Goal: Communication & Community: Answer question/provide support

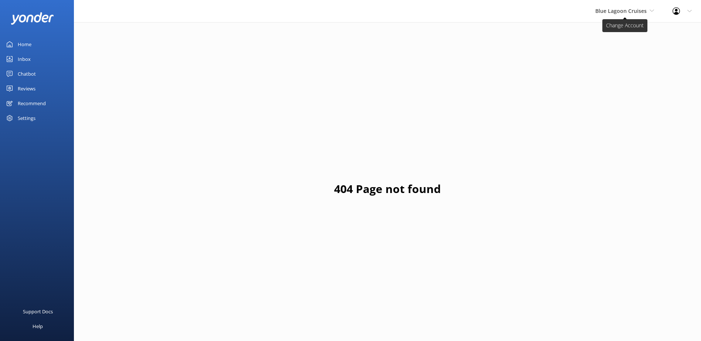
click at [610, 14] on span "Blue Lagoon Cruises" at bounding box center [624, 11] width 59 height 8
click at [619, 32] on link "South Sea Sailing" at bounding box center [623, 31] width 74 height 18
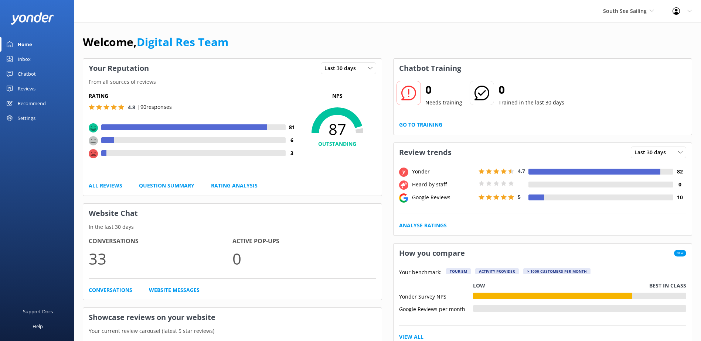
click at [34, 61] on link "Inbox" at bounding box center [37, 59] width 74 height 15
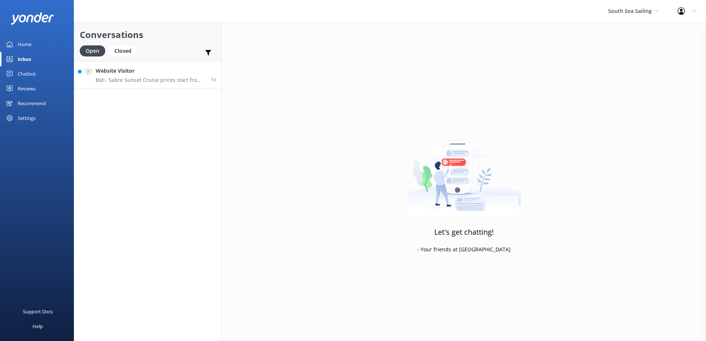
click at [156, 73] on h4 "Website Visitor" at bounding box center [150, 71] width 109 height 8
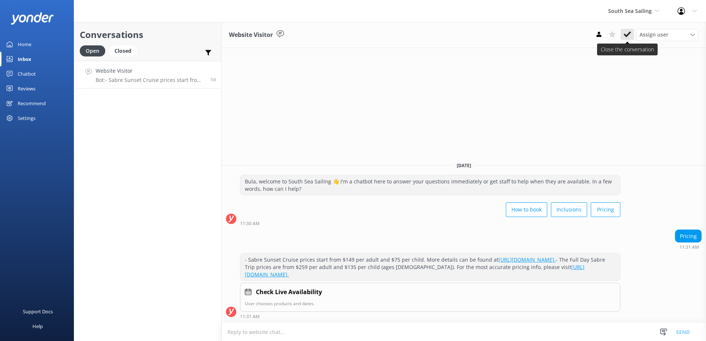
click at [627, 30] on button at bounding box center [627, 34] width 13 height 11
click at [643, 13] on span "South Sea Sailing" at bounding box center [631, 10] width 44 height 7
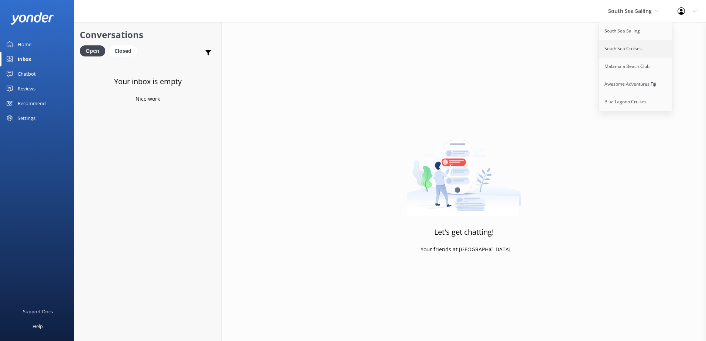
click at [634, 41] on link "South Sea Cruises" at bounding box center [636, 49] width 74 height 18
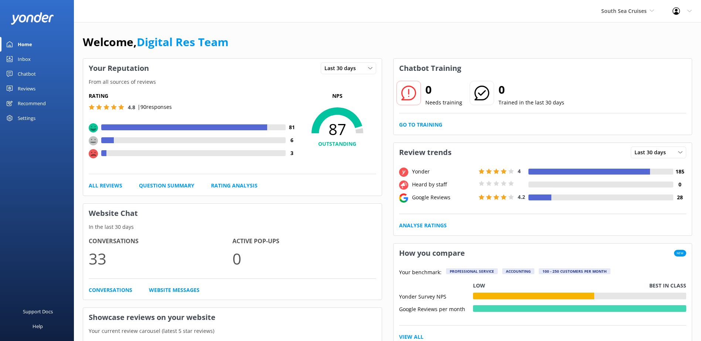
click at [35, 64] on link "Inbox" at bounding box center [37, 59] width 74 height 15
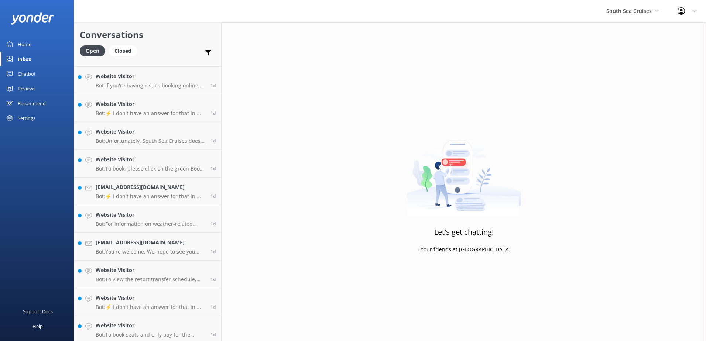
scroll to position [1271, 0]
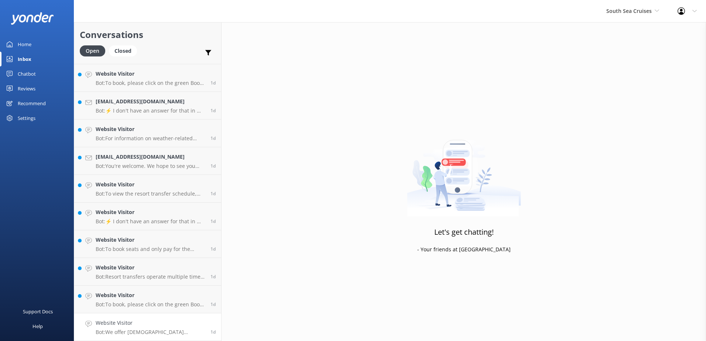
click at [147, 341] on link "Website Visitor Bot: We offer Fijian residents a 20% discount on our day tours …" at bounding box center [147, 328] width 147 height 28
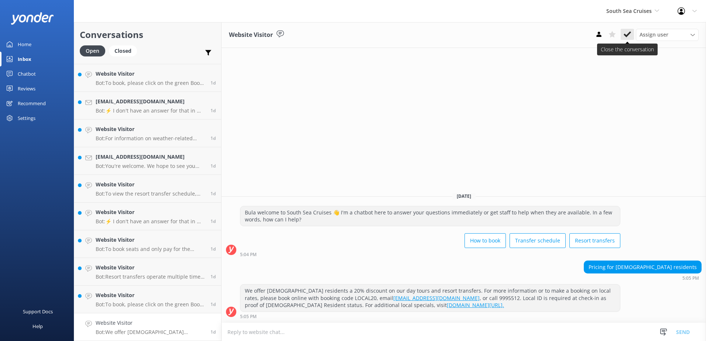
click at [631, 31] on icon at bounding box center [627, 34] width 7 height 7
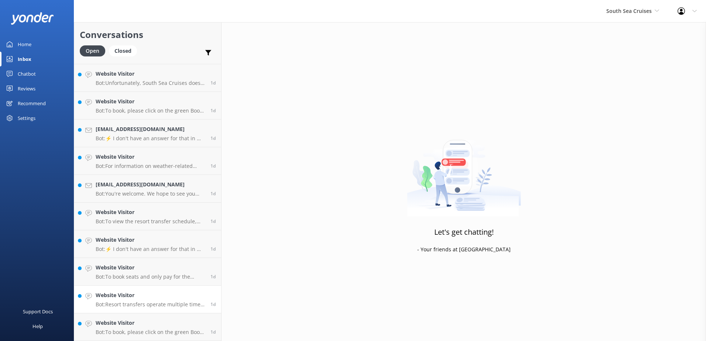
scroll to position [1244, 0]
click at [154, 325] on h4 "Website Visitor" at bounding box center [150, 323] width 109 height 8
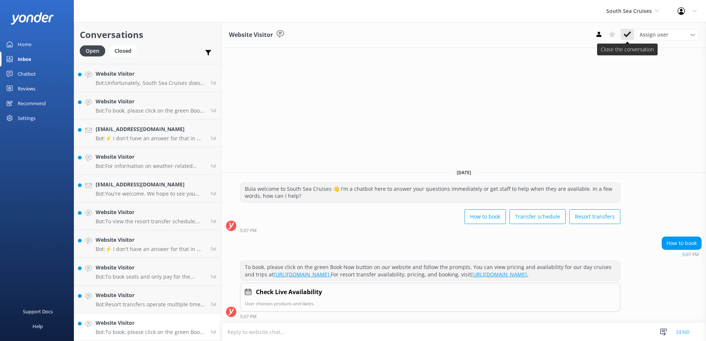
click at [630, 32] on use at bounding box center [627, 34] width 7 height 6
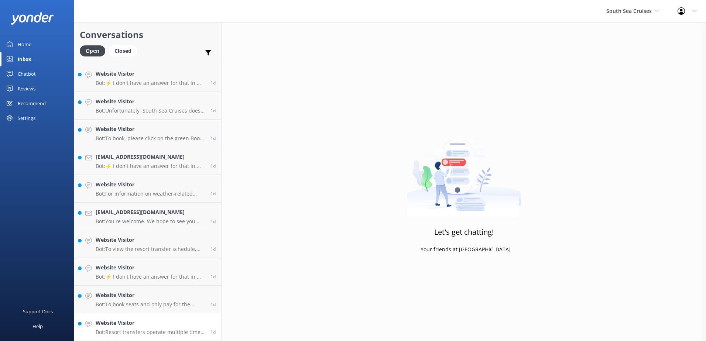
scroll to position [1216, 0]
click at [151, 316] on link "Website Visitor Bot: Resort transfers operate multiple times a day, every day, …" at bounding box center [147, 328] width 147 height 28
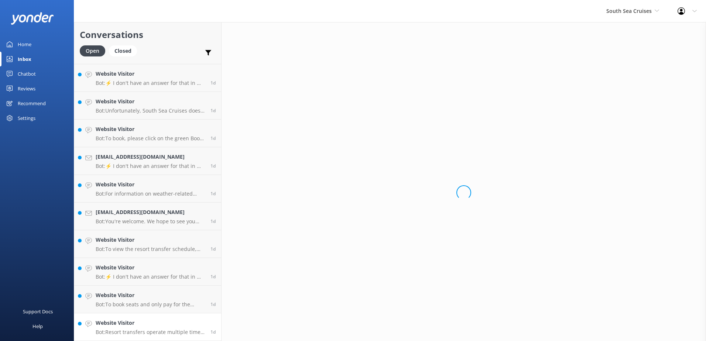
click at [161, 331] on p "Bot: Resort transfers operate multiple times a day, every day, departing from P…" at bounding box center [150, 332] width 109 height 7
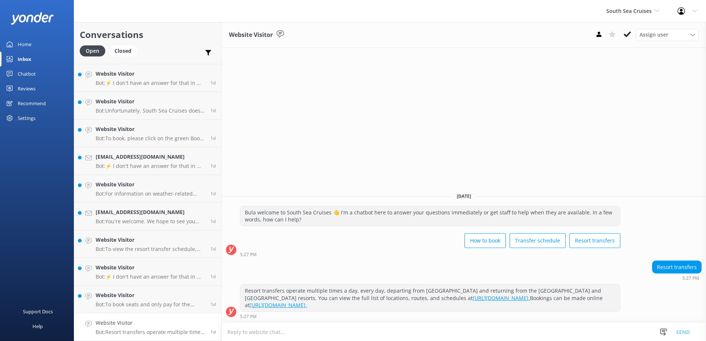
drag, startPoint x: 627, startPoint y: 33, endPoint x: 621, endPoint y: 38, distance: 8.4
click at [628, 33] on icon at bounding box center [627, 34] width 7 height 7
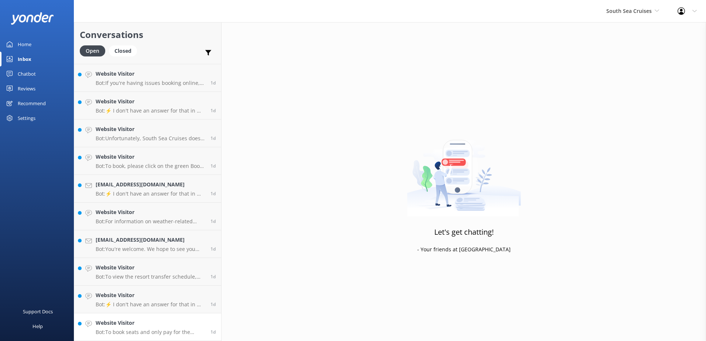
scroll to position [1188, 0]
click at [157, 321] on h4 "Website Visitor" at bounding box center [150, 323] width 109 height 8
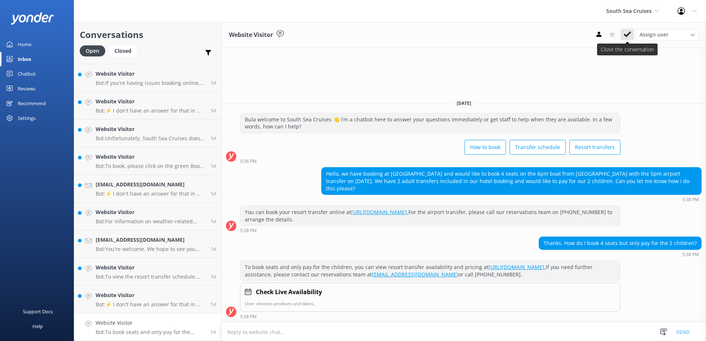
click at [633, 38] on button at bounding box center [627, 34] width 13 height 11
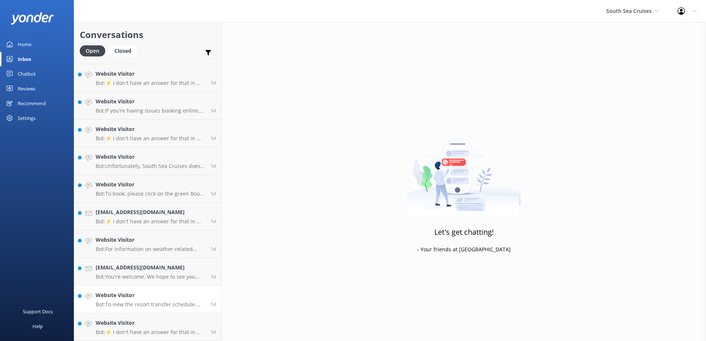
scroll to position [1160, 0]
click at [161, 307] on p "Bot: To view the resort transfer schedule, please visit https://southseacruises…" at bounding box center [150, 304] width 109 height 7
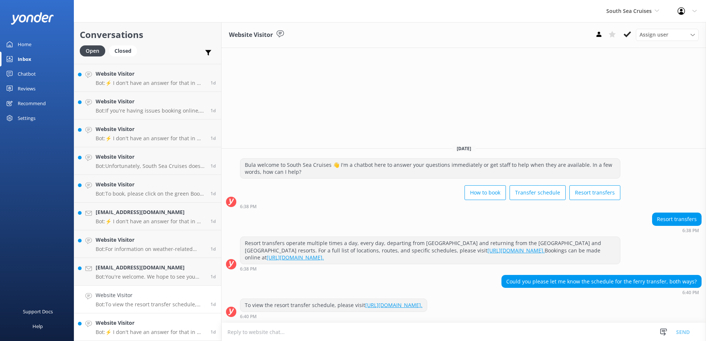
click at [167, 326] on h4 "Website Visitor" at bounding box center [150, 323] width 109 height 8
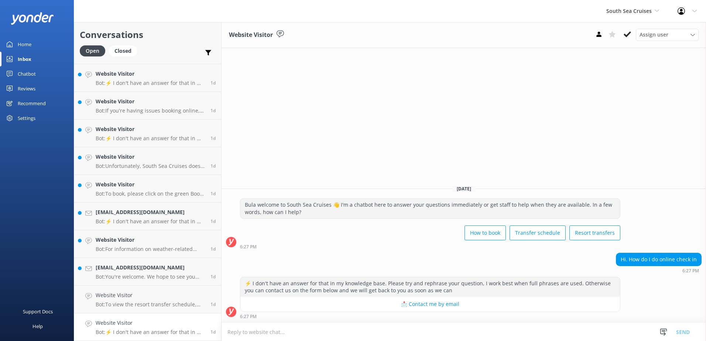
click at [373, 330] on textarea at bounding box center [464, 332] width 485 height 18
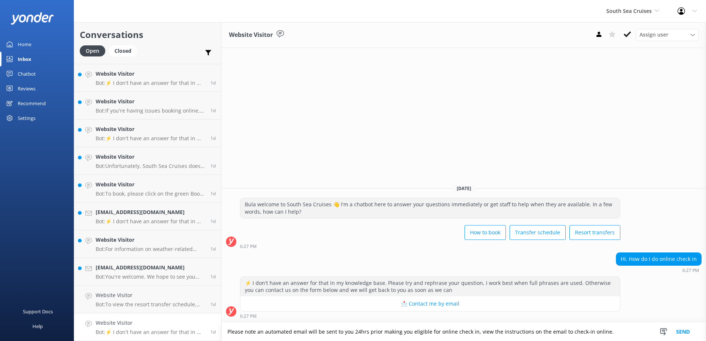
drag, startPoint x: 485, startPoint y: 333, endPoint x: 474, endPoint y: 332, distance: 10.4
click at [474, 332] on textarea "Please note an automated email will be sent to you 24hrs prior making you eligi…" at bounding box center [464, 332] width 485 height 18
type textarea "Please note an automated email will be sent to you 24hrs prior making you eligi…"
click at [686, 333] on button "Send" at bounding box center [683, 332] width 28 height 18
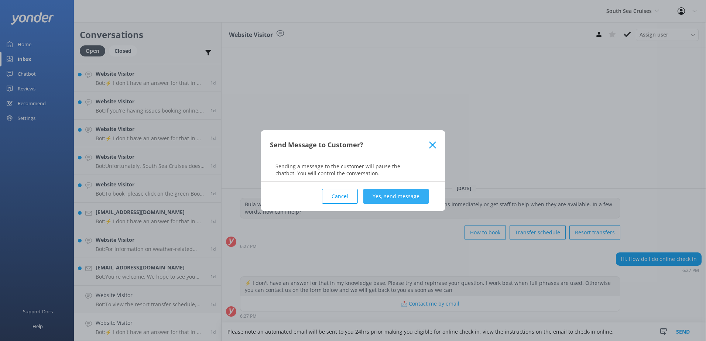
click at [422, 197] on button "Yes, send message" at bounding box center [396, 196] width 65 height 15
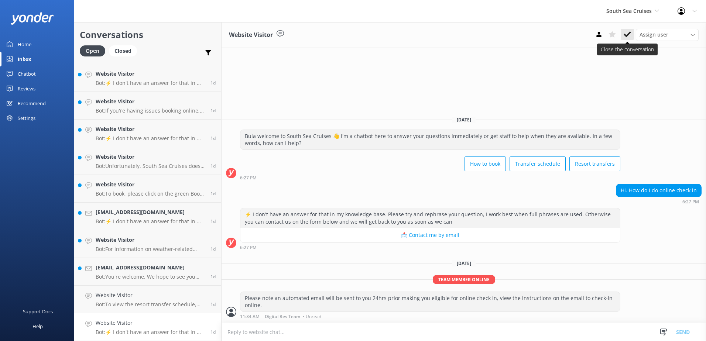
click at [627, 34] on icon at bounding box center [627, 34] width 7 height 7
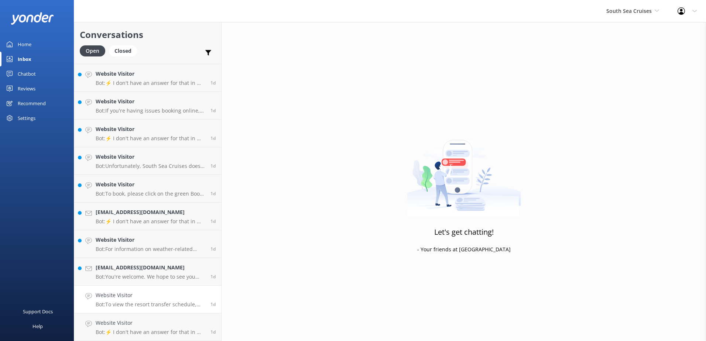
scroll to position [1133, 0]
click at [155, 327] on h4 "Website Visitor" at bounding box center [150, 323] width 109 height 8
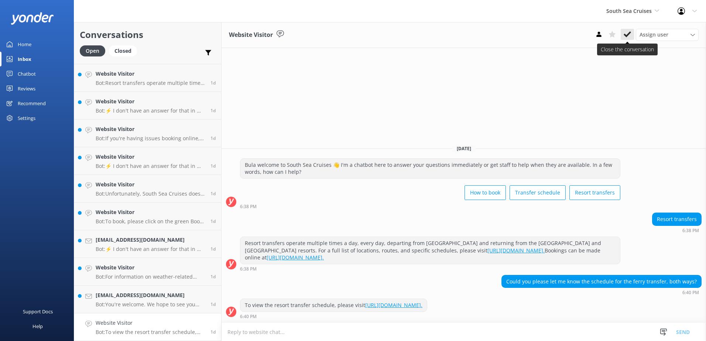
click at [628, 32] on icon at bounding box center [627, 34] width 7 height 7
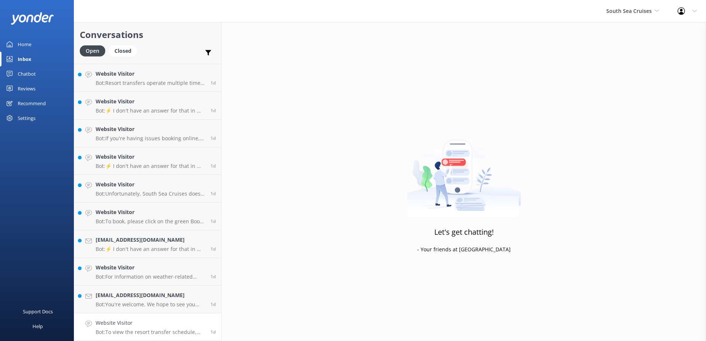
click at [152, 320] on h4 "Website Visitor" at bounding box center [150, 323] width 109 height 8
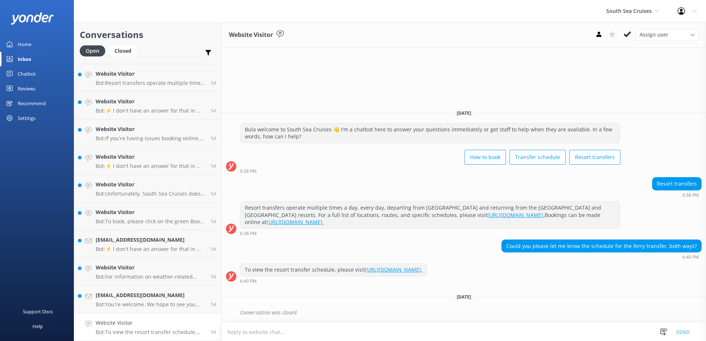
scroll to position [1105, 0]
click at [166, 332] on p "Bot: You're welcome. We hope to see you soon!" at bounding box center [150, 332] width 109 height 7
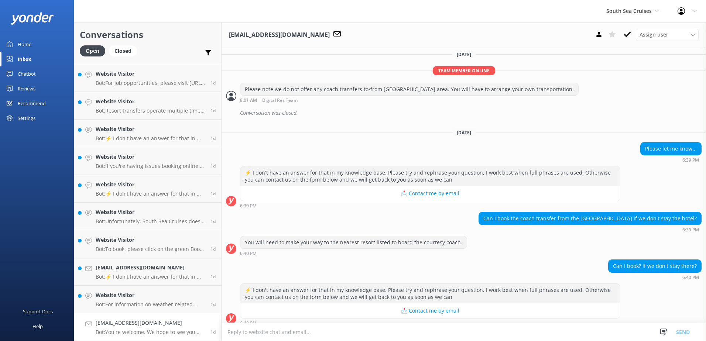
scroll to position [904, 0]
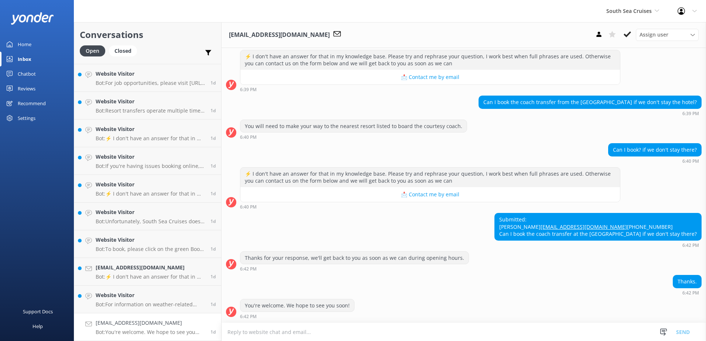
click at [166, 331] on p "Bot: You're welcome. We hope to see you soon!" at bounding box center [150, 332] width 109 height 7
click at [426, 328] on textarea at bounding box center [464, 332] width 485 height 18
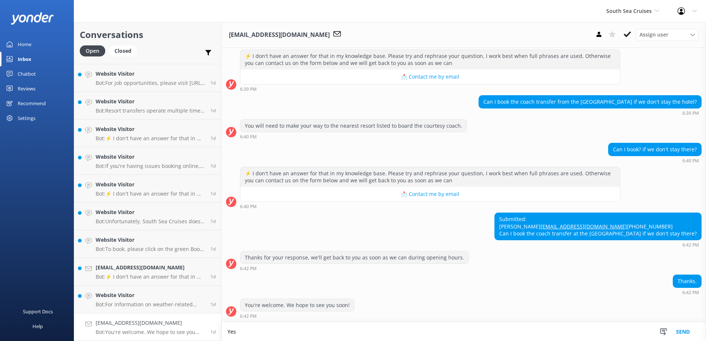
scroll to position [905, 0]
click at [257, 334] on textarea "Yes, you can make your way to Fiji Gateway hotel, if you are staying nearby" at bounding box center [464, 332] width 485 height 18
click at [484, 324] on textarea "Yes, you can book and make your way to Fiji Gateway hotel, if you are staying n…" at bounding box center [464, 332] width 485 height 18
click at [474, 326] on textarea "Yes, you can book and make your way to Fiji Gateway hotel, if you are staying n…" at bounding box center [464, 332] width 485 height 18
click at [369, 334] on textarea "Yes, you can book and make your way to Fiji Gateway hotel, if you are staying n…" at bounding box center [464, 332] width 485 height 18
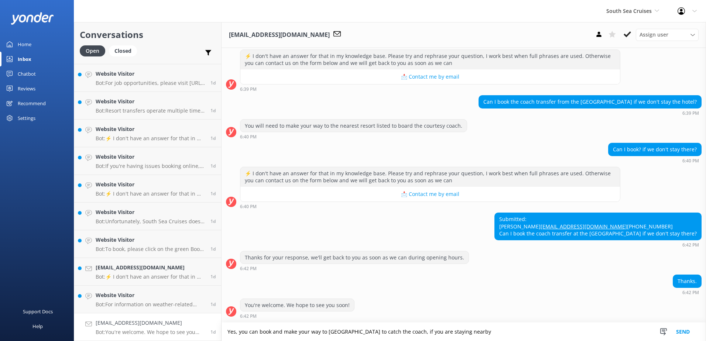
click at [325, 334] on textarea "Yes, you can book and make your way to Fiji Gateway hotel to catch the coach, i…" at bounding box center [464, 332] width 485 height 18
click at [563, 333] on textarea "Yes, you can book and make your way to the bus stop in front Fiji Gateway hotel…" at bounding box center [464, 332] width 485 height 18
type textarea "Yes, you can book and make your way to the bus stop in front Fiji Gateway hotel…"
click at [682, 335] on button "Send" at bounding box center [683, 332] width 28 height 18
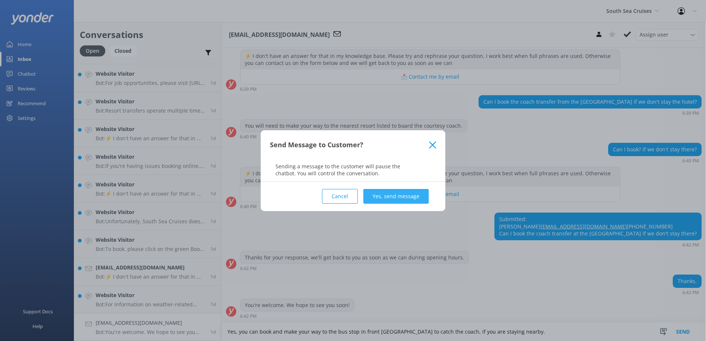
click at [398, 196] on button "Yes, send message" at bounding box center [396, 196] width 65 height 15
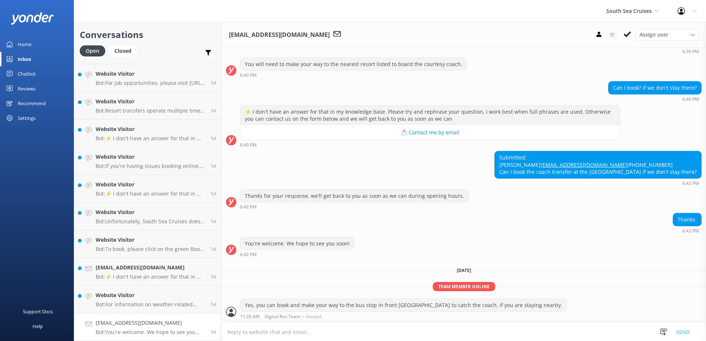
scroll to position [967, 0]
click at [630, 33] on use at bounding box center [627, 34] width 7 height 6
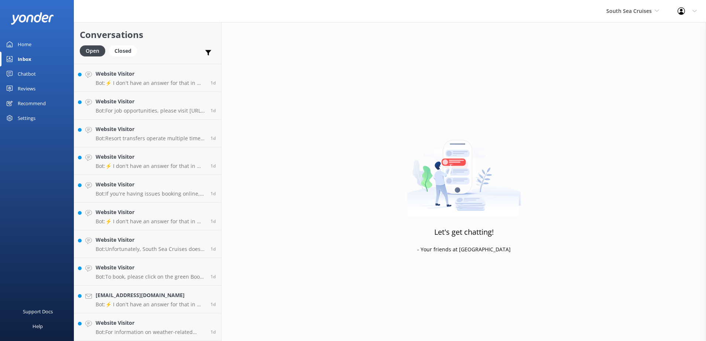
scroll to position [1077, 0]
click at [154, 320] on h4 "Website Visitor" at bounding box center [150, 323] width 109 height 8
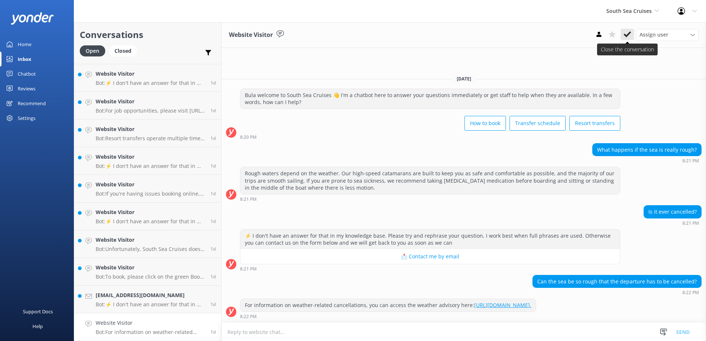
click at [626, 32] on icon at bounding box center [627, 34] width 7 height 7
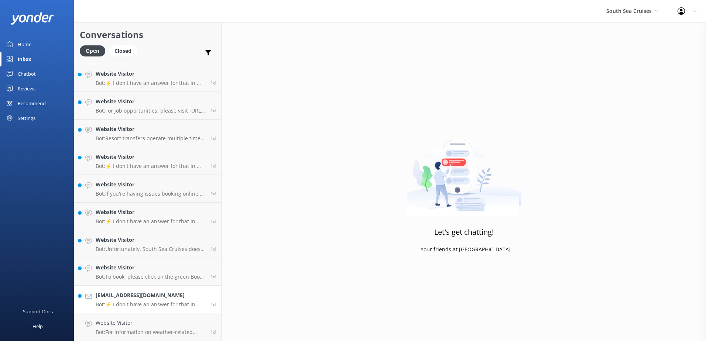
scroll to position [1050, 0]
click at [158, 327] on h4 "jenishjadav007@gmail.com" at bounding box center [150, 323] width 109 height 8
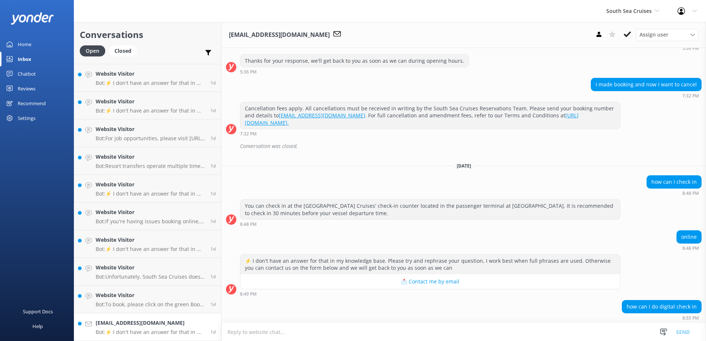
scroll to position [300, 0]
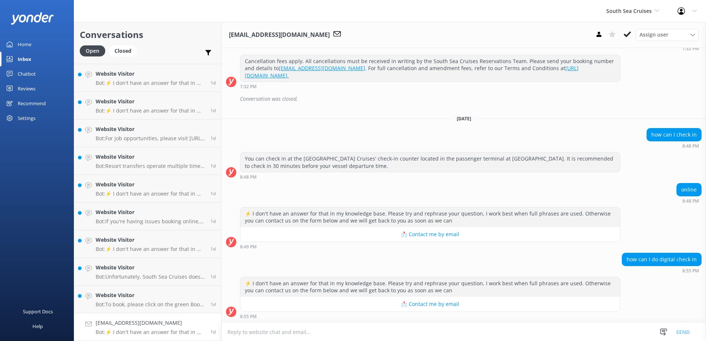
click at [345, 334] on textarea at bounding box center [464, 332] width 485 height 18
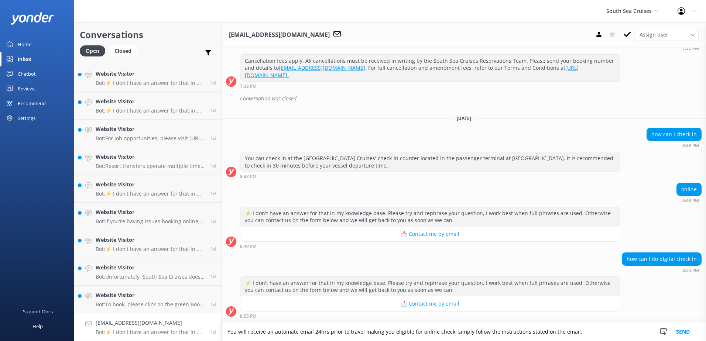
type textarea "You will receive an automate email 24hrs prior to travel making you eligible fo…"
click at [687, 330] on button "Send" at bounding box center [683, 332] width 28 height 18
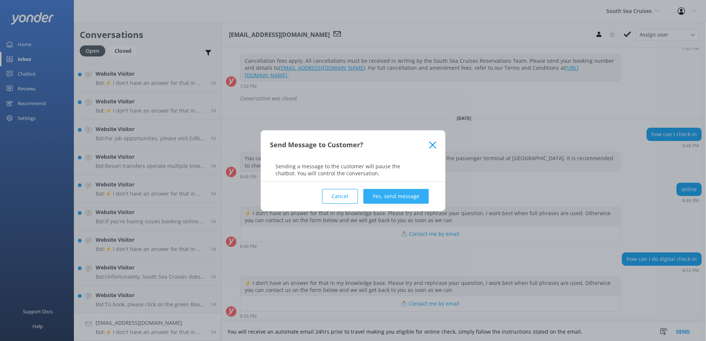
click at [404, 195] on button "Yes, send message" at bounding box center [396, 196] width 65 height 15
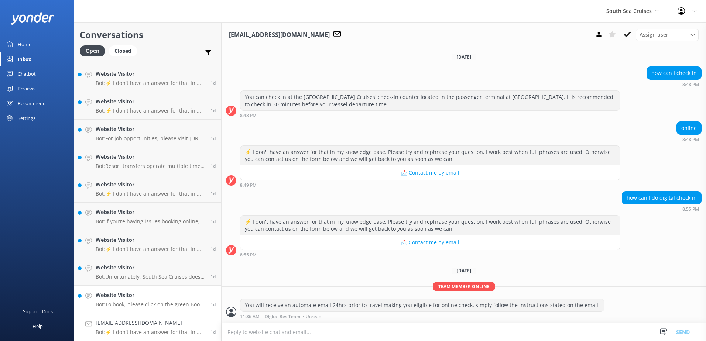
scroll to position [362, 0]
click at [168, 329] on div "jenishjadav007@gmail.com Bot: ⚡ I don't have an answer for that in my knowledge…" at bounding box center [150, 327] width 109 height 16
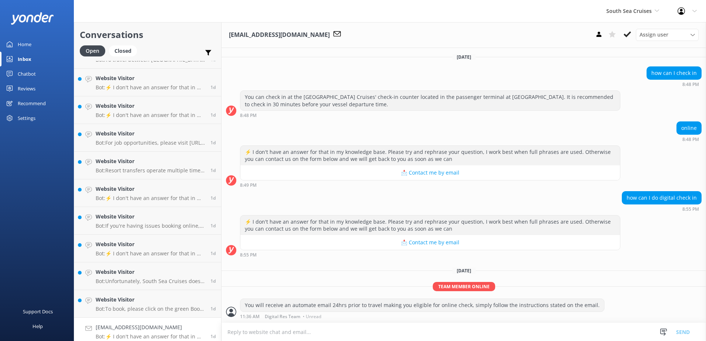
scroll to position [1050, 0]
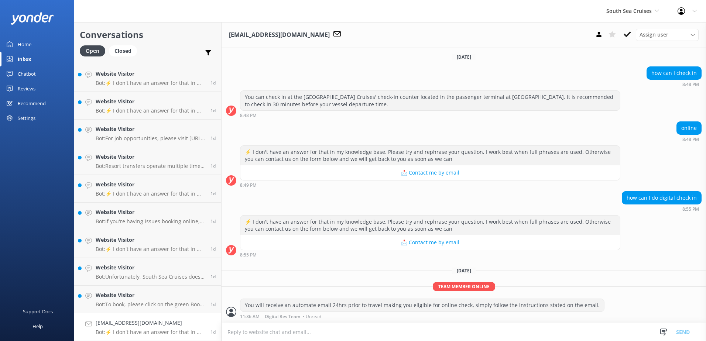
click at [167, 330] on p "Bot: ⚡ I don't have an answer for that in my knowledge base. Please try and rep…" at bounding box center [150, 332] width 109 height 7
click at [165, 330] on p "Bot: ⚡ I don't have an answer for that in my knowledge base. Please try and rep…" at bounding box center [150, 332] width 109 height 7
click at [628, 34] on use at bounding box center [627, 34] width 7 height 6
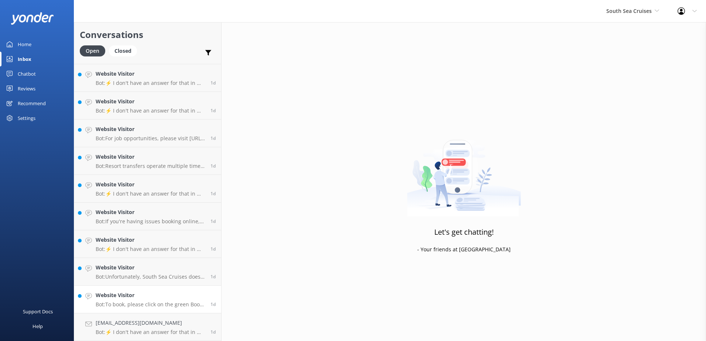
click at [171, 329] on div "Website Visitor Bot: To book, please click on the green Book Now button on our …" at bounding box center [150, 327] width 109 height 16
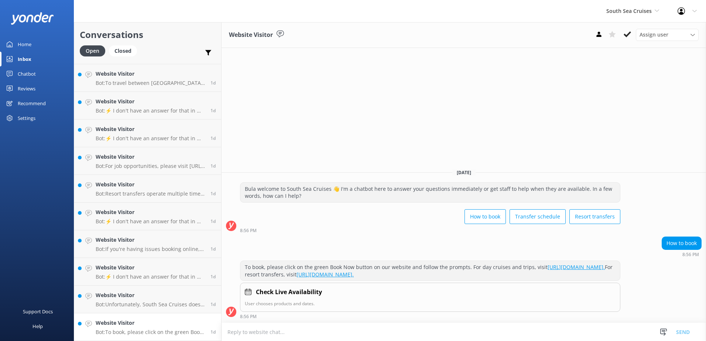
click at [624, 28] on div "Website Visitor Assign user Alyssa Sonya Digital Res Team Brenda Fenton Asena N…" at bounding box center [464, 35] width 485 height 26
click at [626, 33] on icon at bounding box center [627, 34] width 7 height 7
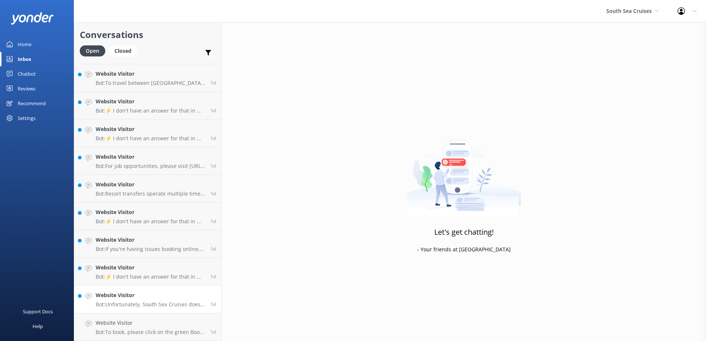
scroll to position [994, 0]
click at [166, 327] on h4 "Website Visitor" at bounding box center [150, 323] width 109 height 8
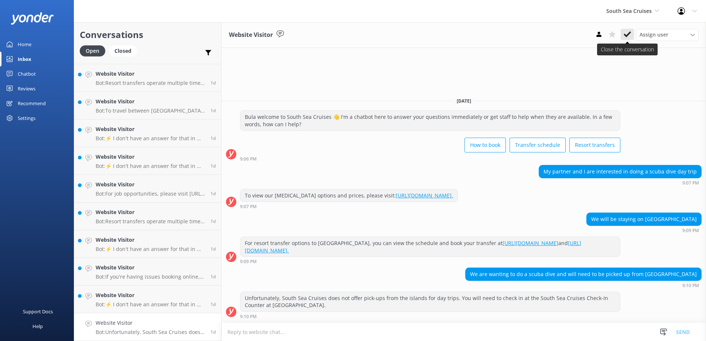
click at [627, 32] on icon at bounding box center [627, 34] width 7 height 7
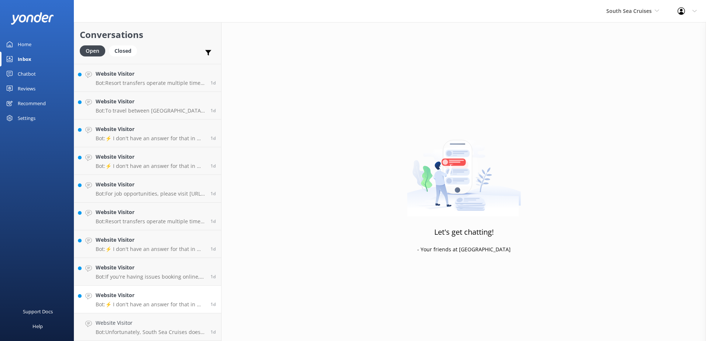
click at [156, 304] on p "Bot: ⚡ I don't have an answer for that in my knowledge base. Please try and rep…" at bounding box center [150, 304] width 109 height 7
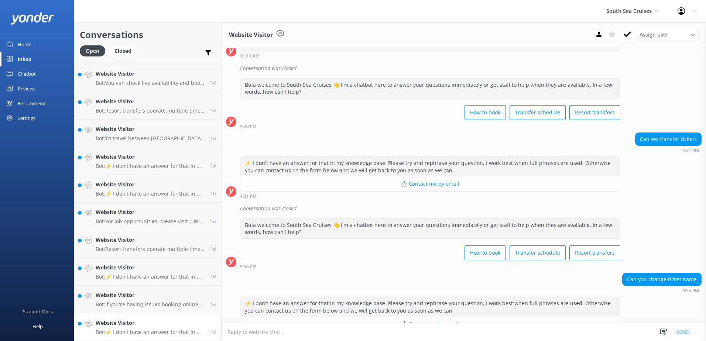
scroll to position [135, 0]
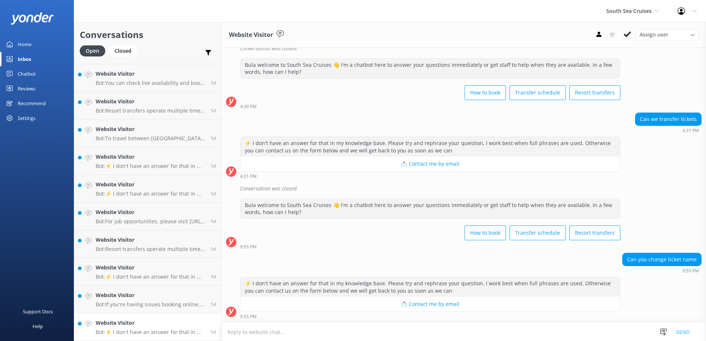
click at [171, 326] on h4 "Website Visitor" at bounding box center [150, 323] width 109 height 8
click at [36, 76] on link "Chatbot" at bounding box center [37, 74] width 74 height 15
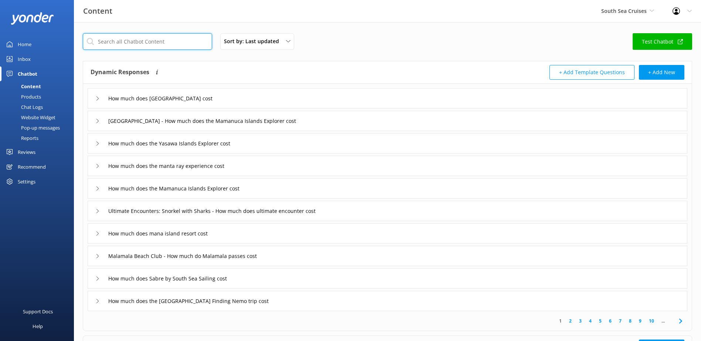
click at [153, 46] on input "text" at bounding box center [147, 41] width 129 height 17
type input "amend"
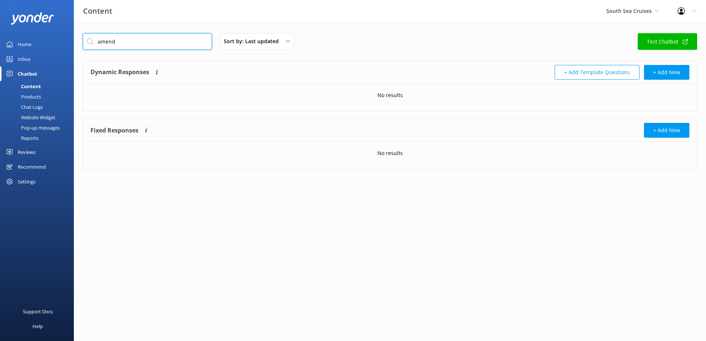
drag, startPoint x: 147, startPoint y: 40, endPoint x: 74, endPoint y: 45, distance: 73.0
click at [74, 45] on div "amend Sort by: Last updated Title Last updated Test Chatbot Dynamic Responses D…" at bounding box center [390, 107] width 633 height 170
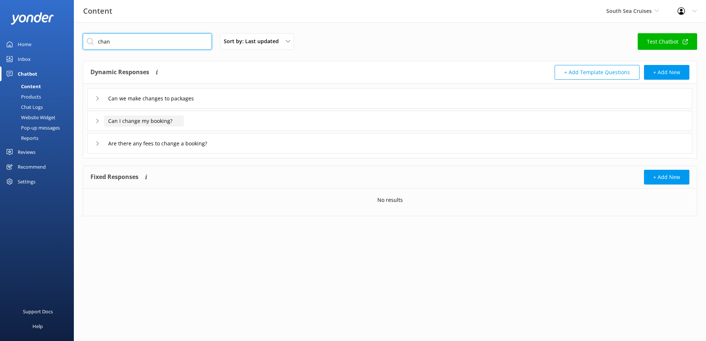
type input "chan"
click at [158, 104] on input "Can I change my booking?" at bounding box center [154, 98] width 100 height 11
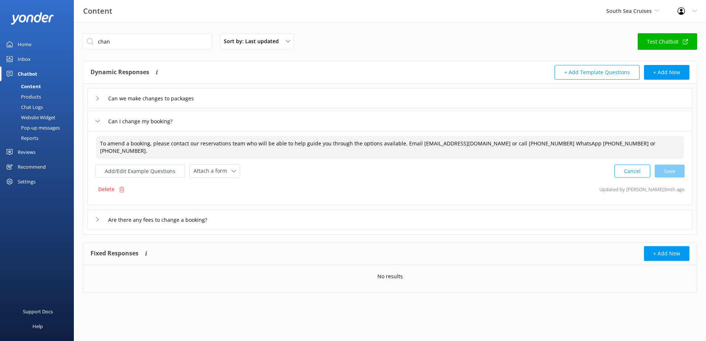
drag, startPoint x: 652, startPoint y: 147, endPoint x: 48, endPoint y: 143, distance: 603.7
click at [48, 143] on div "Content South Sea Cruises South Sea Sailing South Sea Cruises Malamala Beach Cl…" at bounding box center [353, 168] width 706 height 293
click at [28, 62] on div "Inbox" at bounding box center [24, 59] width 13 height 15
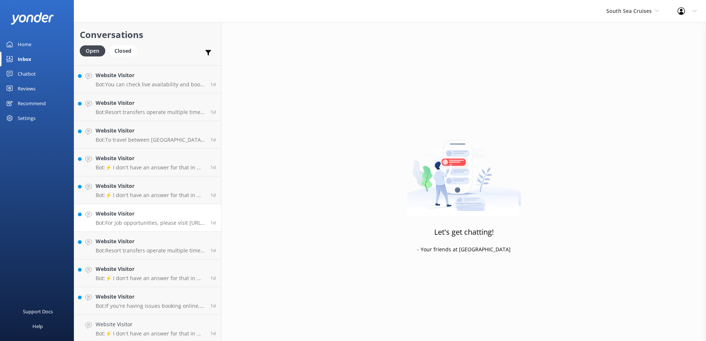
scroll to position [967, 0]
click at [171, 329] on div "Website Visitor Bot: ⚡ I don't have an answer for that in my knowledge base. Pl…" at bounding box center [150, 327] width 109 height 16
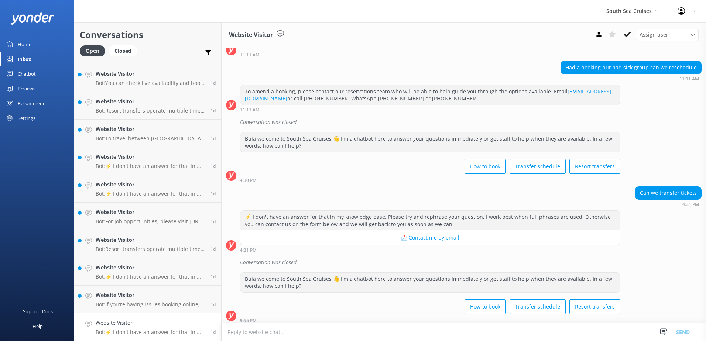
scroll to position [135, 0]
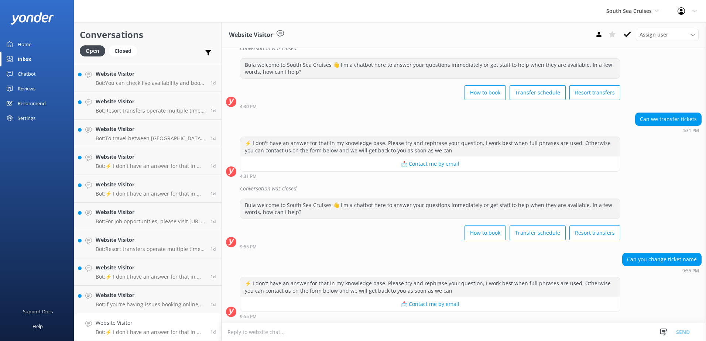
click at [485, 336] on textarea at bounding box center [464, 332] width 485 height 18
click at [500, 331] on textarea at bounding box center [464, 332] width 485 height 18
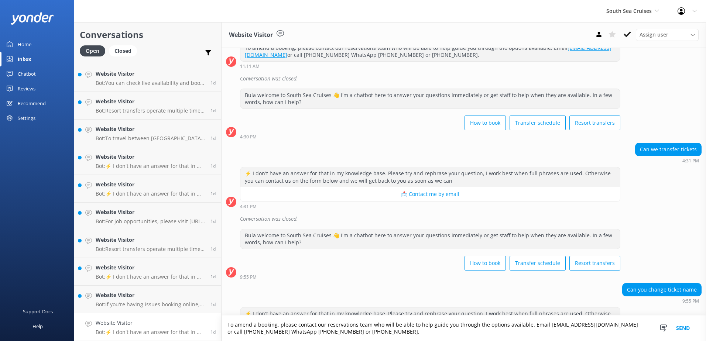
scroll to position [142, 0]
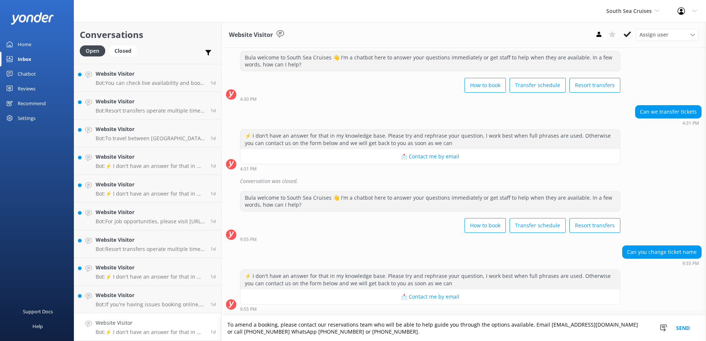
type textarea "To amend a booking, please contact our reservations team who will be able to he…"
click at [680, 325] on button "Send" at bounding box center [683, 328] width 28 height 25
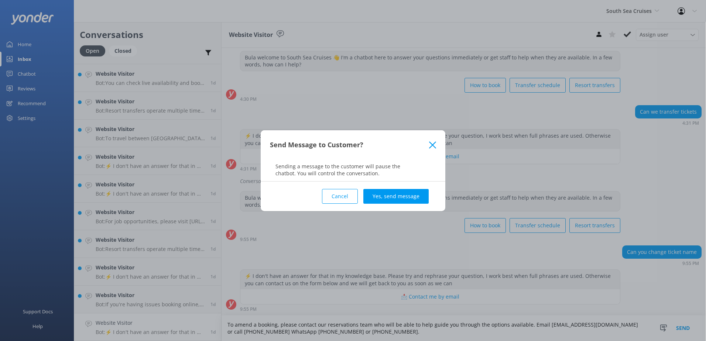
click at [391, 200] on button "Yes, send message" at bounding box center [396, 196] width 65 height 15
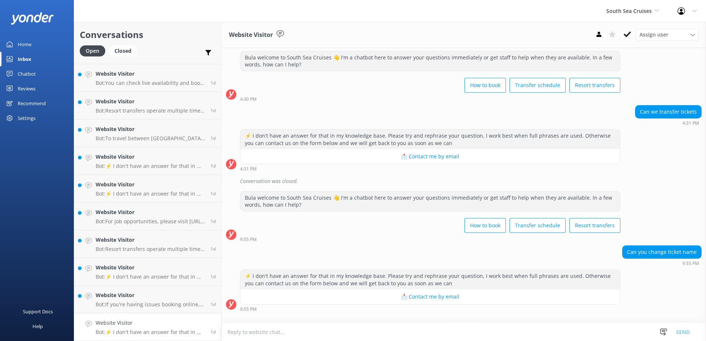
scroll to position [204, 0]
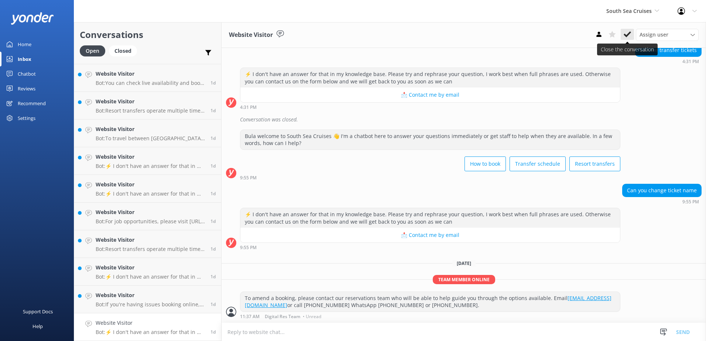
click at [624, 34] on icon at bounding box center [627, 34] width 7 height 7
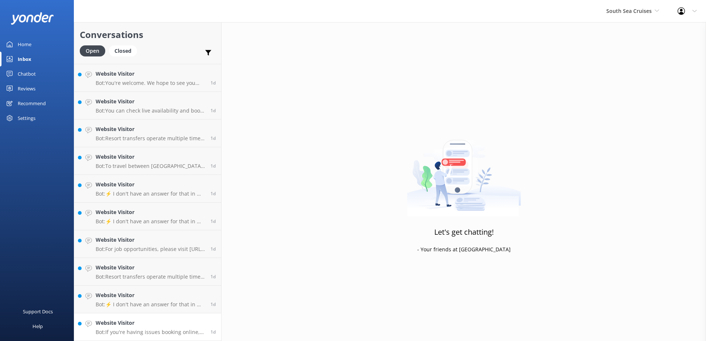
scroll to position [939, 0]
click at [159, 332] on p "Bot: If you're having issues booking online, please contact the South Sea Cruis…" at bounding box center [150, 332] width 109 height 7
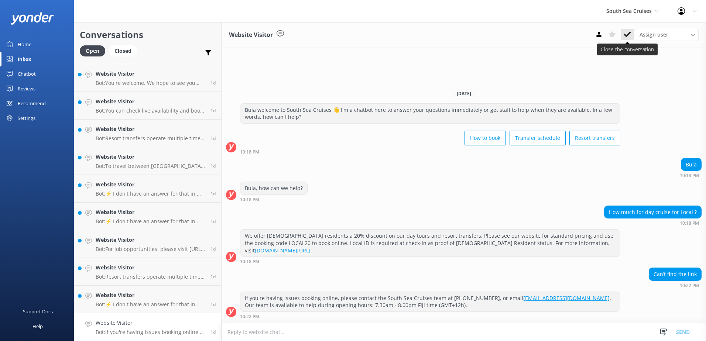
click at [628, 35] on use at bounding box center [627, 34] width 7 height 6
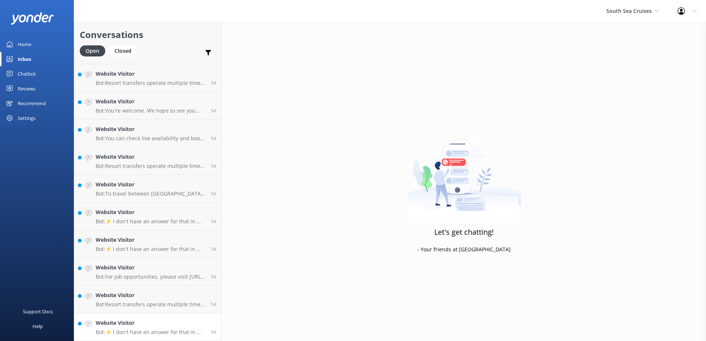
scroll to position [911, 0]
click at [170, 330] on p "Bot: ⚡ I don't have an answer for that in my knowledge base. Please try and rep…" at bounding box center [150, 332] width 109 height 7
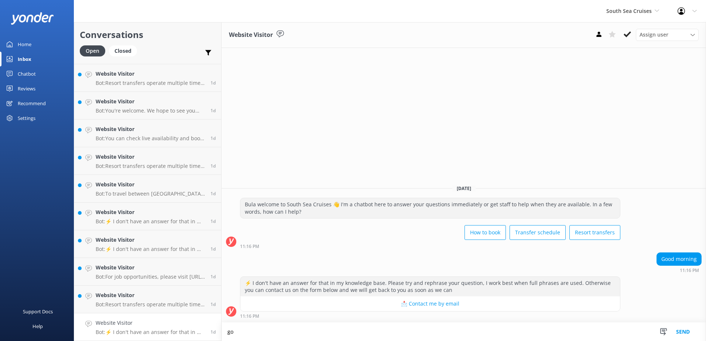
type textarea "g"
type textarea "Good Morning, How can I assist you?"
click at [683, 335] on button "Send" at bounding box center [683, 332] width 28 height 18
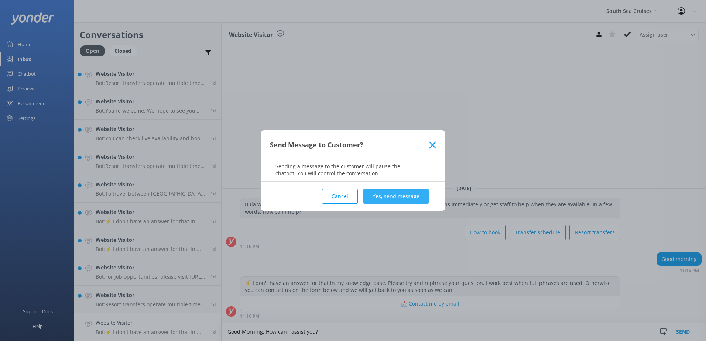
click at [412, 192] on button "Yes, send message" at bounding box center [396, 196] width 65 height 15
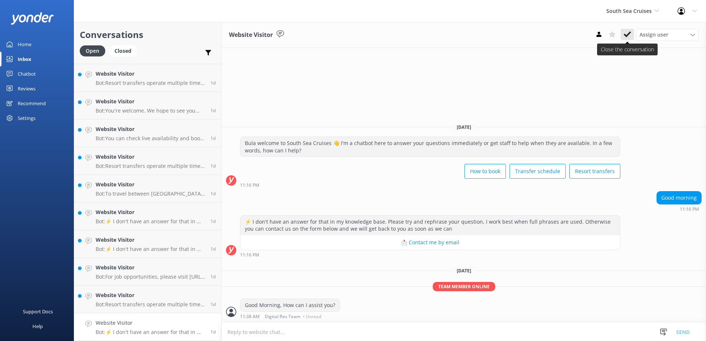
click at [626, 38] on button at bounding box center [627, 34] width 13 height 11
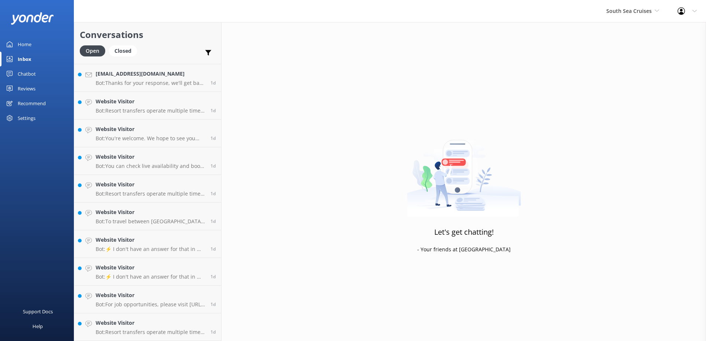
scroll to position [883, 0]
click at [161, 333] on p "Bot: Resort transfers operate multiple times a day, every day, departing from P…" at bounding box center [150, 332] width 109 height 7
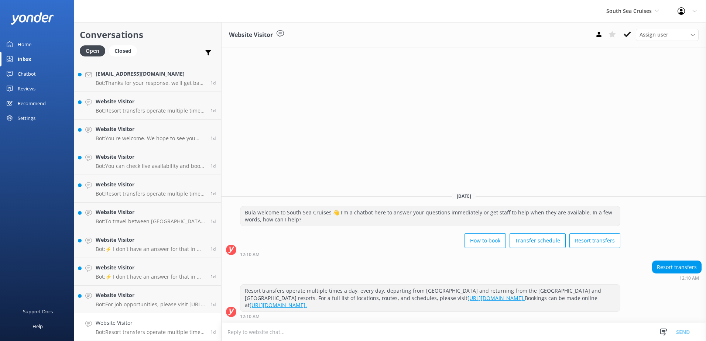
click at [626, 41] on div "Website Visitor Assign user Alyssa Sonya Digital Res Team Brenda Fenton Asena N…" at bounding box center [464, 35] width 485 height 26
click at [626, 36] on use at bounding box center [627, 34] width 7 height 6
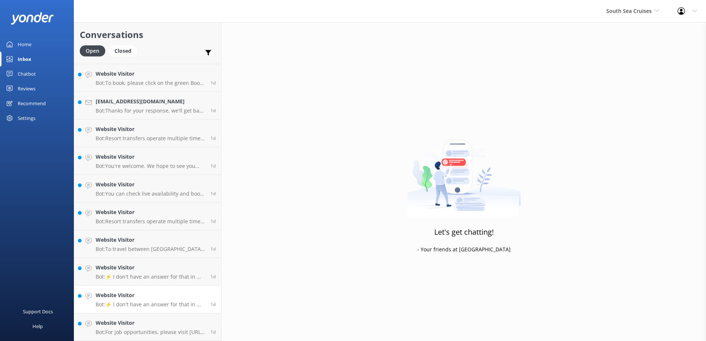
scroll to position [856, 0]
click at [145, 318] on link "Website Visitor Bot: For job opportunities, please visit https://www.southseacr…" at bounding box center [147, 328] width 147 height 28
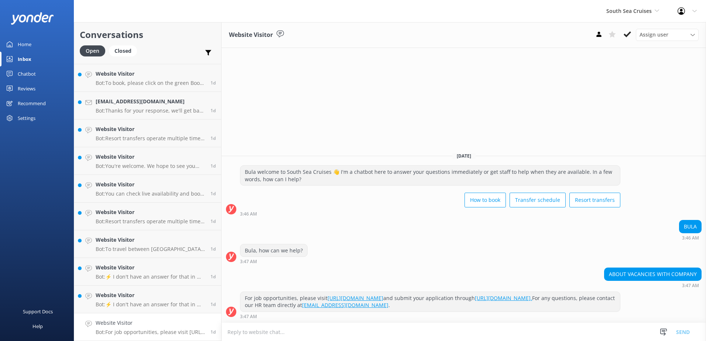
click at [632, 28] on div "Website Visitor Assign user Alyssa Sonya Digital Res Team Brenda Fenton Asena N…" at bounding box center [464, 35] width 485 height 26
click at [630, 33] on use at bounding box center [627, 34] width 7 height 6
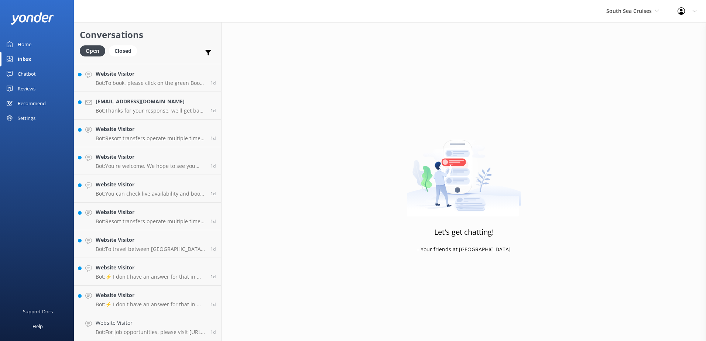
scroll to position [828, 0]
click at [139, 332] on p "Bot: ⚡ I don't have an answer for that in my knowledge base. Please try and rep…" at bounding box center [150, 332] width 109 height 7
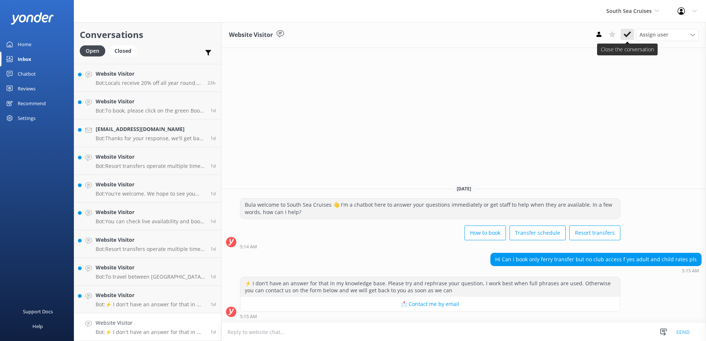
click at [628, 36] on icon at bounding box center [627, 34] width 7 height 7
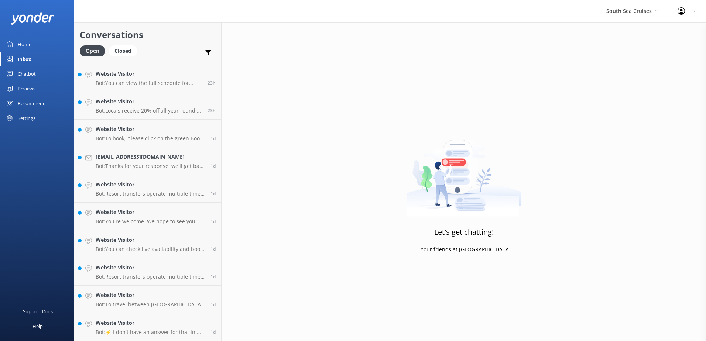
scroll to position [800, 0]
click at [146, 331] on p "Bot: ⚡ I don't have an answer for that in my knowledge base. Please try and rep…" at bounding box center [150, 332] width 109 height 7
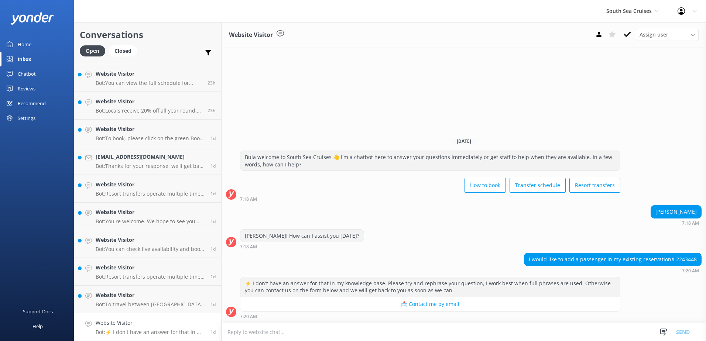
click at [296, 332] on textarea at bounding box center [464, 332] width 485 height 18
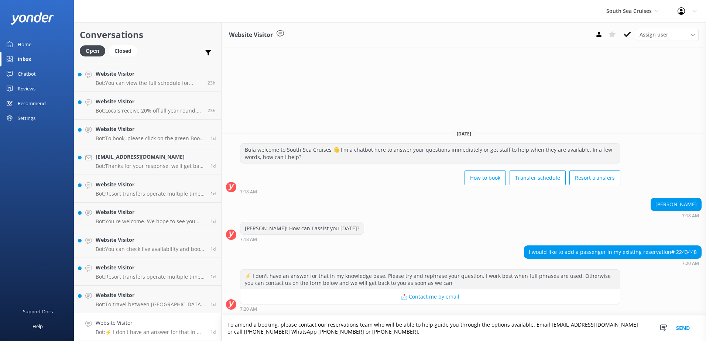
type textarea "To amend a booking, please contact our reservations team who will be able to he…"
click at [683, 331] on button "Send" at bounding box center [683, 328] width 28 height 25
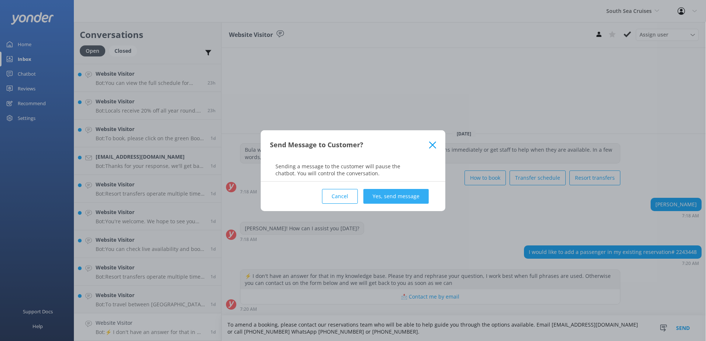
click at [408, 201] on button "Yes, send message" at bounding box center [396, 196] width 65 height 15
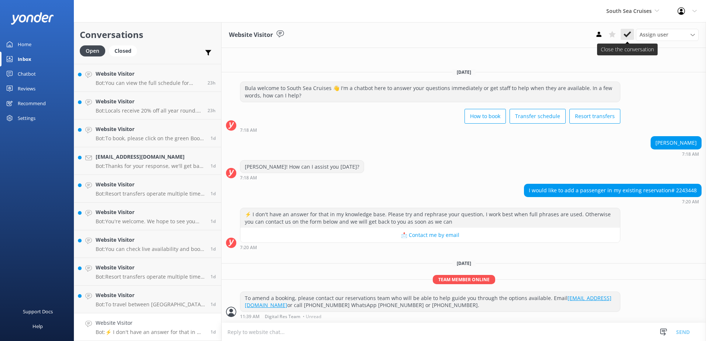
click at [627, 36] on use at bounding box center [627, 34] width 7 height 6
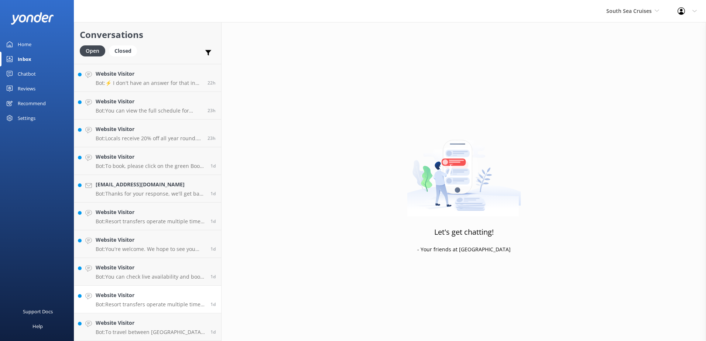
scroll to position [773, 0]
click at [148, 327] on h4 "Website Visitor" at bounding box center [150, 323] width 109 height 8
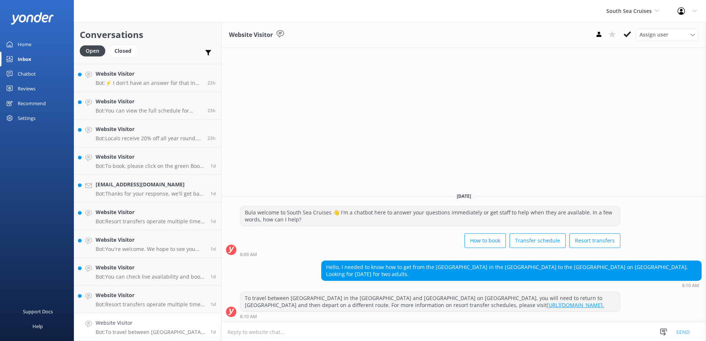
click at [310, 331] on textarea at bounding box center [464, 332] width 485 height 18
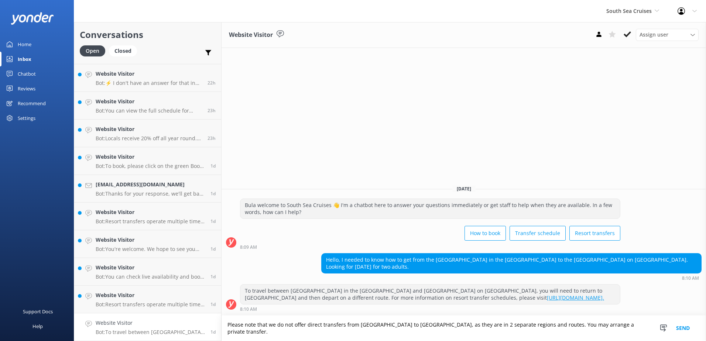
click at [582, 326] on textarea "Please note that we do not offer direct transfers from coconut beach resort to …" at bounding box center [464, 328] width 485 height 25
click at [354, 333] on textarea "Please note that we do not offer direct transfers from coconut beach resort to …" at bounding box center [464, 328] width 485 height 25
type textarea "Please note that we do not offer direct transfers from coconut beach resort to …"
click at [684, 333] on button "Send" at bounding box center [683, 328] width 28 height 25
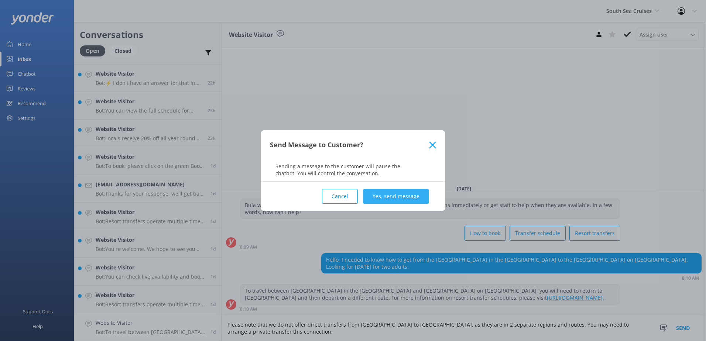
click at [382, 190] on button "Yes, send message" at bounding box center [396, 196] width 65 height 15
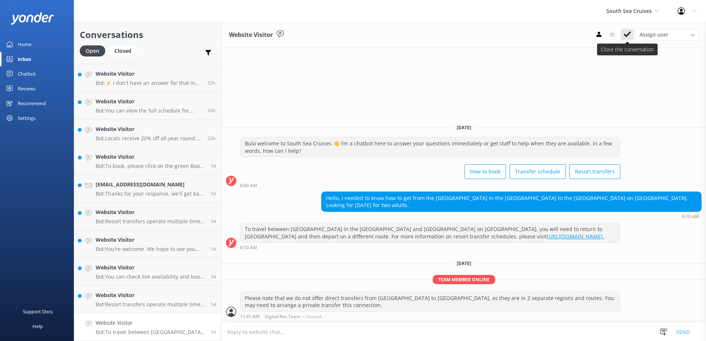
click at [632, 38] on button at bounding box center [627, 34] width 13 height 11
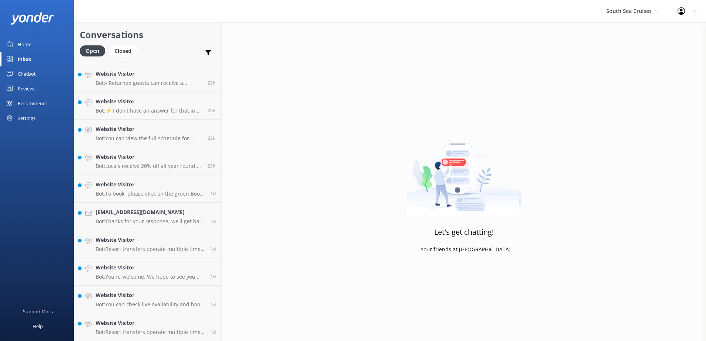
scroll to position [745, 0]
click at [168, 335] on p "Bot: Resort transfers operate multiple times a day, every day, departing from […" at bounding box center [150, 332] width 109 height 7
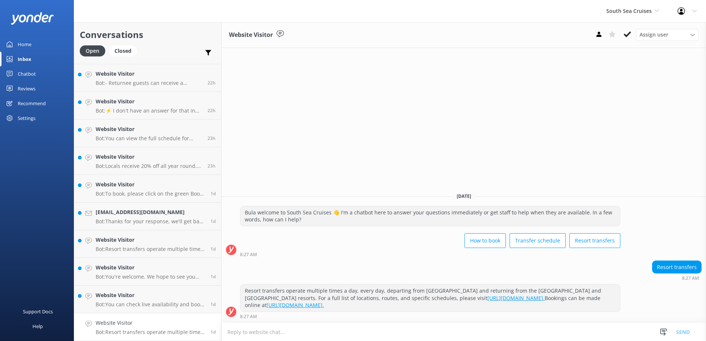
click at [625, 39] on button at bounding box center [627, 34] width 13 height 11
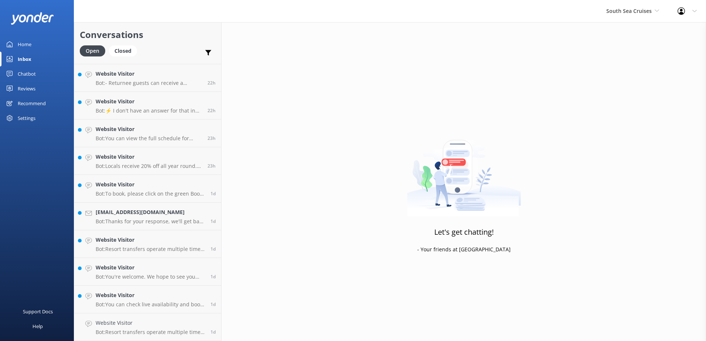
scroll to position [717, 0]
click at [147, 338] on link "Website Visitor Bot: You can check live availability and book the Ultimate Enco…" at bounding box center [147, 328] width 147 height 28
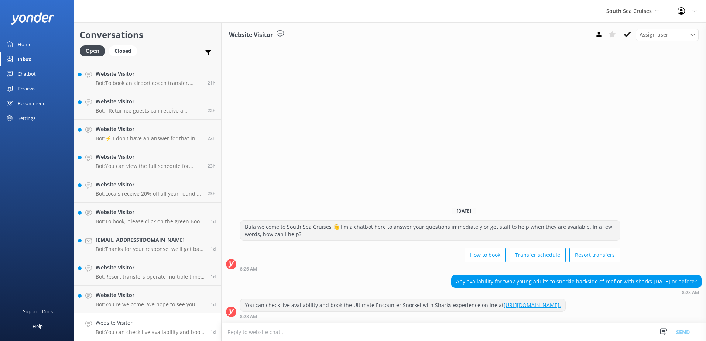
click at [561, 302] on link "https://secure.southseacruisesfiji.com/day-trips/availability?category=ULTIMATE." at bounding box center [532, 305] width 57 height 7
click at [629, 37] on icon at bounding box center [627, 34] width 7 height 7
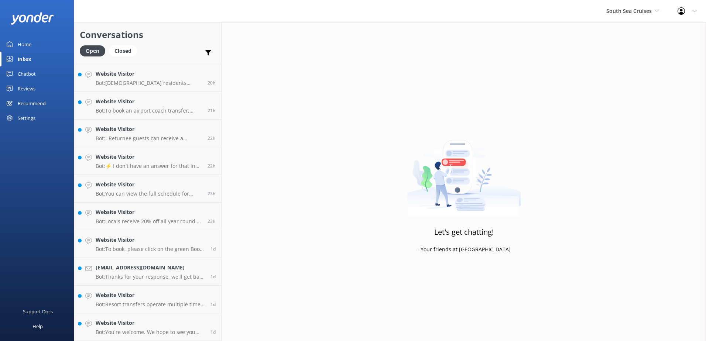
scroll to position [689, 0]
click at [148, 326] on h4 "Website Visitor" at bounding box center [150, 323] width 109 height 8
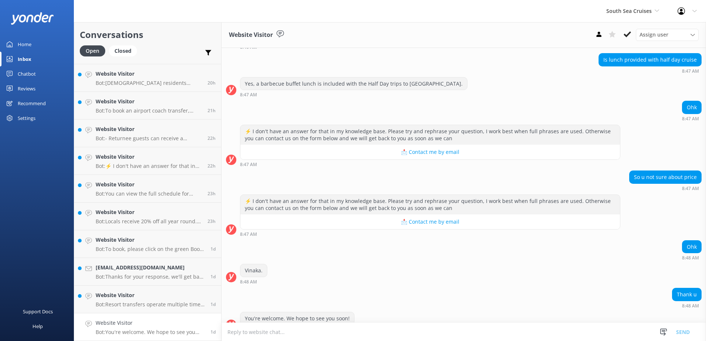
scroll to position [302, 0]
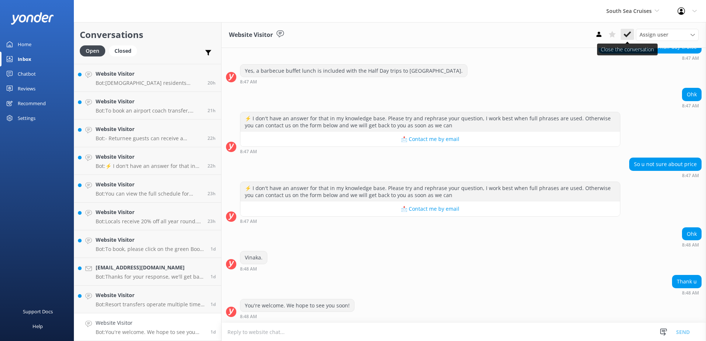
click at [631, 30] on button at bounding box center [627, 34] width 13 height 11
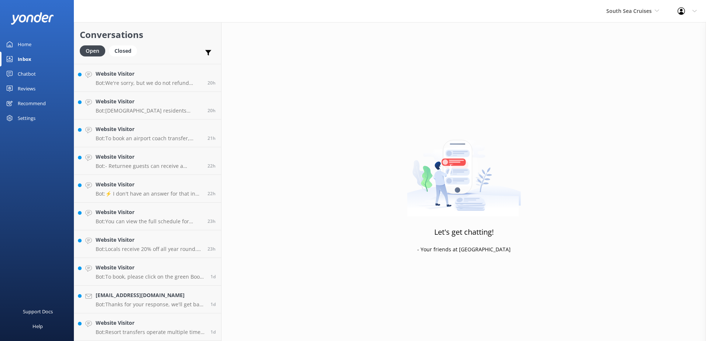
scroll to position [662, 0]
click at [144, 341] on link "Website Visitor Bot: Resort transfers operate multiple times a day, every day, …" at bounding box center [147, 328] width 147 height 28
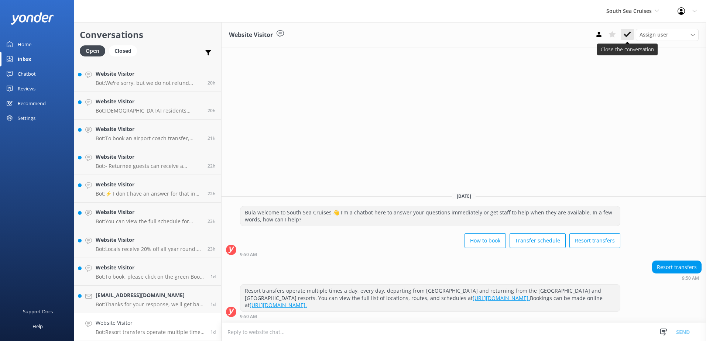
click at [632, 36] on button at bounding box center [627, 34] width 13 height 11
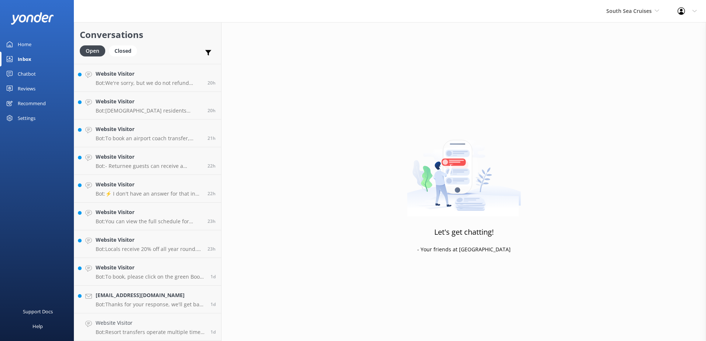
scroll to position [634, 0]
click at [152, 339] on link "JUNGIN880115@GMAIL.COM Bot: Thanks for your response, we'll get back to you as …" at bounding box center [147, 328] width 147 height 28
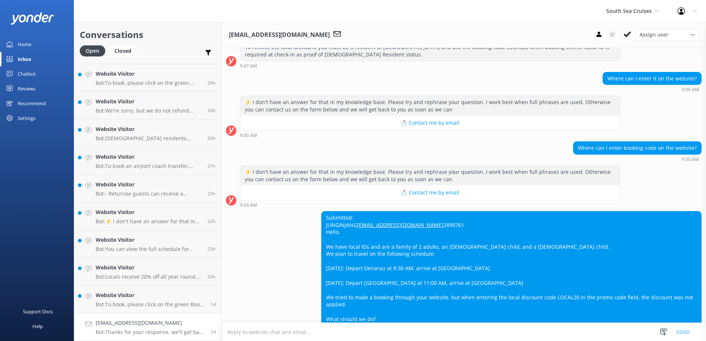
scroll to position [373, 0]
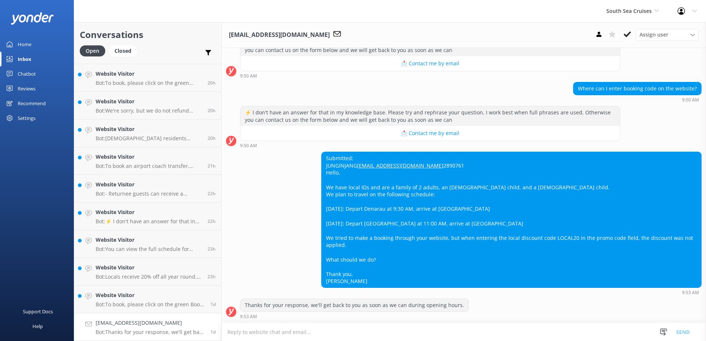
click at [540, 331] on textarea at bounding box center [464, 332] width 485 height 18
paste textarea "Please contact & liaise directly with our South Sea Cruises Reservations team, …"
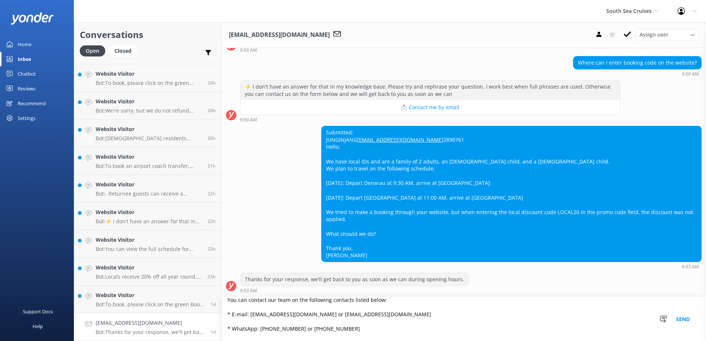
scroll to position [399, 0]
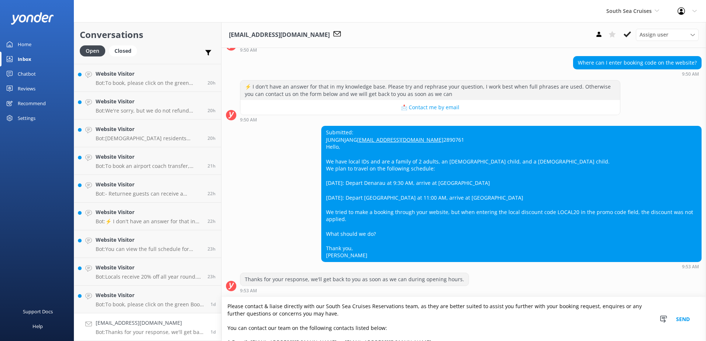
type textarea "Please contact & liaise directly with our South Sea Cruises Reservations team, …"
click at [682, 319] on button "Send" at bounding box center [683, 319] width 28 height 44
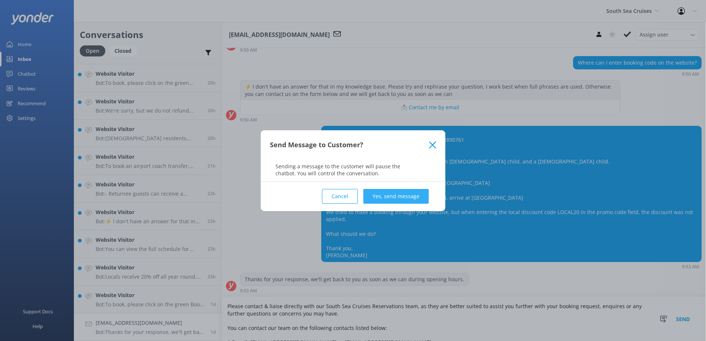
click at [396, 194] on button "Yes, send message" at bounding box center [396, 196] width 65 height 15
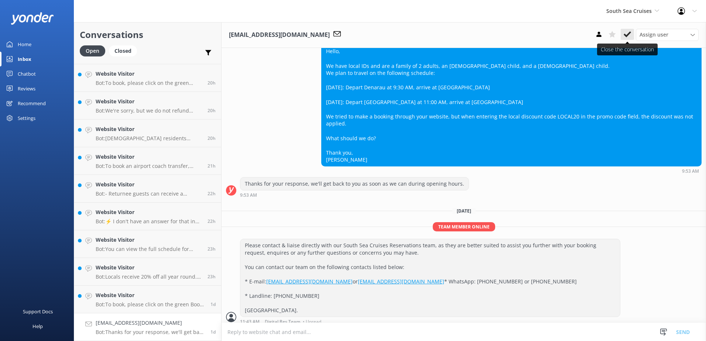
scroll to position [514, 0]
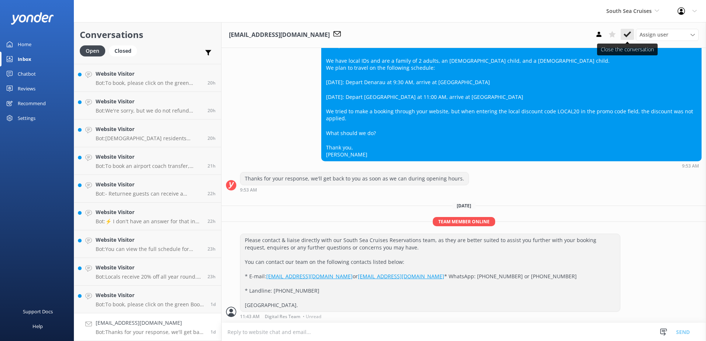
click at [625, 37] on icon at bounding box center [627, 34] width 7 height 7
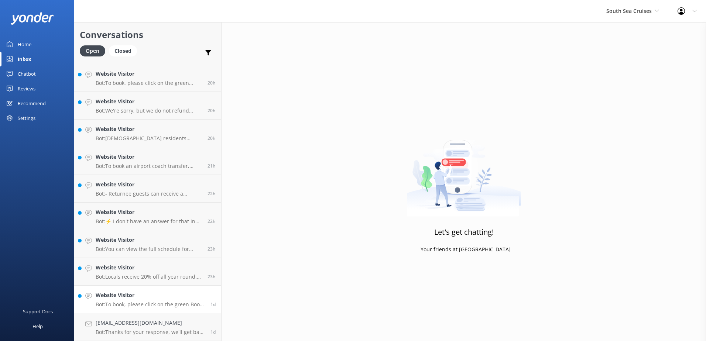
scroll to position [606, 0]
click at [160, 331] on p "Bot: To book, please click on the green Book Now button on our website and foll…" at bounding box center [150, 332] width 109 height 7
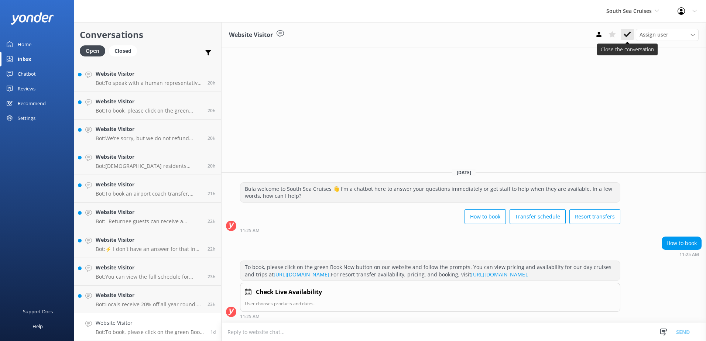
click at [632, 38] on button at bounding box center [627, 34] width 13 height 11
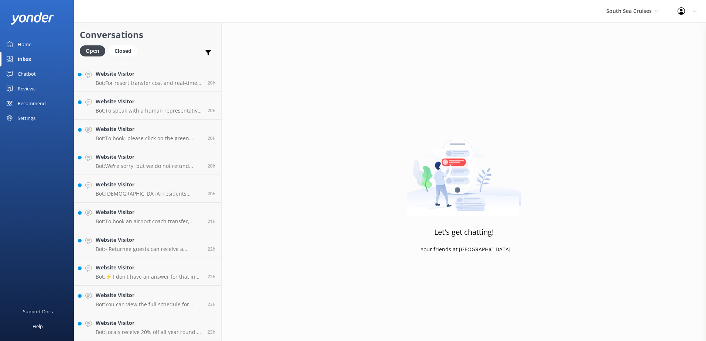
scroll to position [579, 0]
click at [156, 330] on p "Bot: Locals receive 20% off all year round. For specific pricing details, pleas…" at bounding box center [149, 332] width 106 height 7
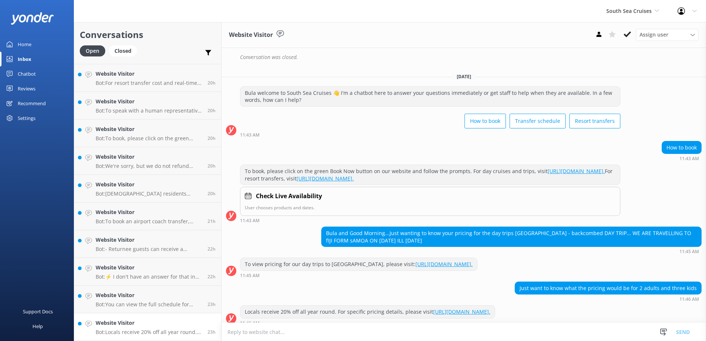
scroll to position [164, 0]
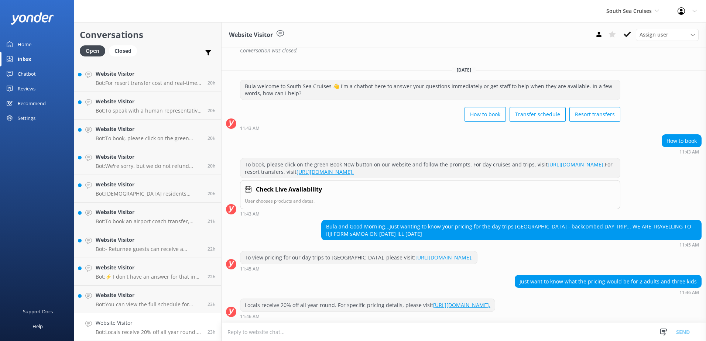
click at [436, 335] on textarea at bounding box center [464, 332] width 485 height 18
click at [382, 331] on textarea at bounding box center [464, 332] width 485 height 18
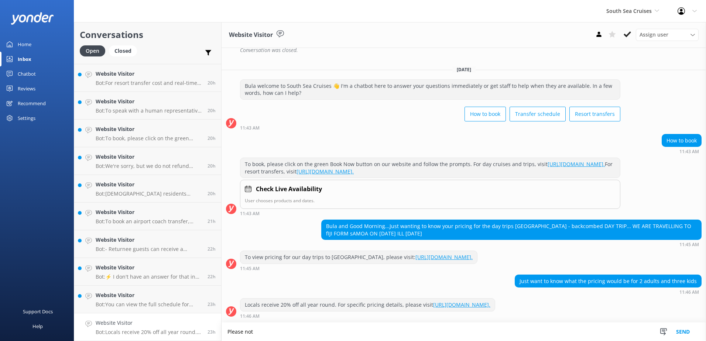
click at [343, 332] on textarea "Please not" at bounding box center [464, 332] width 485 height 18
click at [425, 335] on textarea "Please note that the full day to South Sea Island is $255per adult and" at bounding box center [464, 332] width 485 height 18
type textarea "Please note that the full day to South Sea Island is $255per adult and $133 per…"
click at [682, 329] on button "Send" at bounding box center [683, 332] width 28 height 18
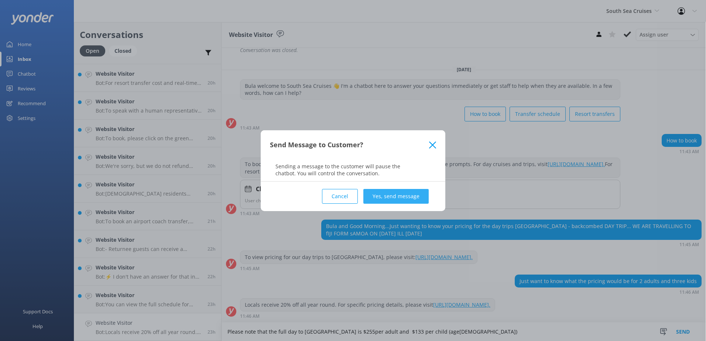
click at [412, 199] on button "Yes, send message" at bounding box center [396, 196] width 65 height 15
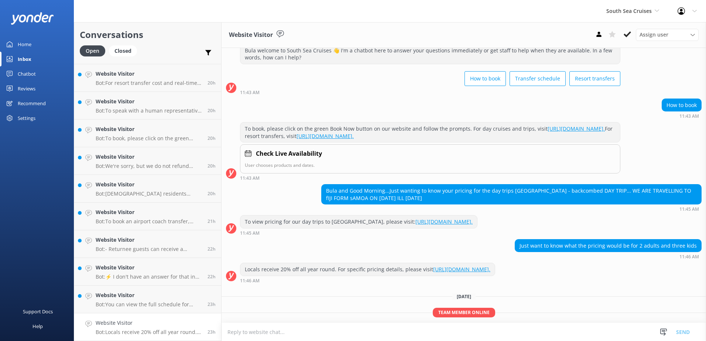
scroll to position [225, 0]
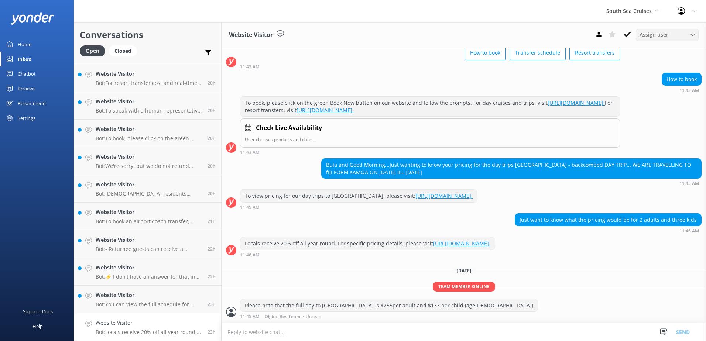
drag, startPoint x: 630, startPoint y: 32, endPoint x: 645, endPoint y: 39, distance: 16.9
click at [630, 32] on icon at bounding box center [627, 34] width 7 height 7
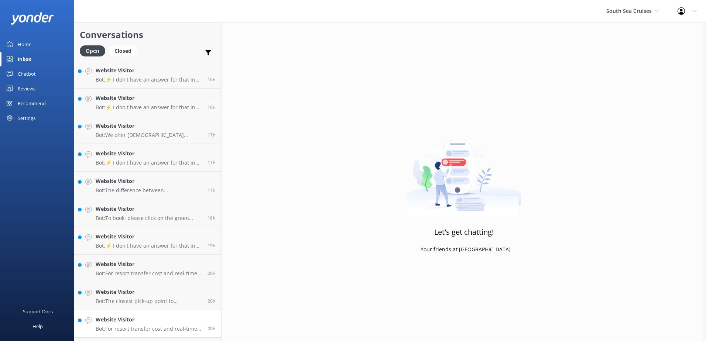
scroll to position [551, 0]
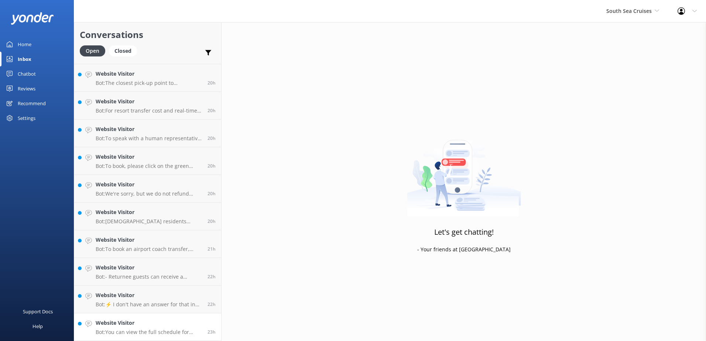
click at [156, 330] on p "Bot: You can view the full schedule for Mana Island Resort cruises departing fr…" at bounding box center [149, 332] width 106 height 7
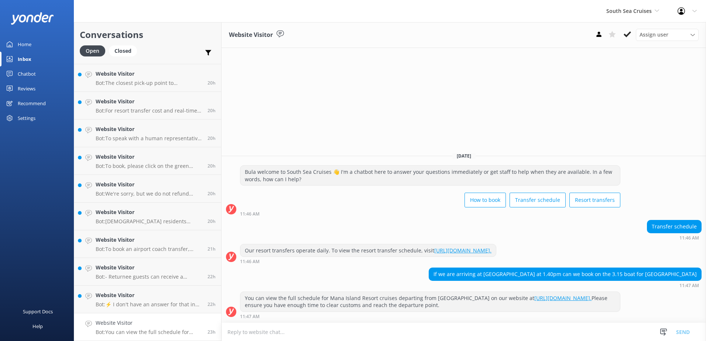
click at [360, 337] on textarea at bounding box center [464, 332] width 485 height 18
paste textarea "https://southseacruisesfiji.com/resort-transfers/"
type textarea "You can book your transfers to Mana Island online here: https://southseacruises…"
click at [684, 330] on button "Send" at bounding box center [683, 332] width 28 height 18
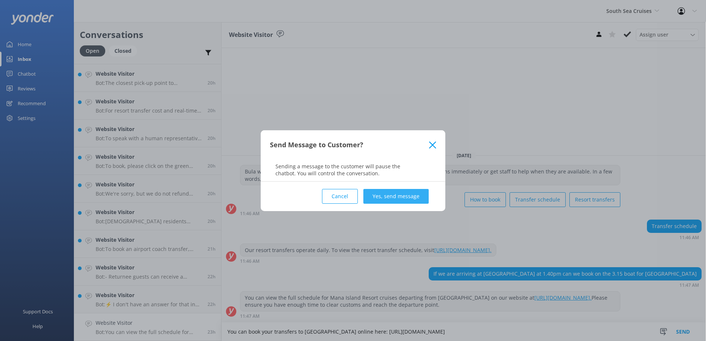
click at [419, 196] on button "Yes, send message" at bounding box center [396, 196] width 65 height 15
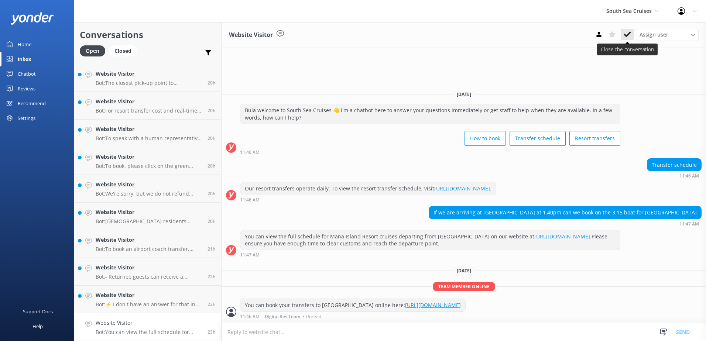
click at [629, 34] on use at bounding box center [627, 34] width 7 height 6
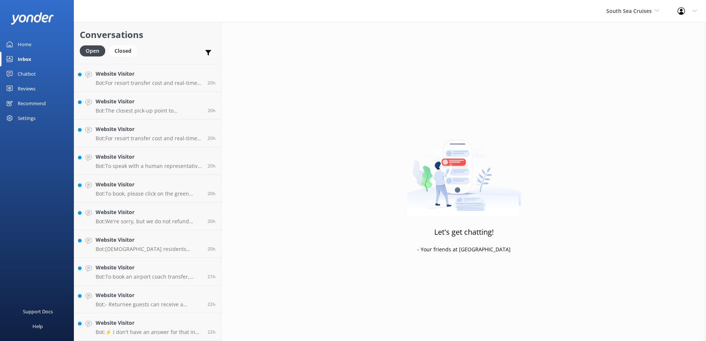
scroll to position [523, 0]
click at [173, 324] on h4 "Website Visitor" at bounding box center [149, 323] width 106 height 8
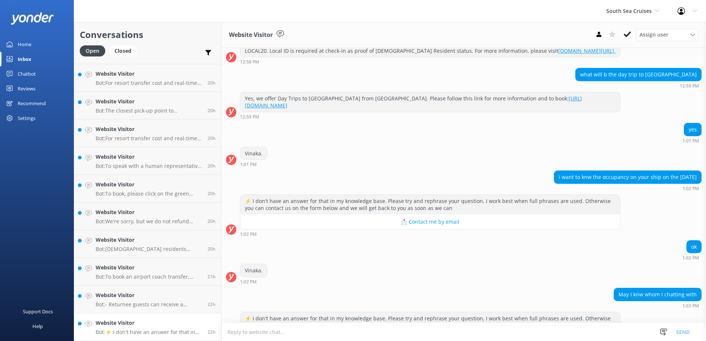
scroll to position [192, 0]
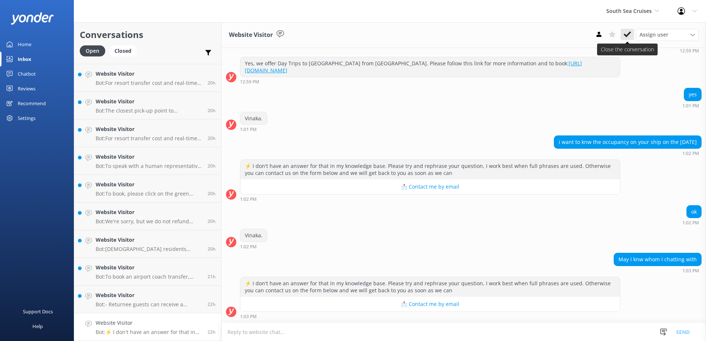
click at [631, 31] on button at bounding box center [627, 34] width 13 height 11
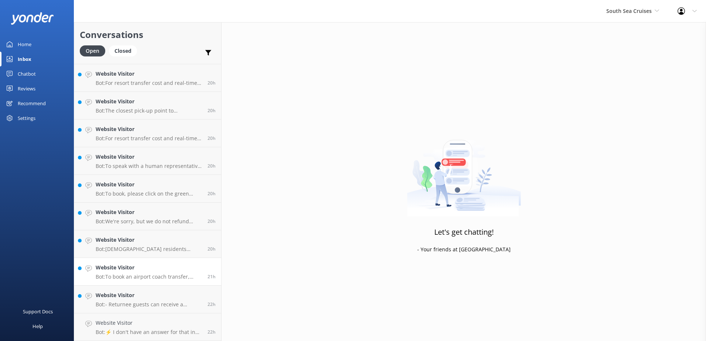
scroll to position [495, 0]
click at [162, 325] on h4 "Website Visitor" at bounding box center [149, 323] width 106 height 8
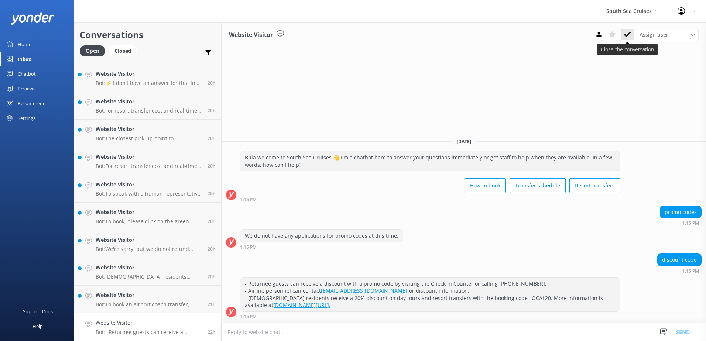
click at [631, 31] on icon at bounding box center [627, 34] width 7 height 7
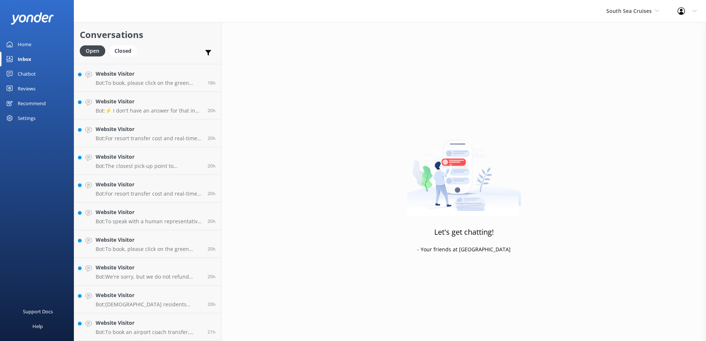
scroll to position [468, 0]
click at [134, 330] on p "Bot: To book an airport coach transfer, please call our reservations team on +6…" at bounding box center [149, 332] width 106 height 7
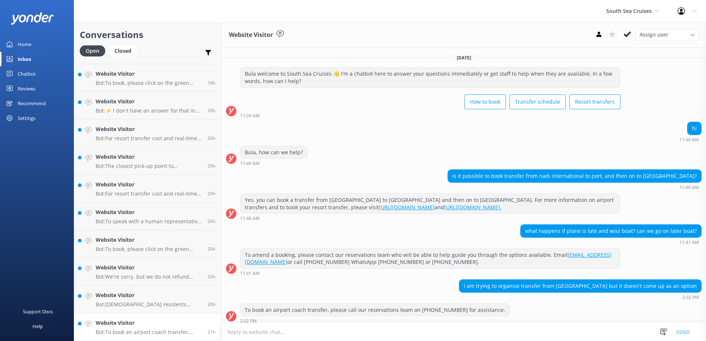
scroll to position [12, 0]
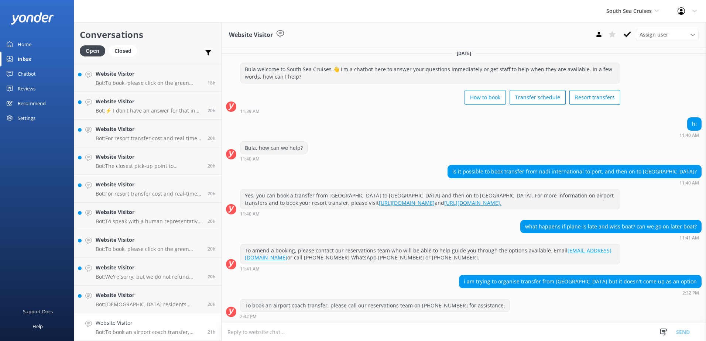
click at [450, 332] on textarea at bounding box center [464, 332] width 485 height 18
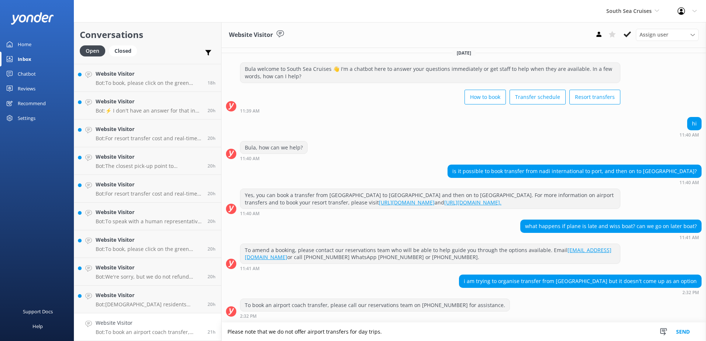
type textarea "Please note that we do not offer airport transfers for day trips."
click at [692, 333] on button "Send" at bounding box center [683, 332] width 28 height 18
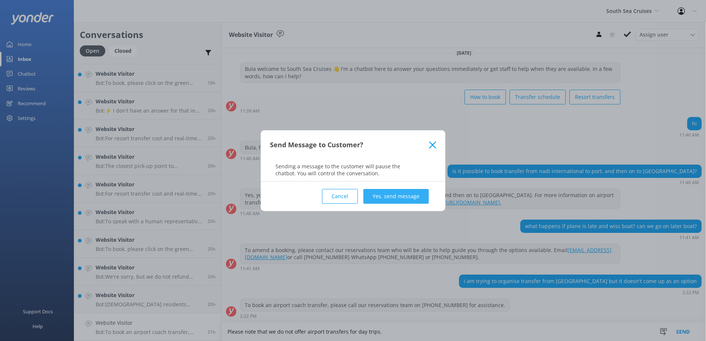
click at [398, 196] on button "Yes, send message" at bounding box center [396, 196] width 65 height 15
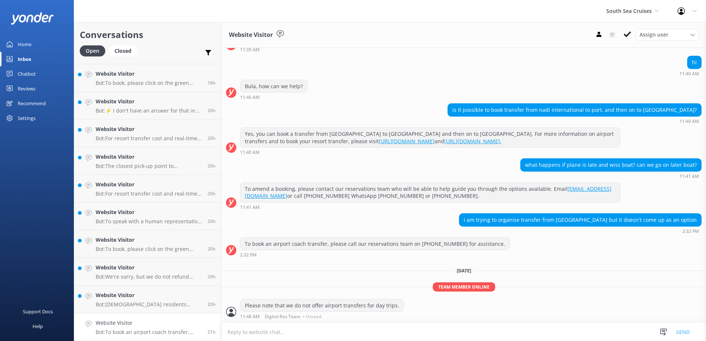
scroll to position [74, 0]
click at [631, 38] on icon at bounding box center [627, 34] width 7 height 7
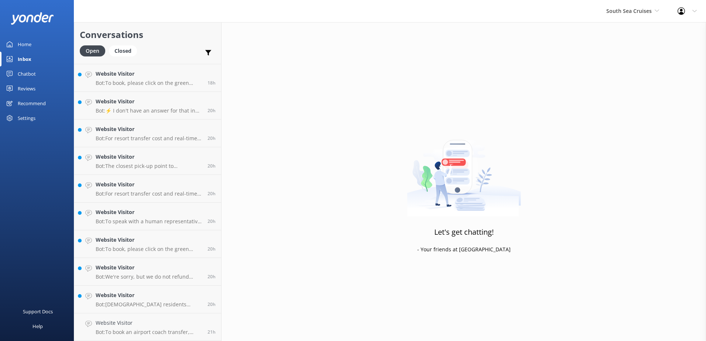
scroll to position [440, 0]
click at [153, 325] on h4 "Website Visitor" at bounding box center [149, 323] width 106 height 8
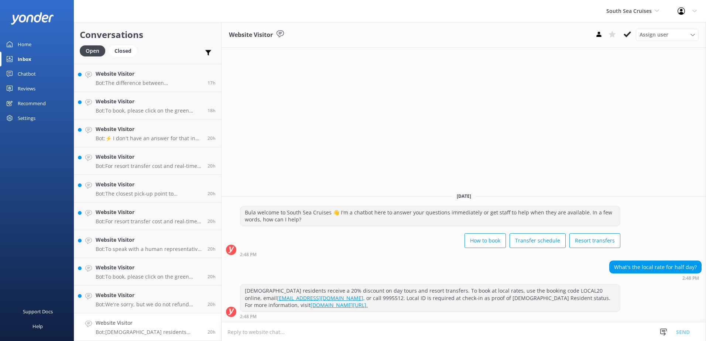
click at [631, 40] on div "Assign user Alyssa Sonya Digital Res Team Brenda Fenton Asena Naweilulu Miri Ko…" at bounding box center [646, 35] width 106 height 12
click at [627, 35] on icon at bounding box center [627, 34] width 7 height 7
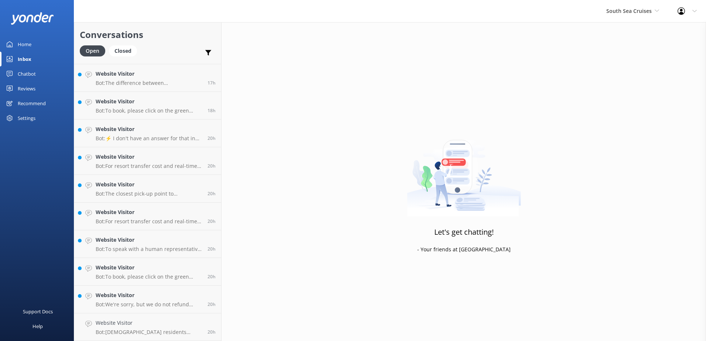
scroll to position [412, 0]
click at [137, 334] on p "Bot: We're sorry, but we do not refund tickets if you miss your boarding time." at bounding box center [149, 332] width 106 height 7
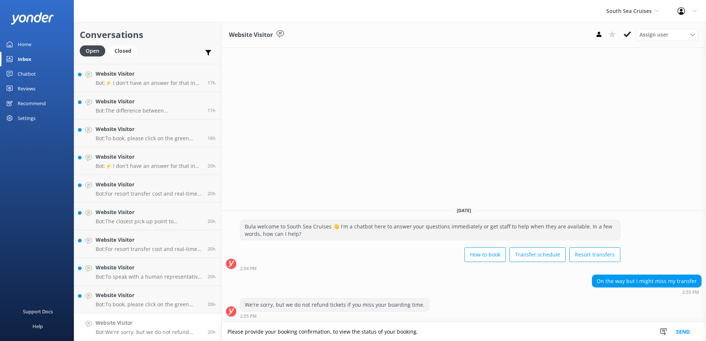
type textarea "Please provide your booking confirmation, to view the status of your booking."
click at [689, 334] on button "Send" at bounding box center [683, 332] width 28 height 18
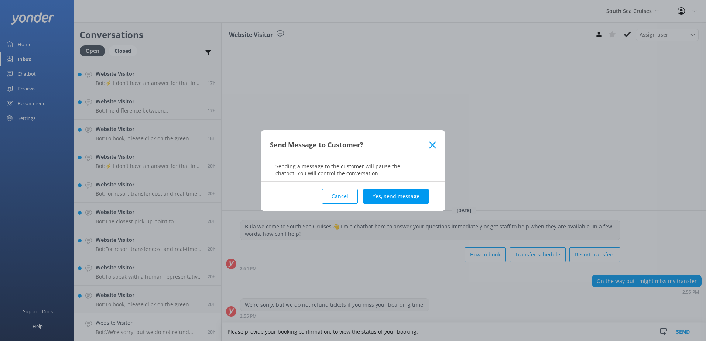
drag, startPoint x: 413, startPoint y: 192, endPoint x: 416, endPoint y: 192, distance: 3.7
click at [413, 192] on button "Yes, send message" at bounding box center [396, 196] width 65 height 15
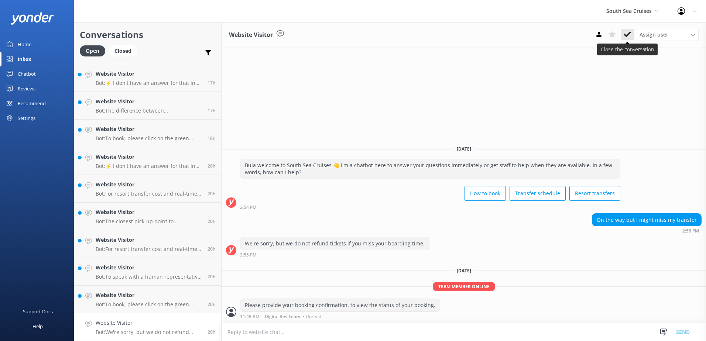
click at [633, 34] on button at bounding box center [627, 34] width 13 height 11
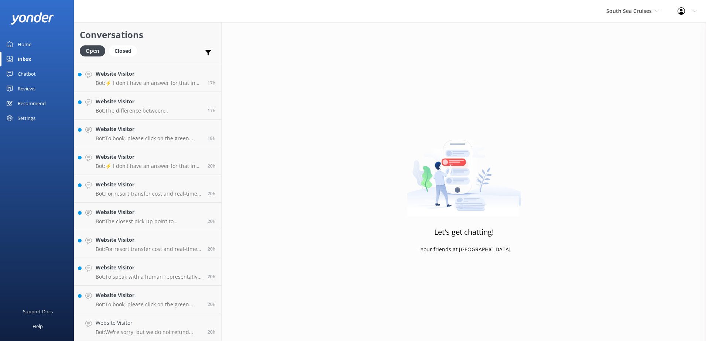
scroll to position [385, 0]
click at [151, 327] on h4 "Website Visitor" at bounding box center [149, 323] width 106 height 8
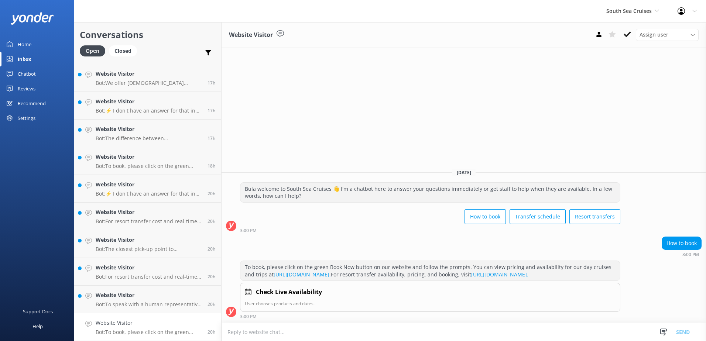
click at [626, 33] on icon at bounding box center [627, 34] width 7 height 7
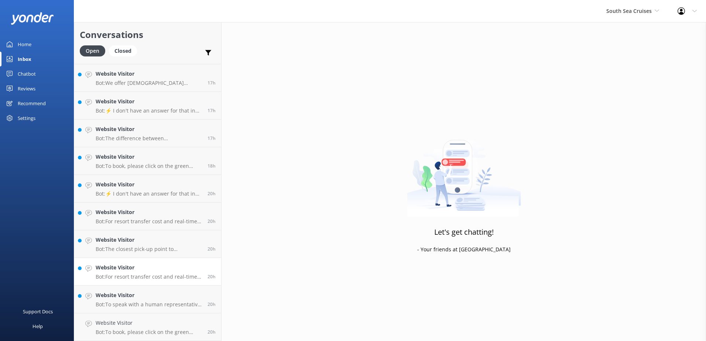
scroll to position [357, 0]
click at [161, 334] on p "Bot: To speak with a human representative, please call us on +679 9995512 or em…" at bounding box center [149, 332] width 106 height 7
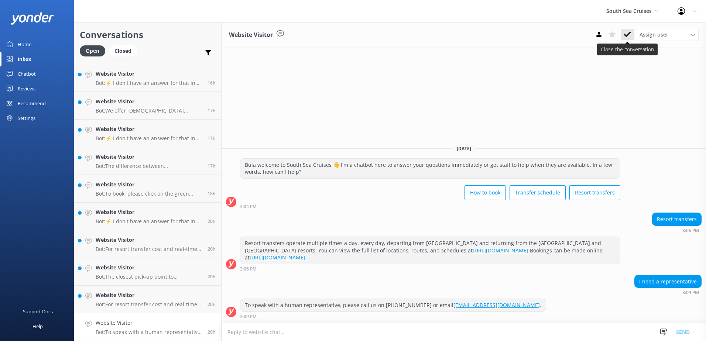
click at [630, 38] on icon at bounding box center [627, 34] width 7 height 7
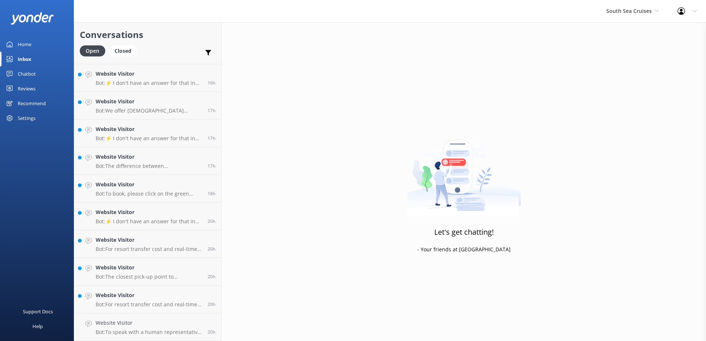
scroll to position [329, 0]
click at [141, 328] on div "Website Visitor Bot: For resort transfer cost and real-time availability, pleas…" at bounding box center [149, 327] width 106 height 16
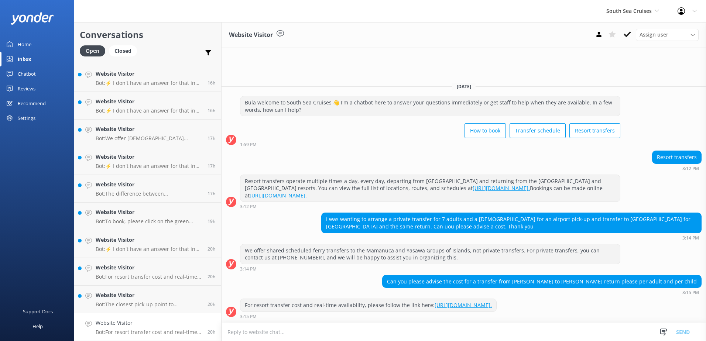
click at [411, 326] on textarea at bounding box center [464, 332] width 485 height 18
click at [417, 335] on textarea at bounding box center [464, 332] width 485 height 18
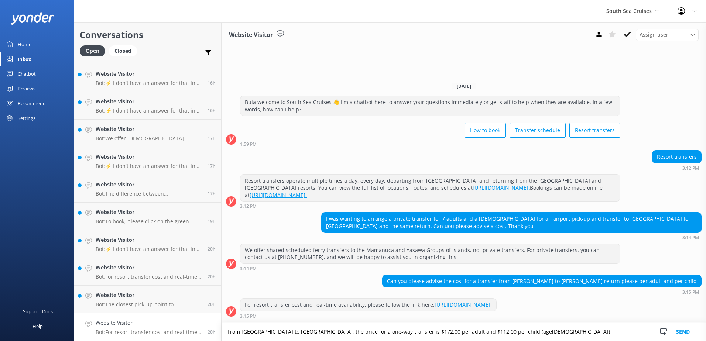
type textarea "From Port Denarau to Mana Island, the price for a one-way transfer is $172.00 p…"
click at [688, 332] on button "Send" at bounding box center [683, 332] width 28 height 18
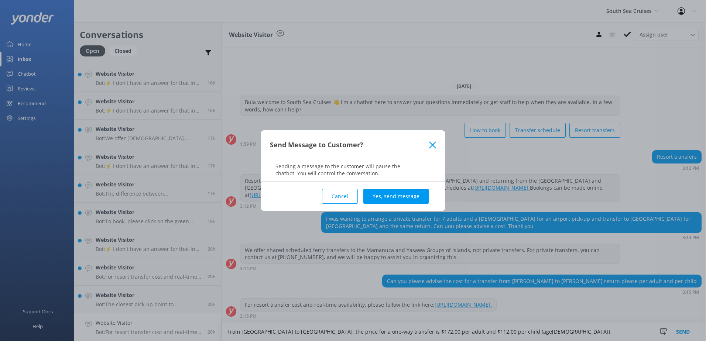
click at [412, 200] on button "Yes, send message" at bounding box center [396, 196] width 65 height 15
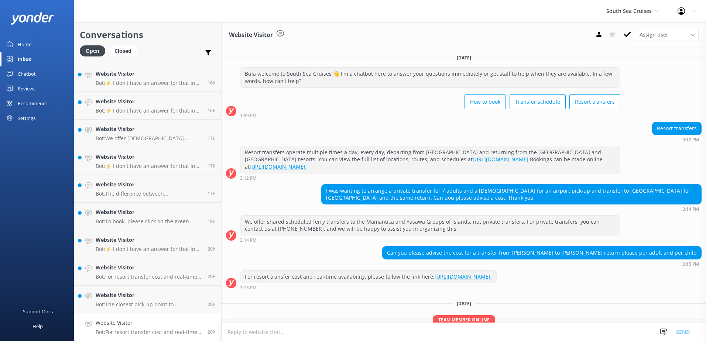
scroll to position [33, 0]
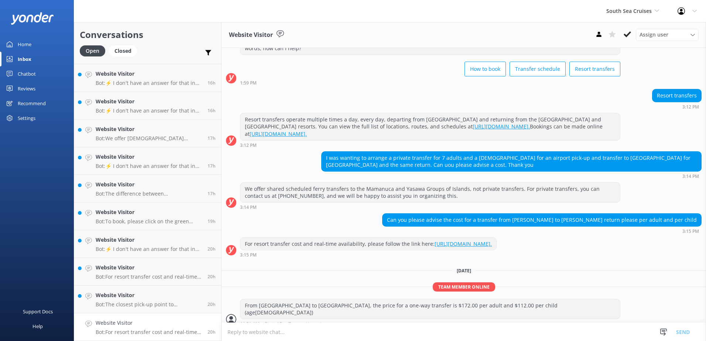
drag, startPoint x: 611, startPoint y: 99, endPoint x: 631, endPoint y: 74, distance: 31.5
click at [611, 99] on div "Resort transfers 3:12 PM" at bounding box center [464, 99] width 485 height 20
click at [631, 33] on button at bounding box center [627, 34] width 13 height 11
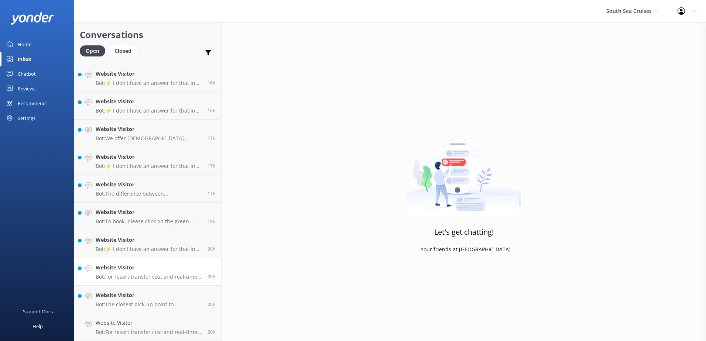
scroll to position [301, 0]
click at [140, 327] on h4 "Website Visitor" at bounding box center [149, 323] width 106 height 8
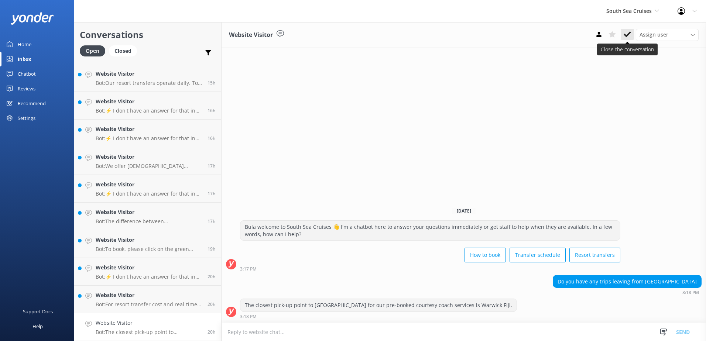
click at [627, 39] on button at bounding box center [627, 34] width 13 height 11
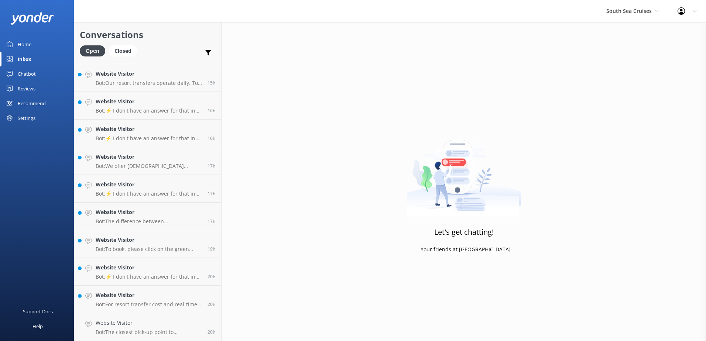
scroll to position [274, 0]
click at [160, 325] on h4 "Website Visitor" at bounding box center [149, 323] width 106 height 8
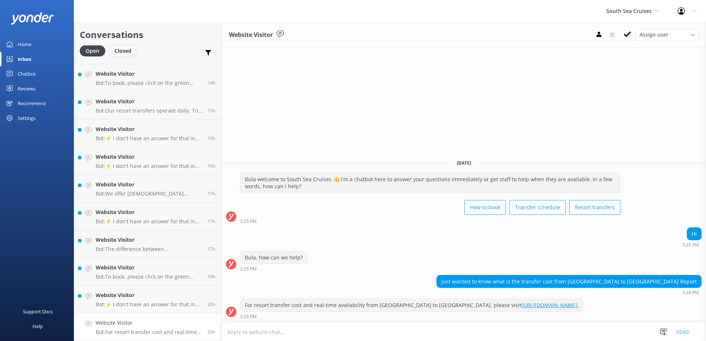
click at [131, 49] on div "Closed" at bounding box center [123, 50] width 28 height 11
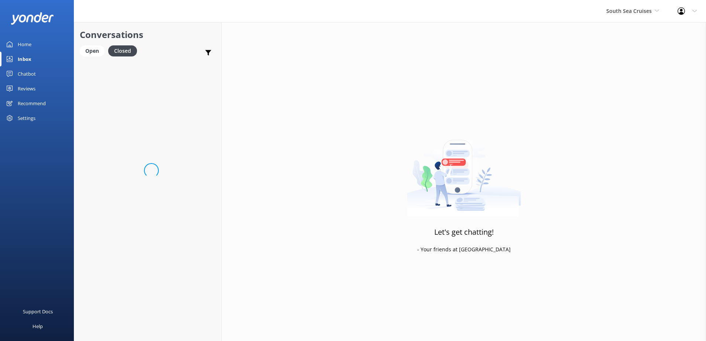
scroll to position [274, 0]
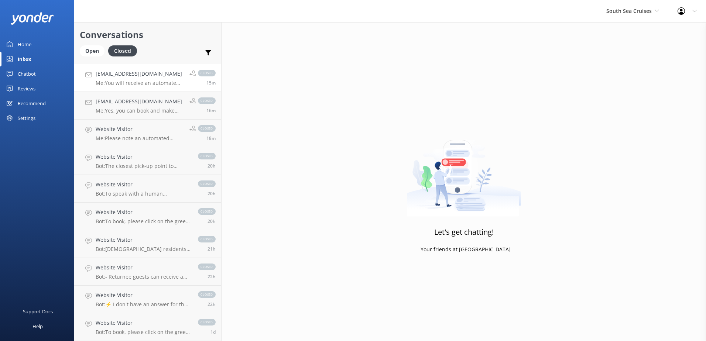
click at [136, 78] on h4 "jenishjadav007@gmail.com" at bounding box center [140, 74] width 88 height 8
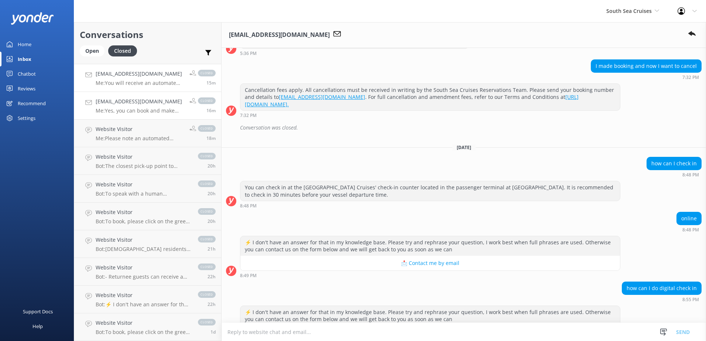
scroll to position [351, 0]
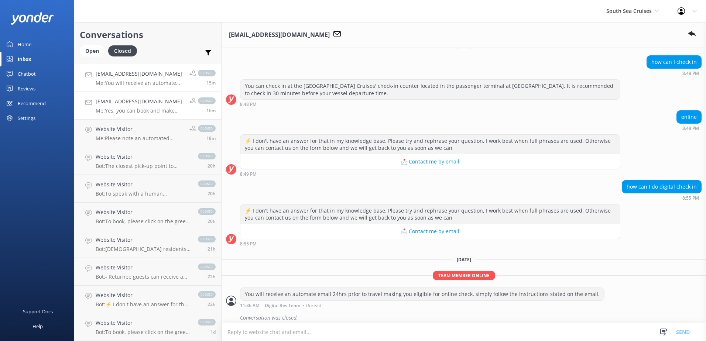
click at [129, 114] on p "Me: Yes, you can book and make your way to the bus stop in front Fiji Gateway h…" at bounding box center [140, 111] width 88 height 7
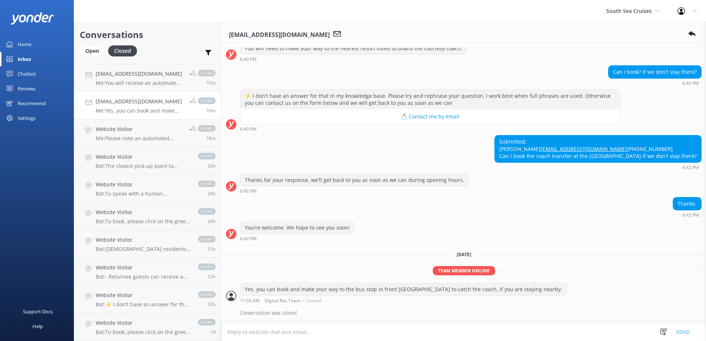
scroll to position [982, 0]
click at [151, 77] on h4 "jenishjadav007@gmail.com" at bounding box center [140, 74] width 88 height 8
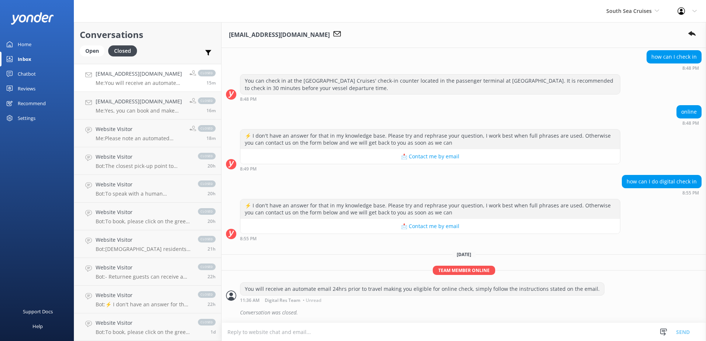
scroll to position [378, 0]
click at [139, 111] on p "Me: Yes, you can book and make your way to the bus stop in front Fiji Gateway h…" at bounding box center [140, 111] width 88 height 7
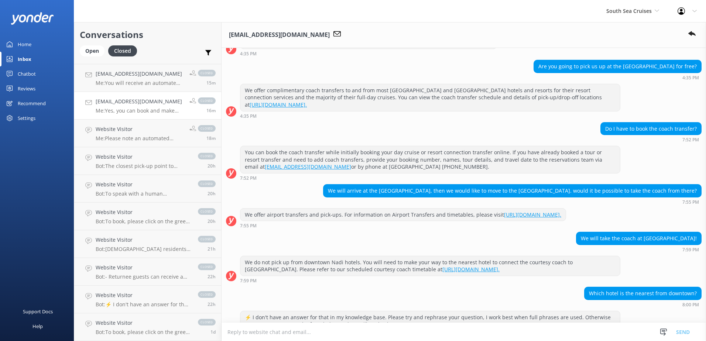
scroll to position [982, 0]
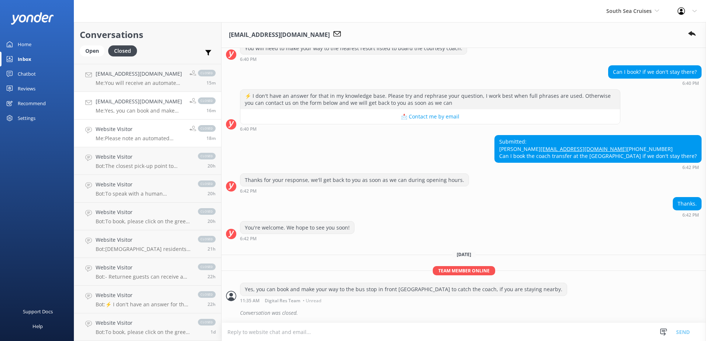
click at [134, 128] on h4 "Website Visitor" at bounding box center [140, 129] width 88 height 8
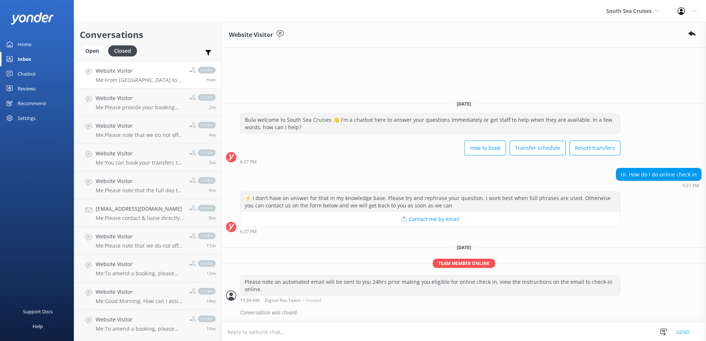
click at [140, 75] on div "Website Visitor Me: From Port Denarau to Mana Island, the price for a one-way t…" at bounding box center [140, 75] width 88 height 16
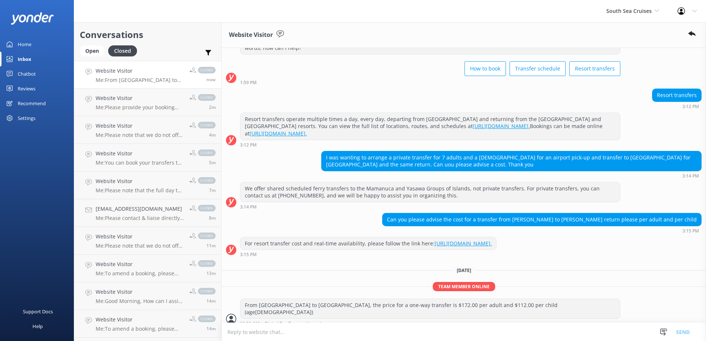
scroll to position [49, 0]
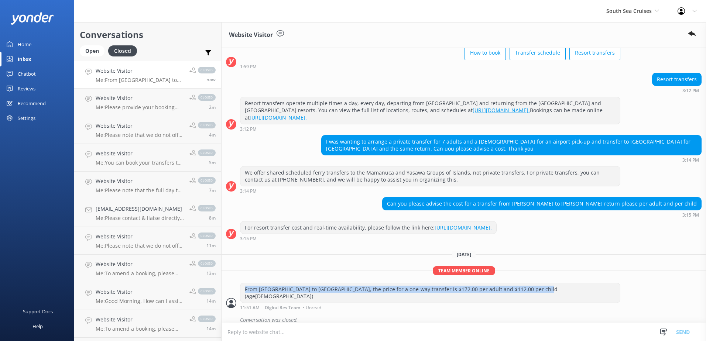
drag, startPoint x: 534, startPoint y: 290, endPoint x: 224, endPoint y: 288, distance: 310.0
click at [224, 288] on div "From Port Denarau to Mana Island, the price for a one-way transfer is $172.00 p…" at bounding box center [464, 296] width 485 height 27
copy div "From Port Denarau to Mana Island, the price for a one-way transfer is $172.00 p…"
click at [98, 50] on div "Open" at bounding box center [92, 50] width 25 height 11
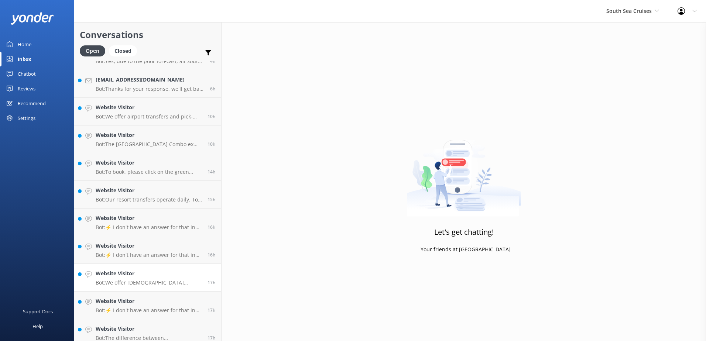
scroll to position [274, 0]
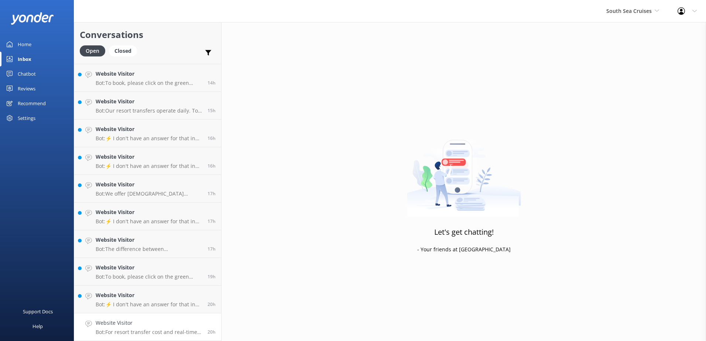
click at [159, 325] on h4 "Website Visitor" at bounding box center [149, 323] width 106 height 8
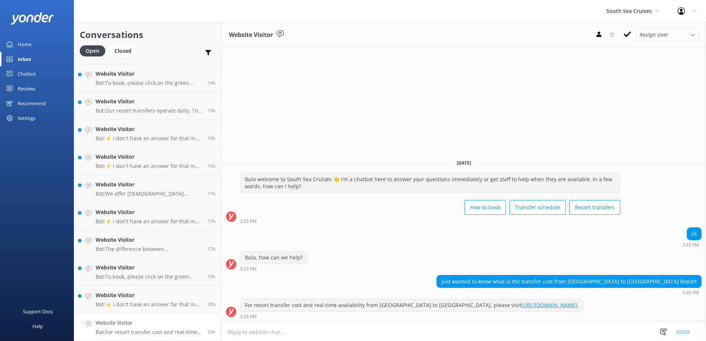
click at [392, 330] on textarea at bounding box center [464, 332] width 485 height 18
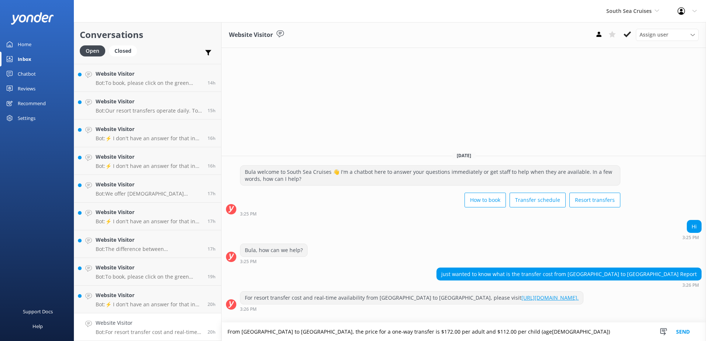
type textarea "From Port Denarau to Mana Island, the price for a one-way transfer is $172.00 p…"
click at [680, 331] on button "Send" at bounding box center [683, 332] width 28 height 18
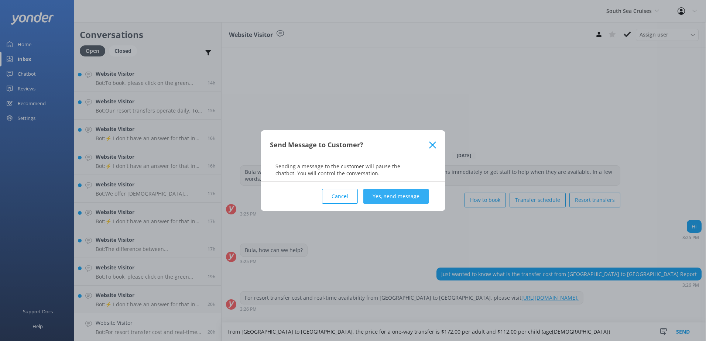
click at [413, 191] on button "Yes, send message" at bounding box center [396, 196] width 65 height 15
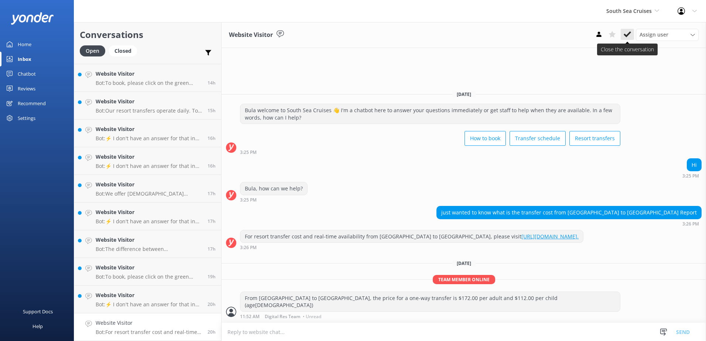
click at [629, 35] on use at bounding box center [627, 34] width 7 height 6
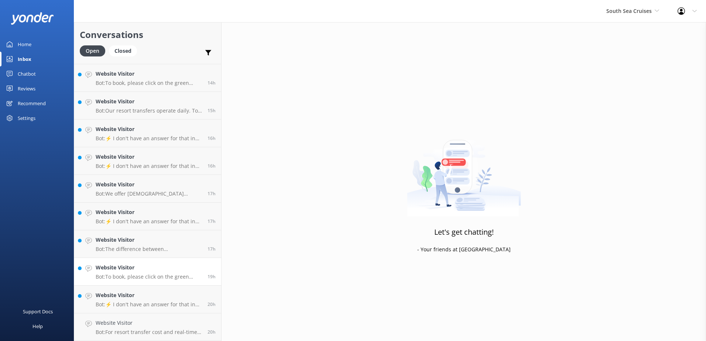
scroll to position [246, 0]
click at [155, 329] on div "Website Visitor Bot: ⚡ I don't have an answer for that in my knowledge base. Pl…" at bounding box center [149, 327] width 106 height 16
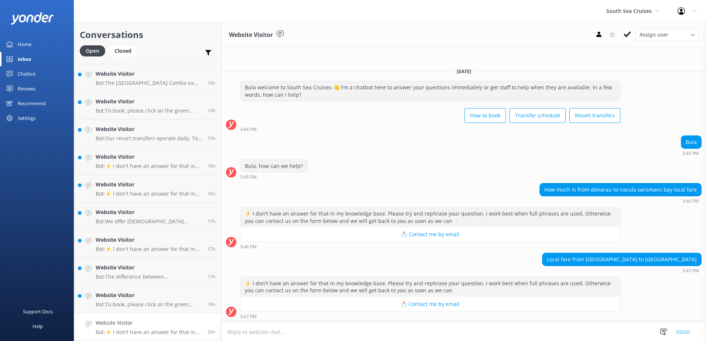
click at [454, 321] on div "⚡ I don't have an answer for that in my knowledge base. Please try and rephrase…" at bounding box center [464, 300] width 485 height 46
click at [446, 335] on textarea at bounding box center [464, 332] width 485 height 18
paste textarea "From Port Denarau to Mana Island, the price for a one-way transfer is $172.00 p…"
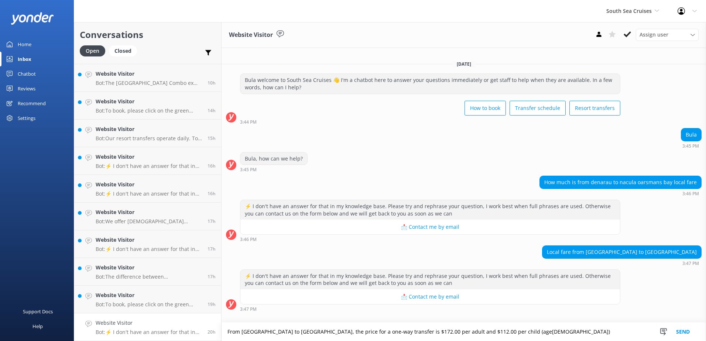
drag, startPoint x: 311, startPoint y: 332, endPoint x: 283, endPoint y: 333, distance: 28.8
click at [283, 333] on textarea "From Port Denarau to Mana Island, the price for a one-way transfer is $172.00 p…" at bounding box center [464, 332] width 485 height 18
click at [226, 334] on textarea "From Port Denarau to , the price for a one-way transfer is $172.00 per adult an…" at bounding box center [464, 332] width 485 height 18
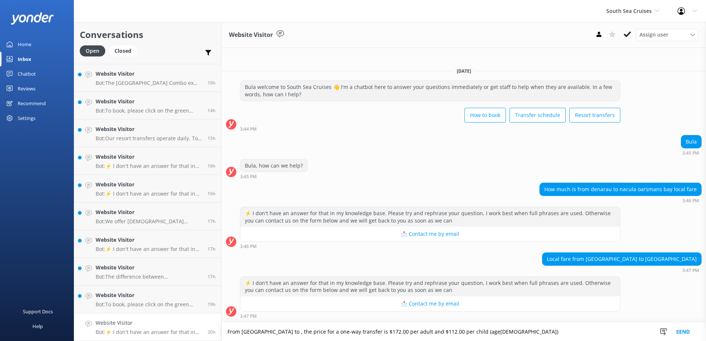
click at [280, 334] on textarea "From Port Denarau to , the price for a one-way transfer is $172.00 per adult an…" at bounding box center [464, 332] width 485 height 18
click at [413, 335] on textarea "From Port Denarau to Oarsman's bay , the price for a one-way transfer is $172.0…" at bounding box center [464, 332] width 485 height 18
click at [414, 335] on textarea "From Port Denarau to Oarsman's bay , the price for a one-way transfer is $172.0…" at bounding box center [464, 332] width 485 height 18
click at [416, 333] on textarea "From Port Denarau to Oarsman's bay , the price for a one-way transfer is $172.0…" at bounding box center [464, 332] width 485 height 18
click at [470, 333] on textarea "From Port Denarau to Oarsman's bay , the price for a one-way transfer is $225.0…" at bounding box center [464, 332] width 485 height 18
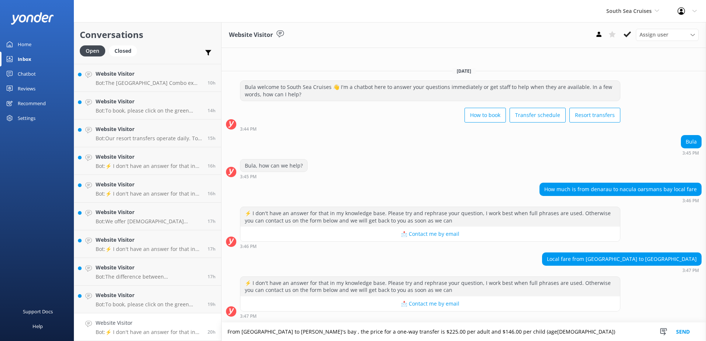
type textarea "From Port Denarau to Oarsman's bay , the price for a one-way transfer is $225.0…"
click at [690, 331] on button "Send" at bounding box center [683, 332] width 28 height 18
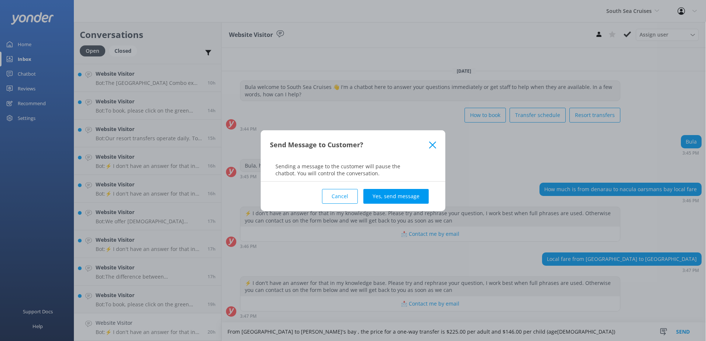
click at [405, 198] on button "Yes, send message" at bounding box center [396, 196] width 65 height 15
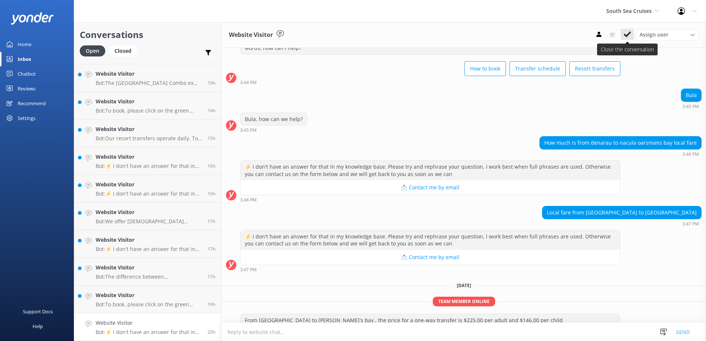
scroll to position [48, 0]
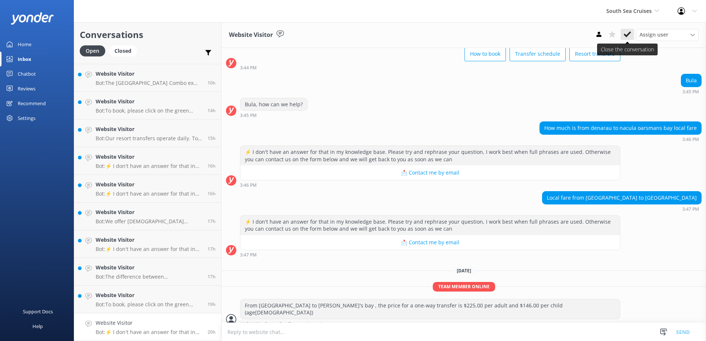
click at [628, 34] on use at bounding box center [627, 34] width 7 height 6
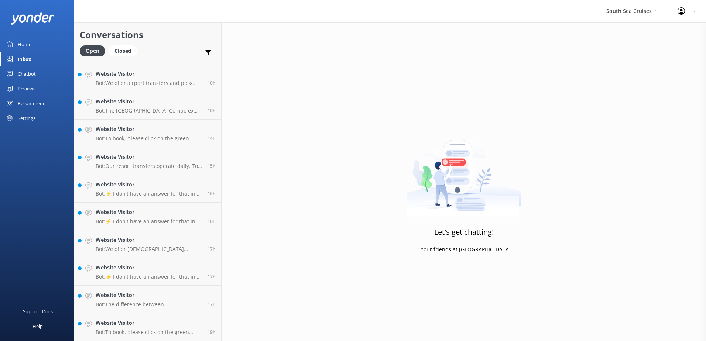
scroll to position [218, 0]
click at [144, 328] on div "Website Visitor Bot: To book, please click on the green Book Now button on our …" at bounding box center [149, 327] width 106 height 16
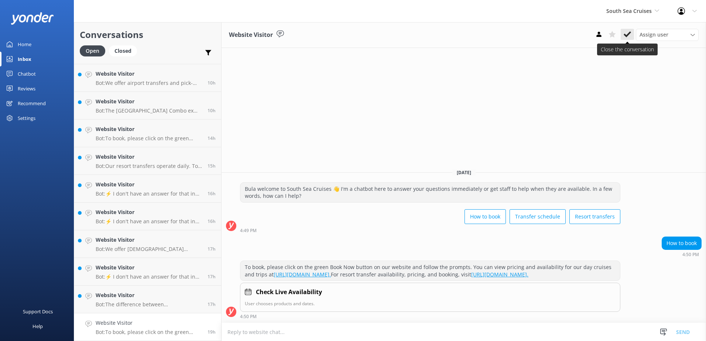
click at [628, 37] on icon at bounding box center [627, 34] width 7 height 7
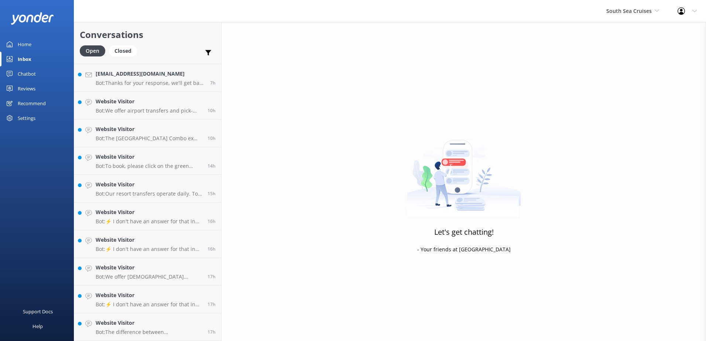
scroll to position [191, 0]
click at [100, 331] on p "Bot: The difference between South Sea Island ex Denarau and South Sea Island ex…" at bounding box center [149, 332] width 106 height 7
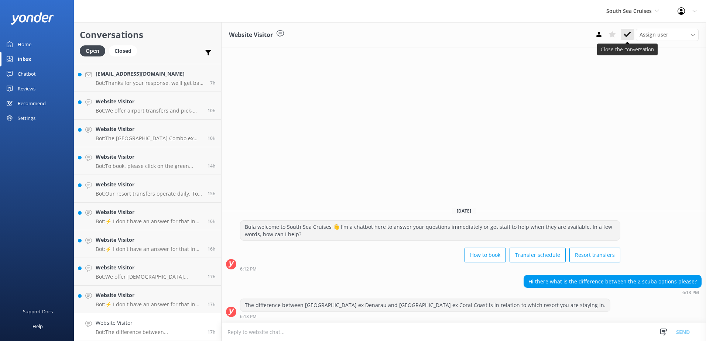
click at [624, 40] on button at bounding box center [627, 34] width 13 height 11
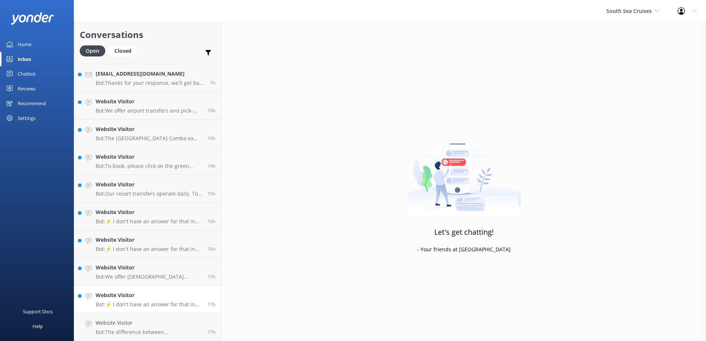
scroll to position [163, 0]
click at [144, 328] on div "Website Visitor Bot: ⚡ I don't have an answer for that in my knowledge base. Pl…" at bounding box center [149, 327] width 106 height 16
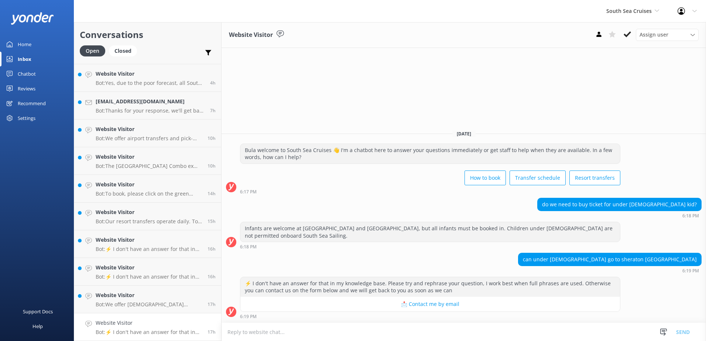
drag, startPoint x: 271, startPoint y: 321, endPoint x: 279, endPoint y: 327, distance: 9.5
click at [278, 327] on div "Website Visitor Assign user Alyssa Sonya Digital Res Team Brenda Fenton Asena N…" at bounding box center [464, 181] width 485 height 319
click at [283, 328] on textarea at bounding box center [464, 332] width 485 height 18
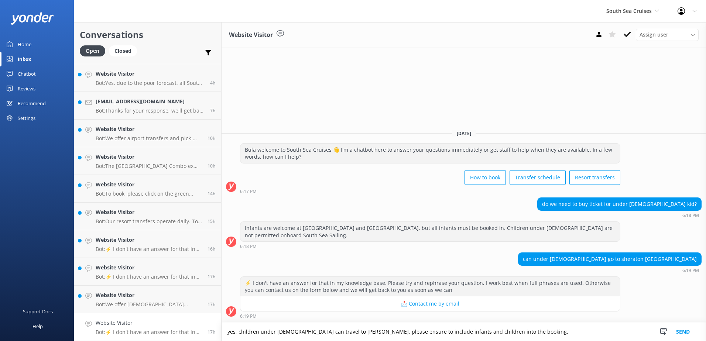
click at [230, 335] on textarea "yes, children under 8 years old can travel to Sheraton Tokoriki, please ensure …" at bounding box center [464, 332] width 485 height 18
type textarea "Yes, children under 8 years old can travel to Sheraton Tokoriki, please ensure …"
click at [684, 330] on button "Send" at bounding box center [683, 332] width 28 height 18
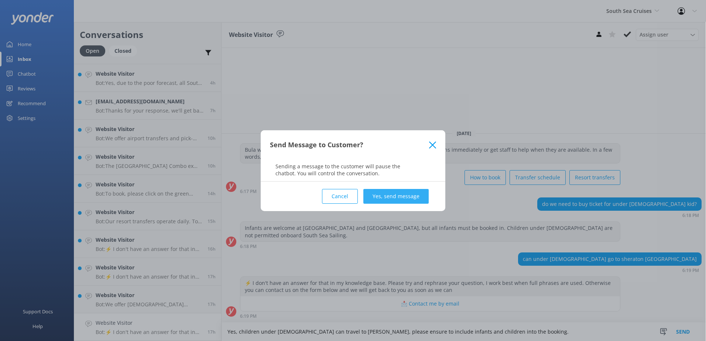
click at [426, 195] on button "Yes, send message" at bounding box center [396, 196] width 65 height 15
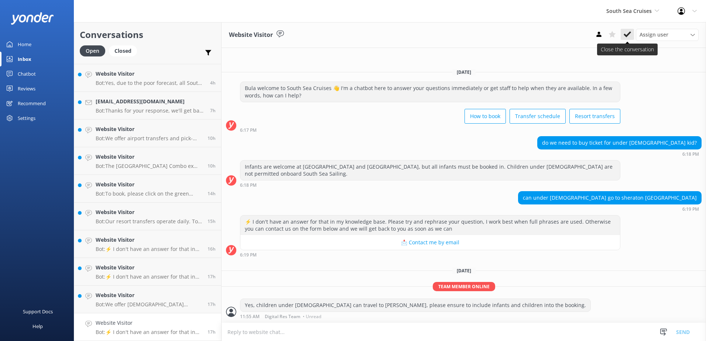
click at [627, 34] on icon at bounding box center [627, 34] width 7 height 7
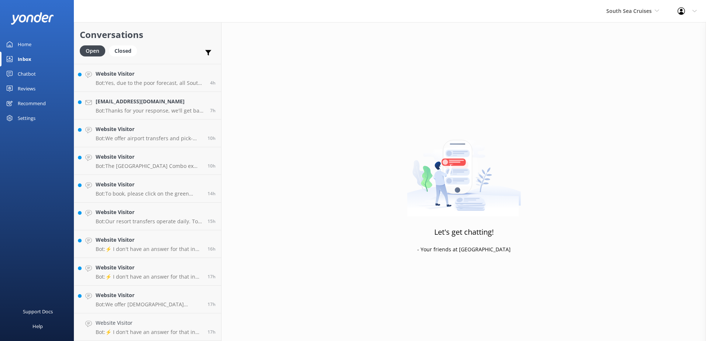
scroll to position [135, 0]
click at [126, 330] on p "Bot: We offer Fijian residents a 20% discount on our day tours and resort trans…" at bounding box center [149, 332] width 106 height 7
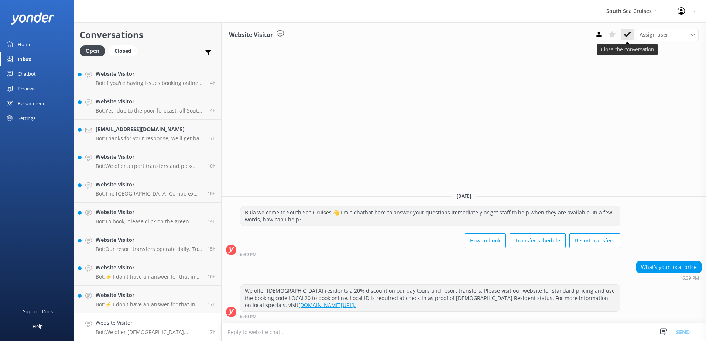
click at [630, 33] on use at bounding box center [627, 34] width 7 height 6
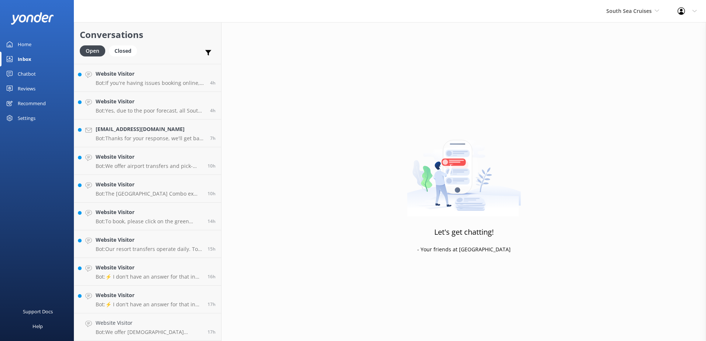
scroll to position [108, 0]
click at [149, 333] on p "Bot: ⚡ I don't have an answer for that in my knowledge base. Please try and rep…" at bounding box center [149, 332] width 106 height 7
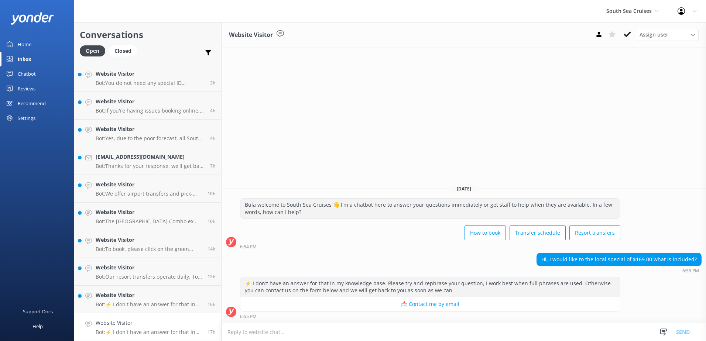
click at [330, 329] on textarea at bounding box center [464, 332] width 485 height 18
paste textarea "Return pre-booked coach transfers to/from Port Denarau to/from most Nadi, Denar…"
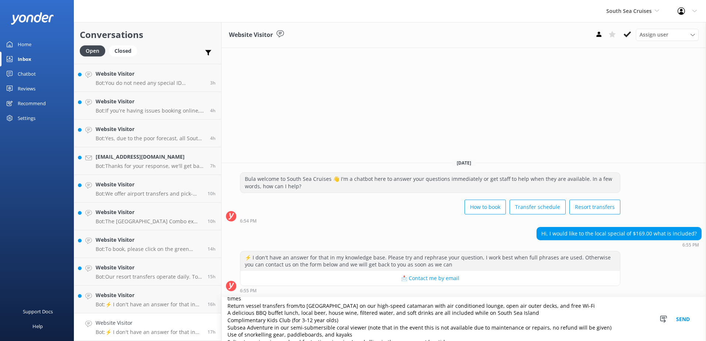
scroll to position [40, 0]
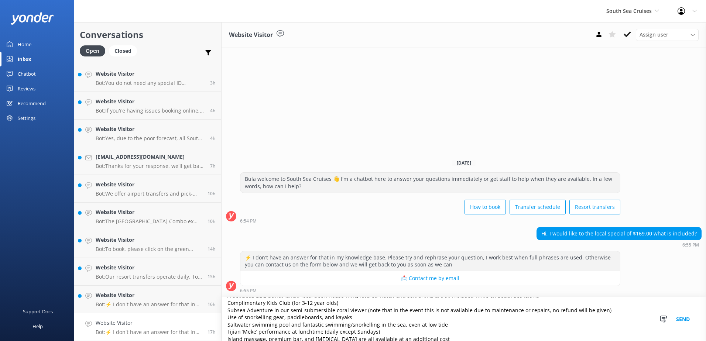
type textarea "Return pre-booked coach transfers to/from Port Denarau to/from most Nadi, Denar…"
click at [678, 320] on button "Send" at bounding box center [683, 319] width 28 height 44
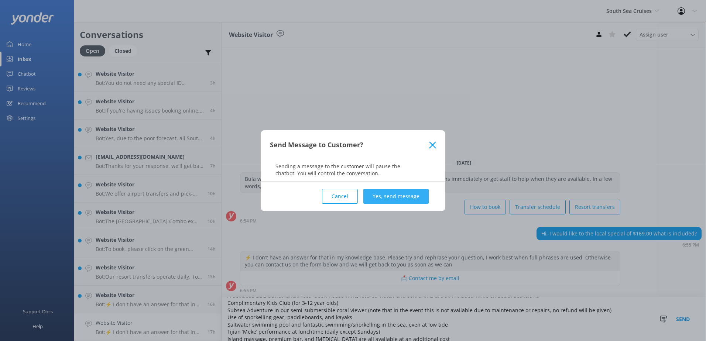
click at [396, 192] on button "Yes, send message" at bounding box center [396, 196] width 65 height 15
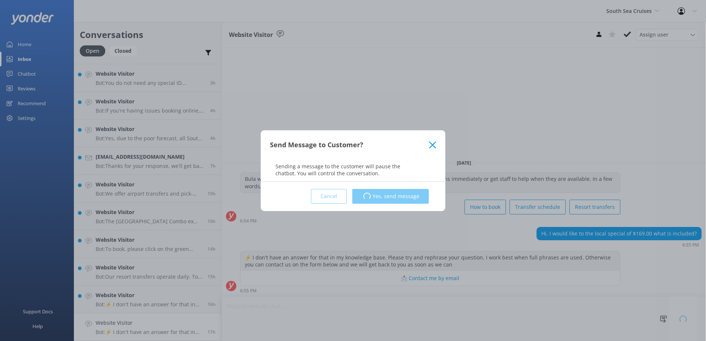
scroll to position [0, 0]
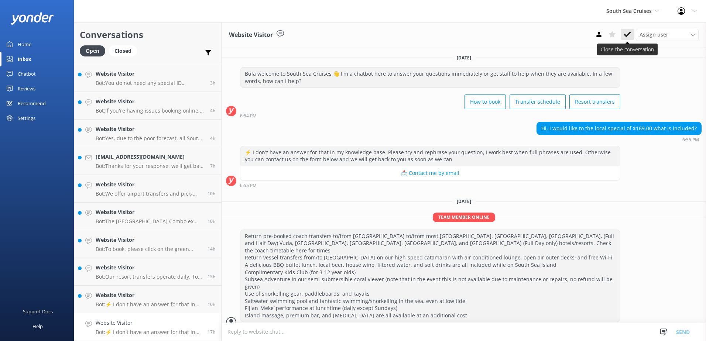
click at [631, 37] on button at bounding box center [627, 34] width 13 height 11
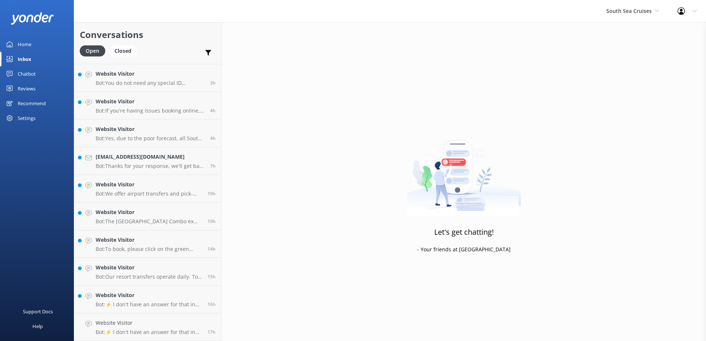
scroll to position [80, 0]
click at [152, 333] on p "Bot: ⚡ I don't have an answer for that in my knowledge base. Please try and rep…" at bounding box center [149, 332] width 106 height 7
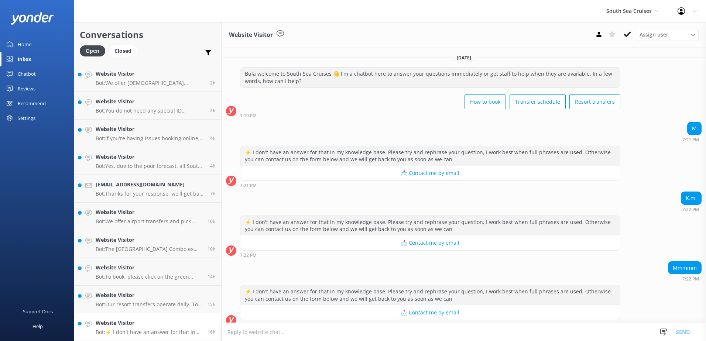
scroll to position [8, 0]
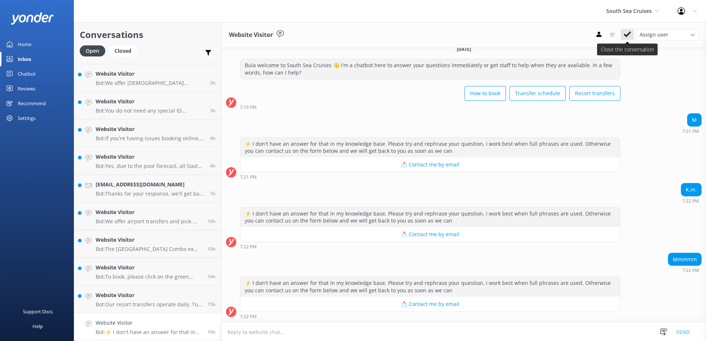
click at [632, 32] on button at bounding box center [627, 34] width 13 height 11
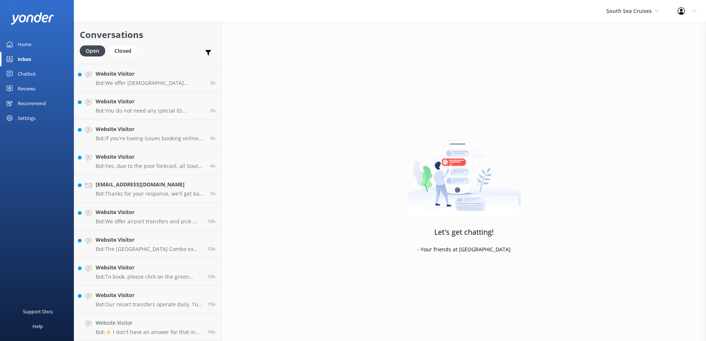
scroll to position [52, 0]
click at [137, 331] on p "Bot: Our resort transfers operate daily. To view the resort transfer schedule, …" at bounding box center [149, 332] width 106 height 7
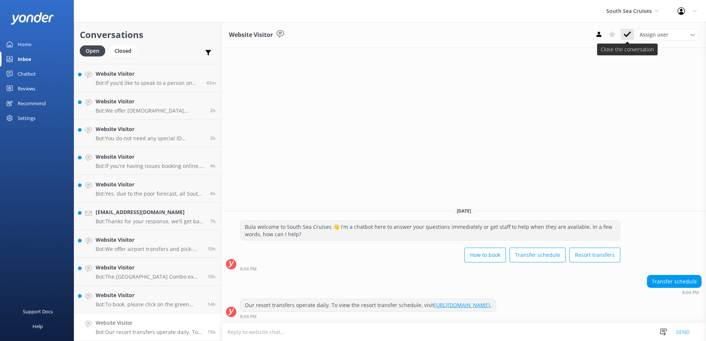
click at [628, 36] on use at bounding box center [627, 34] width 7 height 6
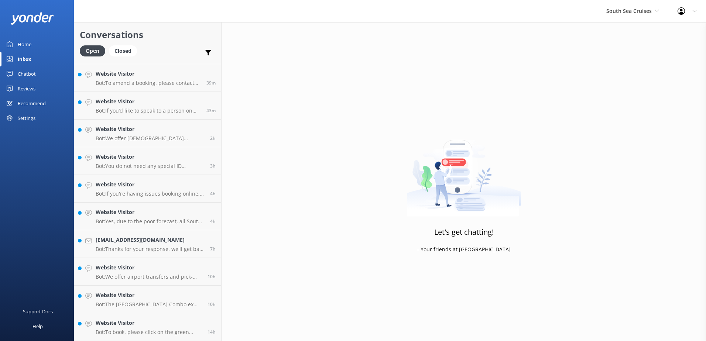
scroll to position [24, 0]
click at [130, 338] on link "Website Visitor Bot: To book, please click on the green Book Now button on our …" at bounding box center [147, 328] width 147 height 28
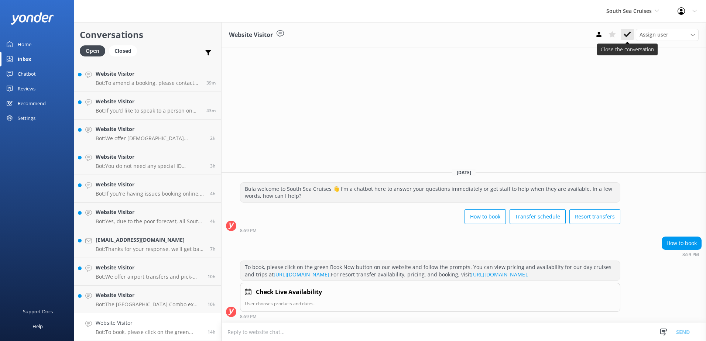
click at [624, 37] on icon at bounding box center [627, 34] width 7 height 7
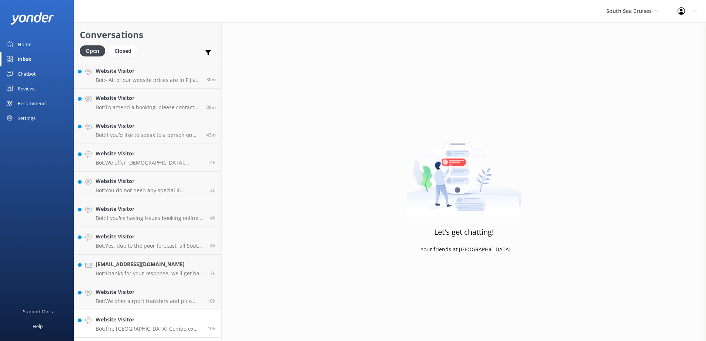
click at [136, 329] on p "Bot: The South Sea Island Combo ex Denarau departs Port Denarau at 9:00 am and …" at bounding box center [149, 329] width 106 height 7
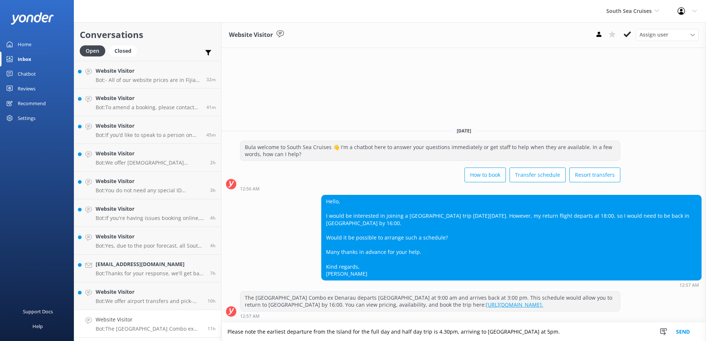
type textarea "Please note the earliest departure from the Island for the full day and half da…"
click at [688, 332] on button "Send" at bounding box center [683, 332] width 28 height 18
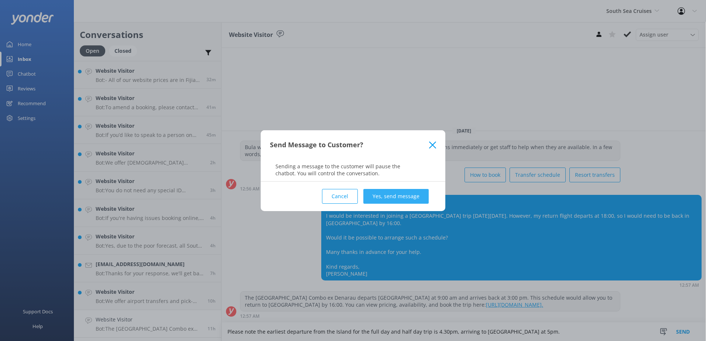
click at [403, 194] on button "Yes, send message" at bounding box center [396, 196] width 65 height 15
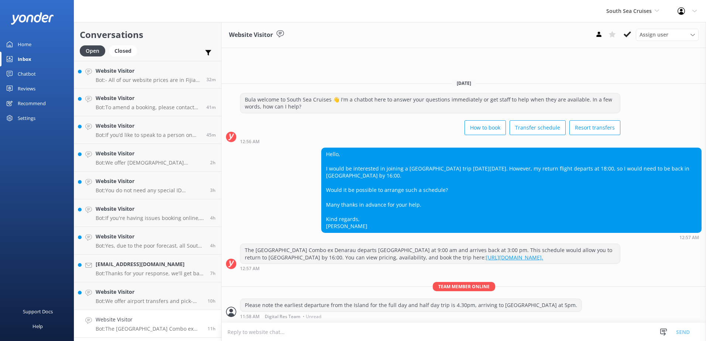
click at [367, 333] on textarea at bounding box center [464, 332] width 485 height 18
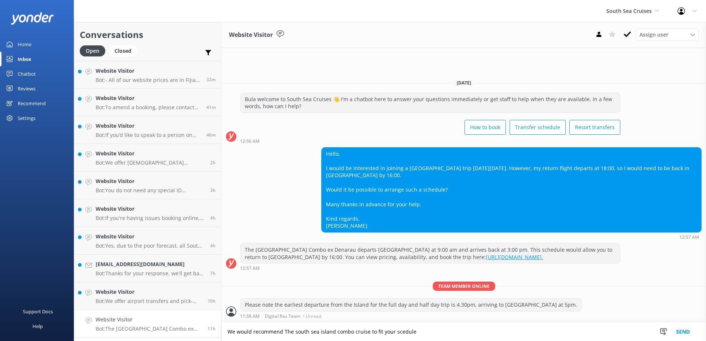
click at [413, 332] on textarea "We would recommend The south sea island combo cruise to fit your scedule" at bounding box center [464, 332] width 485 height 18
click at [442, 330] on textarea "We would recommend The south sea island combo cruise to fit your schedule" at bounding box center [464, 332] width 485 height 18
type textarea "We would recommend The south sea island combo cruise to fit your schedule as th…"
click at [692, 333] on button "Send" at bounding box center [683, 332] width 28 height 18
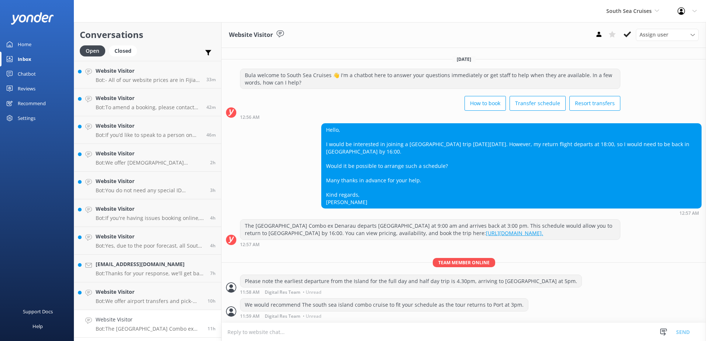
scroll to position [6, 0]
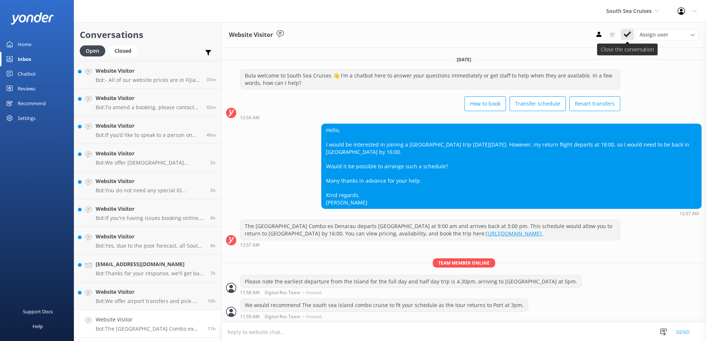
click at [631, 33] on use at bounding box center [627, 34] width 7 height 6
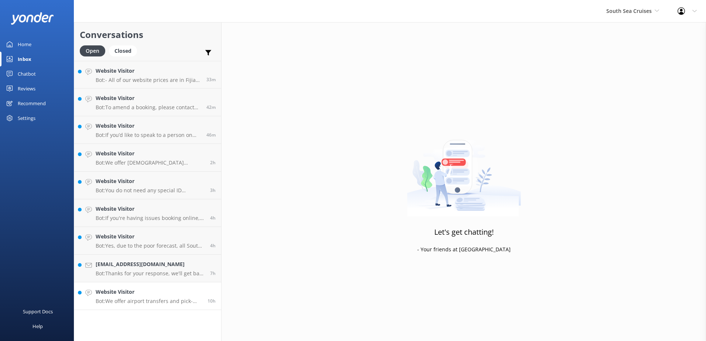
click at [147, 303] on p "Bot: We offer airport transfers and pick-ups. For more information on Airport T…" at bounding box center [149, 301] width 106 height 7
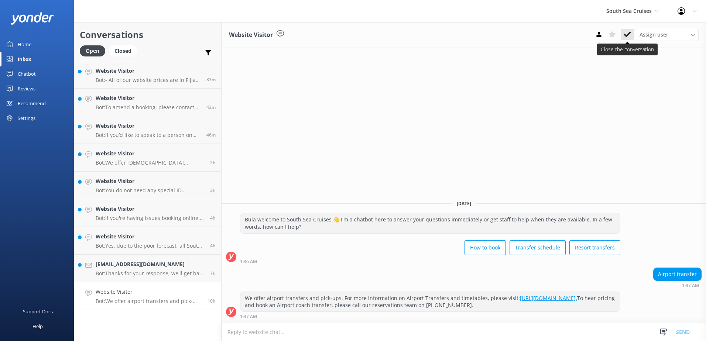
click at [631, 39] on button at bounding box center [627, 34] width 13 height 11
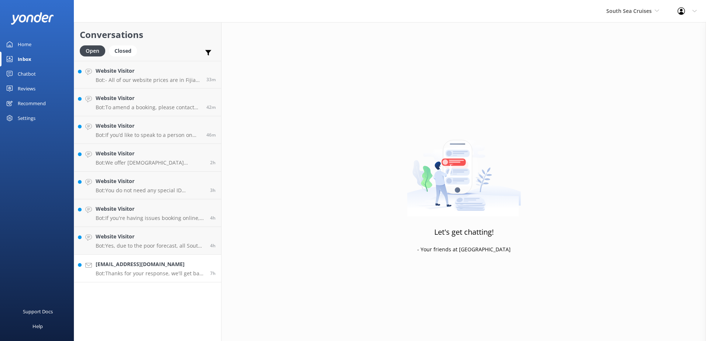
click at [154, 271] on p "Bot: Thanks for your response, we'll get back to you as soon as we can during o…" at bounding box center [150, 273] width 109 height 7
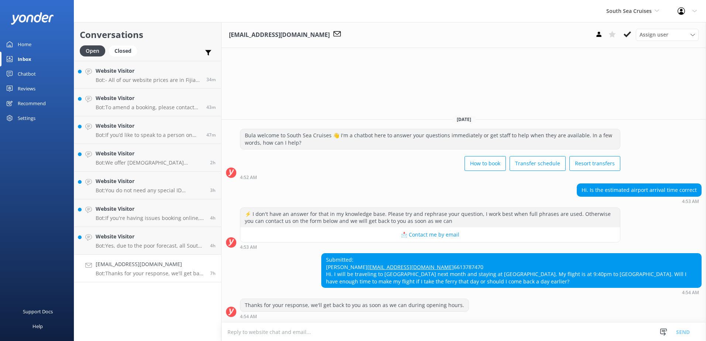
click at [515, 333] on textarea at bounding box center [464, 332] width 485 height 18
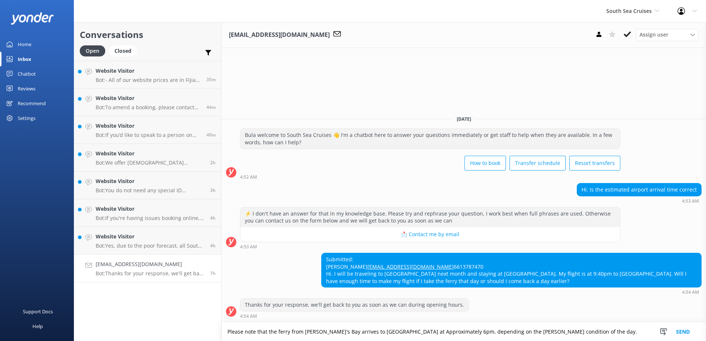
type textarea "Please note that the ferry from Oarsman's Bay arrives to Port at Approximately …"
click at [677, 332] on button "Send" at bounding box center [683, 332] width 28 height 18
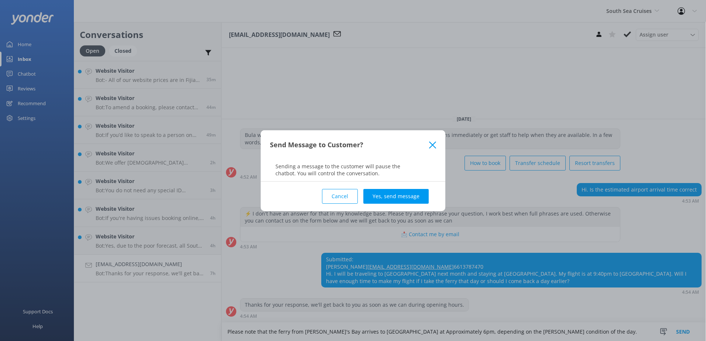
click at [423, 201] on button "Yes, send message" at bounding box center [396, 196] width 65 height 15
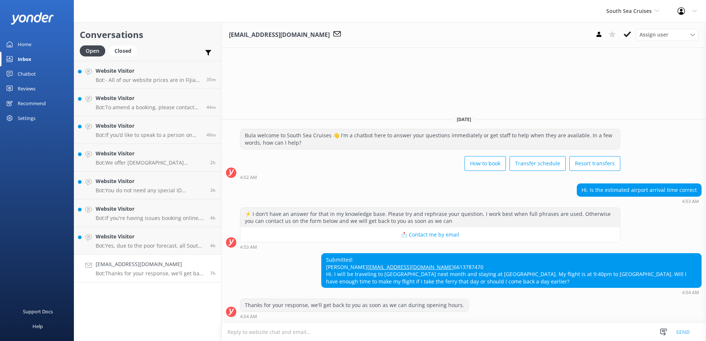
scroll to position [1, 0]
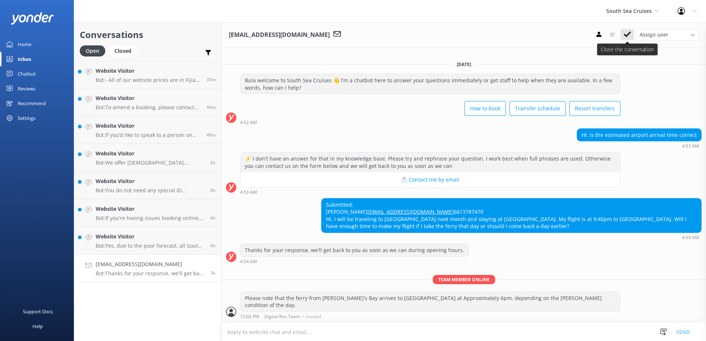
click at [628, 34] on use at bounding box center [627, 34] width 7 height 6
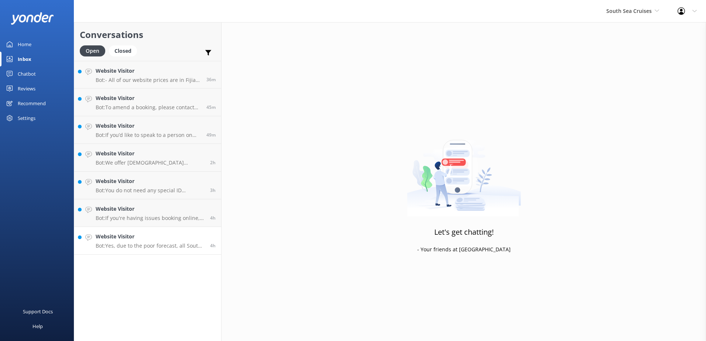
click at [169, 244] on p "Bot: Yes, due to the poor forecast, all South Sea Cruises services are suspende…" at bounding box center [150, 246] width 109 height 7
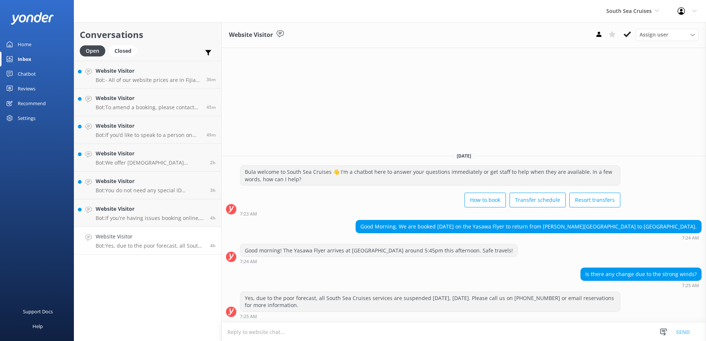
click at [330, 328] on textarea at bounding box center [464, 332] width 485 height 18
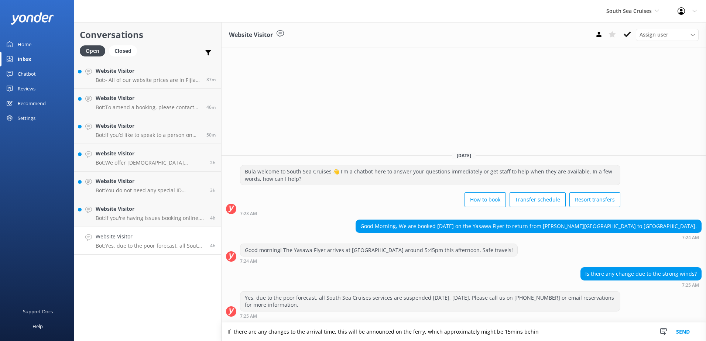
click at [332, 333] on textarea "If there are any changes to the arrival time, this will be announced on the fer…" at bounding box center [464, 332] width 485 height 18
click at [331, 334] on textarea "If there are any changes to the arrival time, this will be announced on the fer…" at bounding box center [464, 332] width 485 height 18
click at [330, 334] on textarea "If there are any changes to the arrival time, this will be announced on the fer…" at bounding box center [464, 332] width 485 height 18
drag, startPoint x: 612, startPoint y: 331, endPoint x: 598, endPoint y: 331, distance: 14.4
click at [598, 331] on textarea "If there are any changes to the arrival time due to Weather conditions, this wi…" at bounding box center [464, 332] width 485 height 18
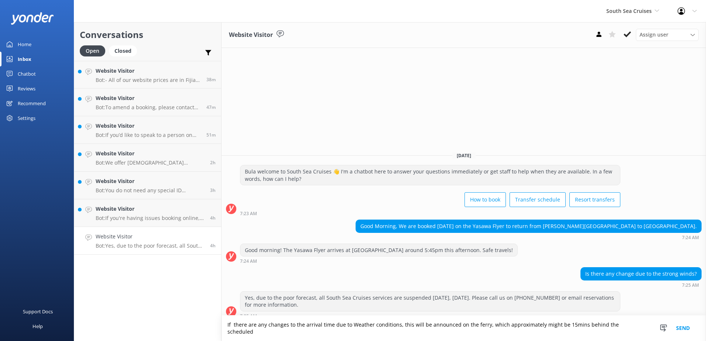
click at [641, 333] on textarea "If there are any changes to the arrival time due to Weather conditions, this wi…" at bounding box center [464, 328] width 485 height 25
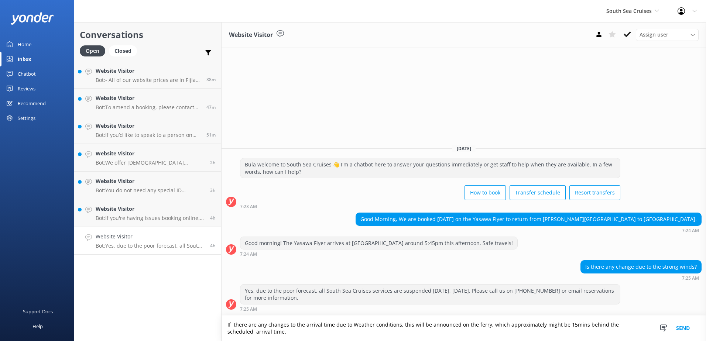
type textarea "If there are any changes to the arrival time due to Weather conditions, this wi…"
click at [682, 328] on button "Send" at bounding box center [683, 328] width 28 height 25
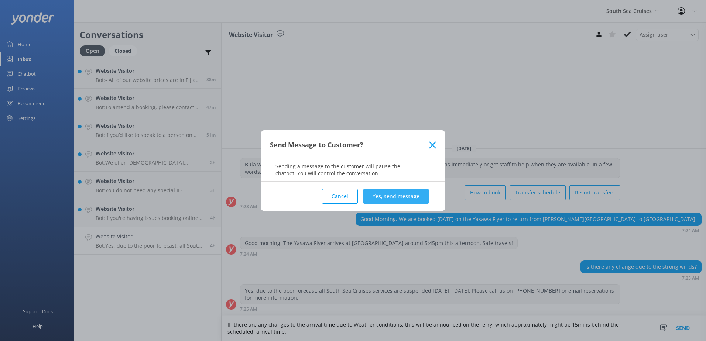
click at [384, 197] on button "Yes, send message" at bounding box center [396, 196] width 65 height 15
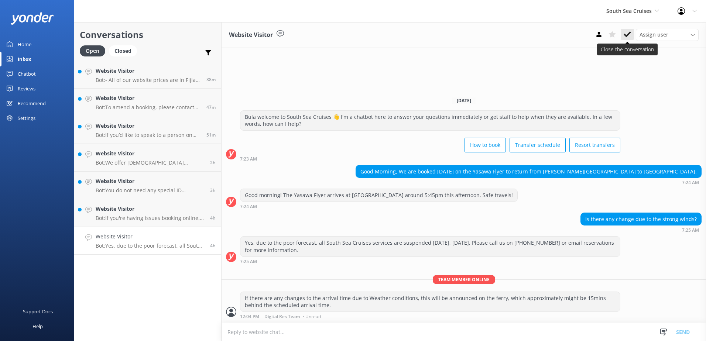
click at [627, 33] on icon at bounding box center [627, 34] width 7 height 7
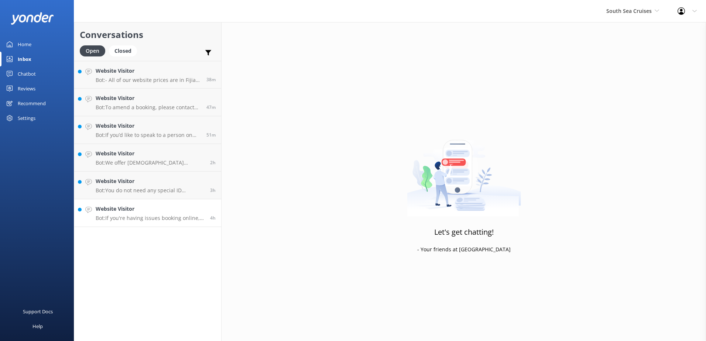
click at [131, 215] on div "Website Visitor Bot: If you're having issues booking online, please contact the…" at bounding box center [150, 213] width 109 height 16
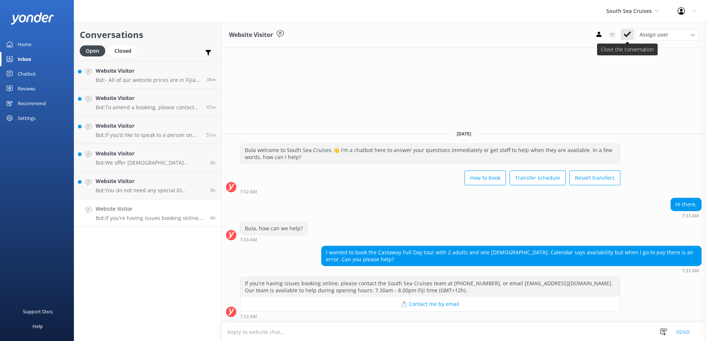
click at [626, 31] on icon at bounding box center [627, 34] width 7 height 7
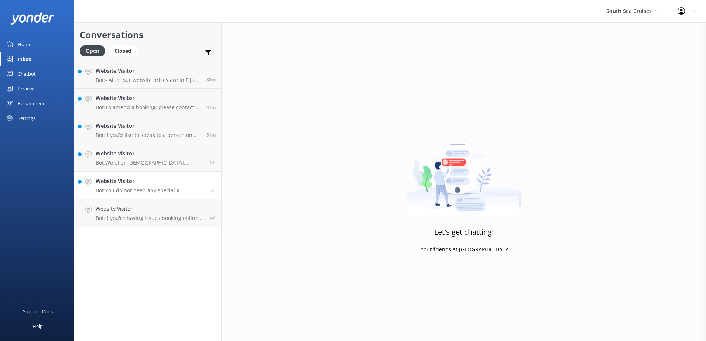
click at [153, 192] on p "Bot: You do not need any special ID requirements to pick up your ski rentals. J…" at bounding box center [150, 190] width 109 height 7
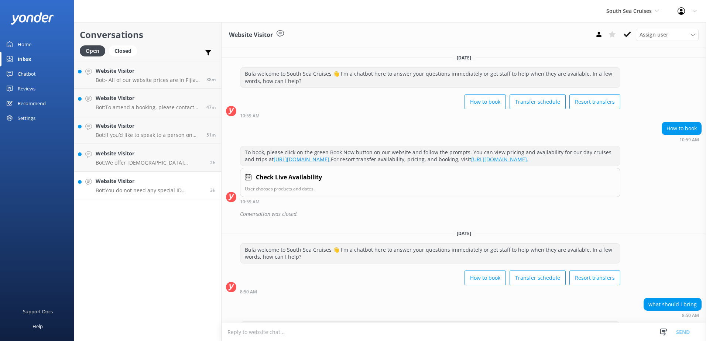
scroll to position [44, 0]
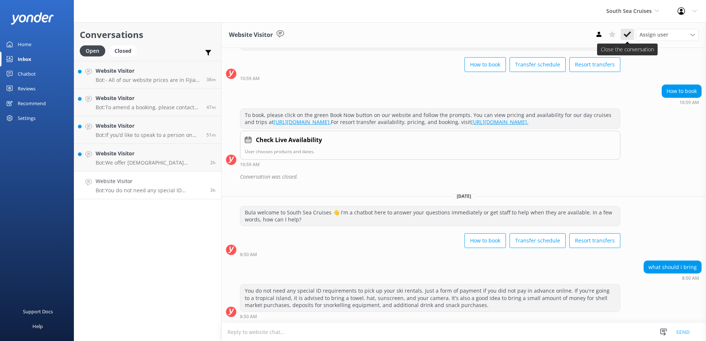
click at [629, 36] on icon at bounding box center [627, 34] width 7 height 7
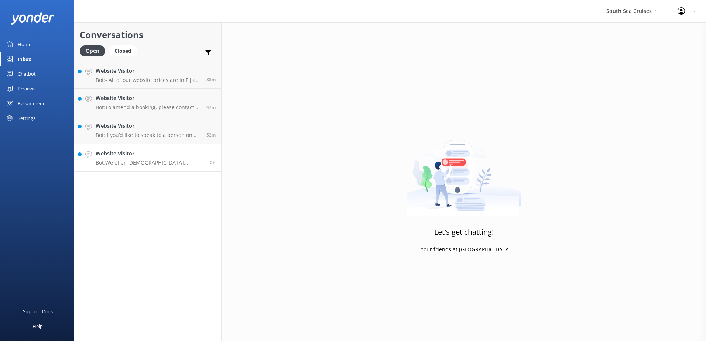
click at [148, 166] on link "Website Visitor Bot: We offer Fijian residents a 20% discount on our day tours …" at bounding box center [147, 158] width 147 height 28
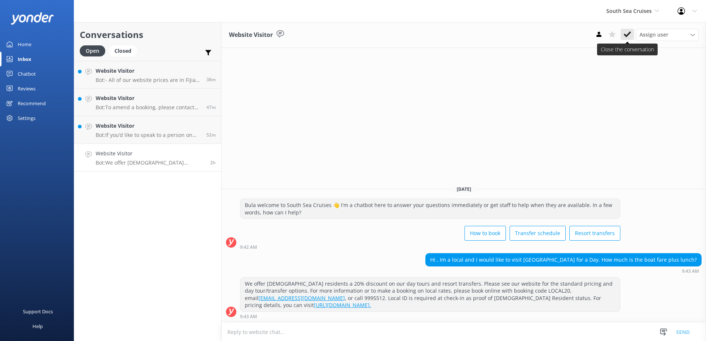
click at [627, 38] on icon at bounding box center [627, 34] width 7 height 7
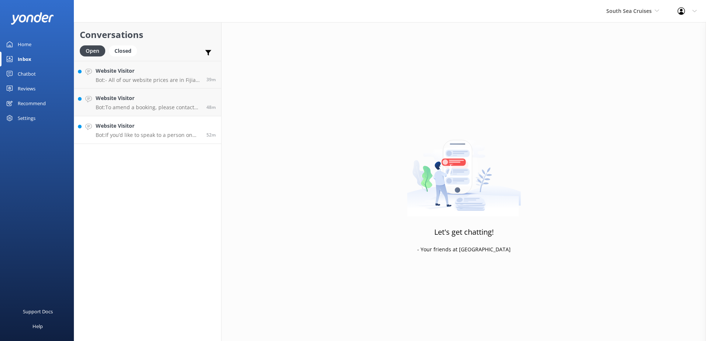
click at [162, 139] on link "Website Visitor Bot: If you’d like to speak to a person on the South Sea Cruise…" at bounding box center [147, 130] width 147 height 28
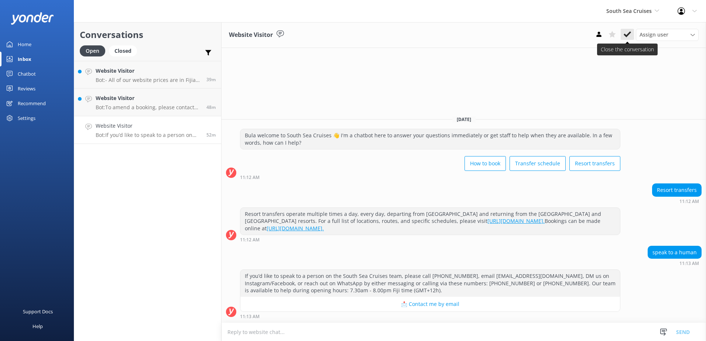
click at [628, 35] on use at bounding box center [627, 34] width 7 height 6
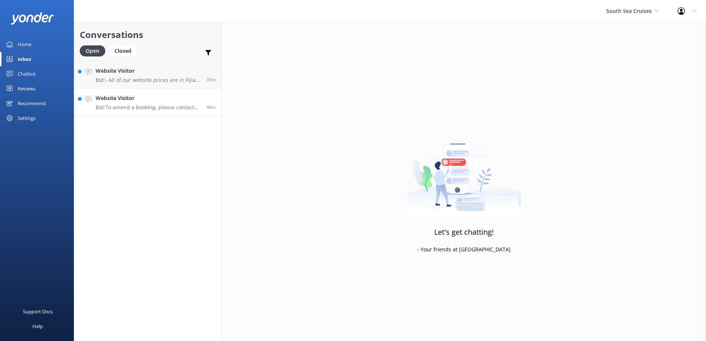
click at [164, 107] on p "Bot: To amend a booking, please contact our reservations team who will be able …" at bounding box center [148, 107] width 105 height 7
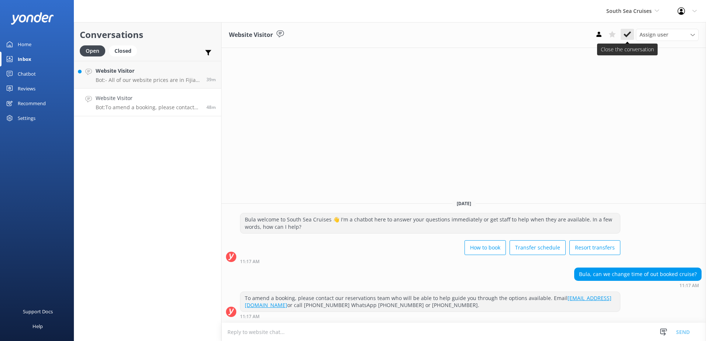
click at [628, 31] on icon at bounding box center [627, 34] width 7 height 7
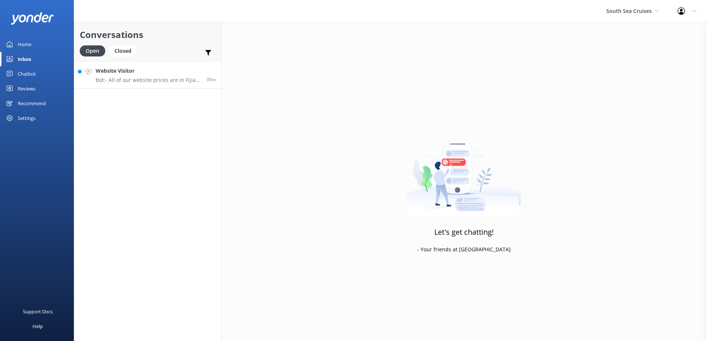
click at [134, 79] on p "Bot: - All of our website prices are in Fijian Dollars (FJD) and include taxes …" at bounding box center [148, 80] width 105 height 7
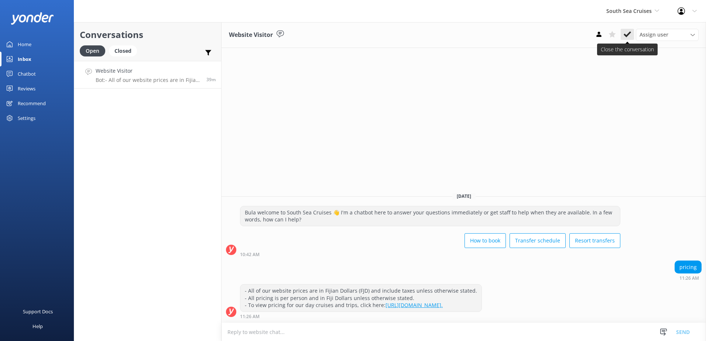
click at [628, 35] on use at bounding box center [627, 34] width 7 height 6
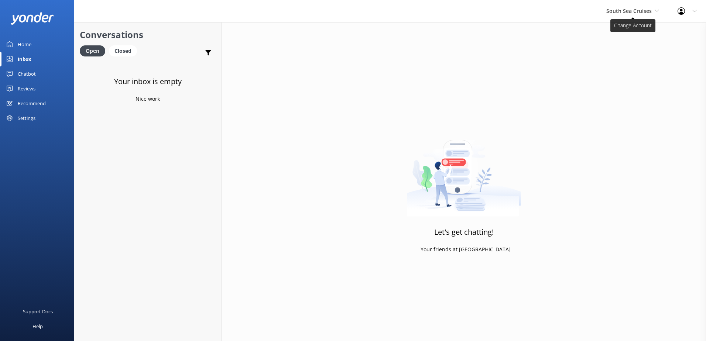
click at [638, 14] on span "South Sea Cruises" at bounding box center [629, 10] width 45 height 7
click at [623, 67] on link "Malamala Beach Club" at bounding box center [634, 67] width 74 height 18
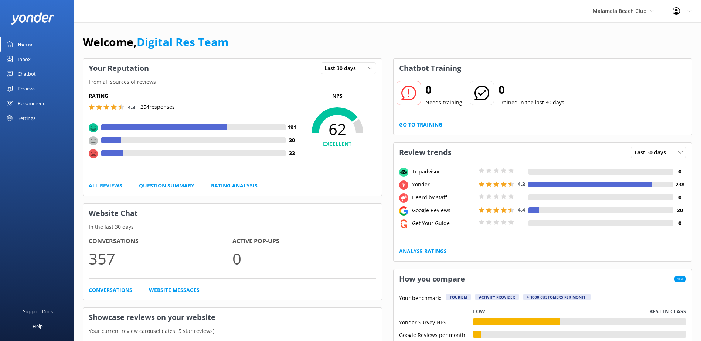
click at [42, 56] on link "Inbox" at bounding box center [37, 59] width 74 height 15
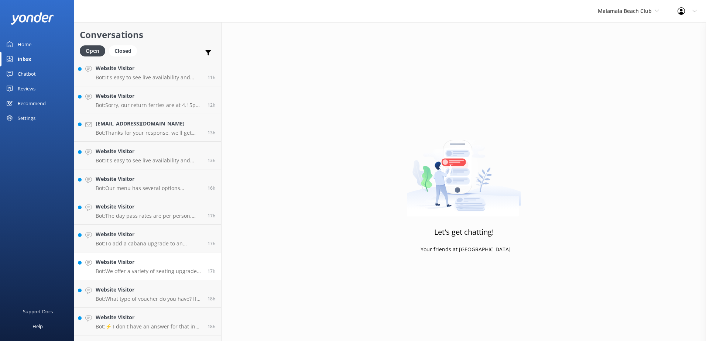
scroll to position [52, 0]
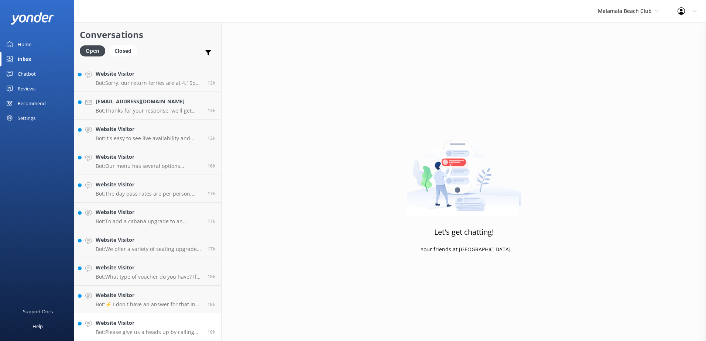
click at [159, 331] on p "Bot: Please give us a heads up by calling The Hub at +679 8928488 or +679 99268…" at bounding box center [149, 332] width 106 height 7
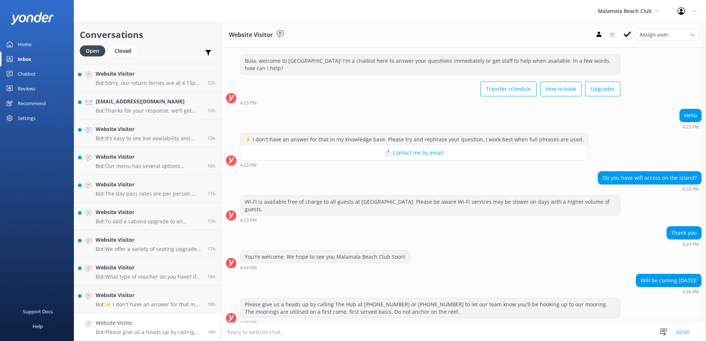
scroll to position [19, 0]
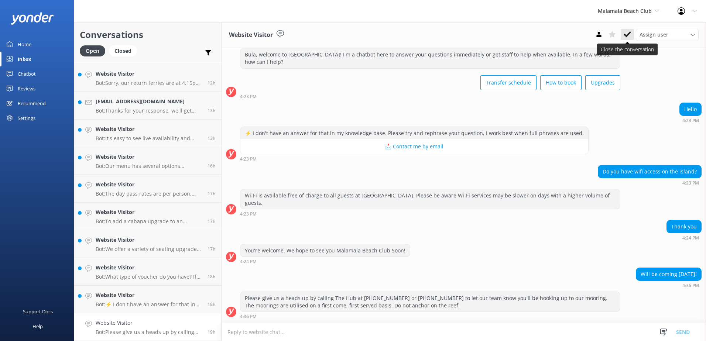
click at [628, 35] on use at bounding box center [627, 34] width 7 height 6
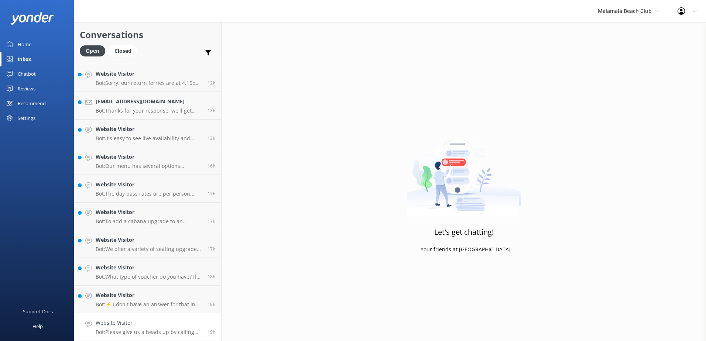
click at [167, 320] on h4 "Website Visitor" at bounding box center [149, 323] width 106 height 8
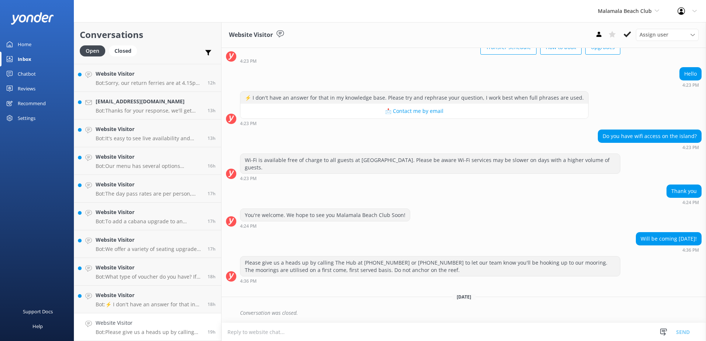
scroll to position [24, 0]
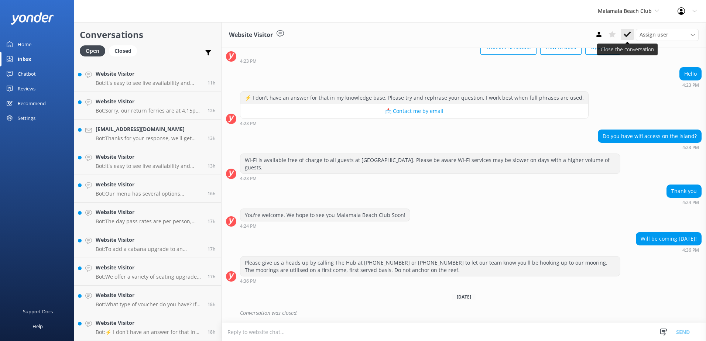
click at [634, 31] on button at bounding box center [627, 34] width 13 height 11
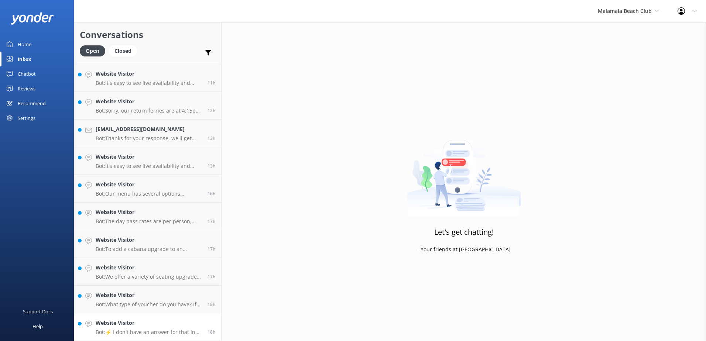
click at [153, 326] on h4 "Website Visitor" at bounding box center [149, 323] width 106 height 8
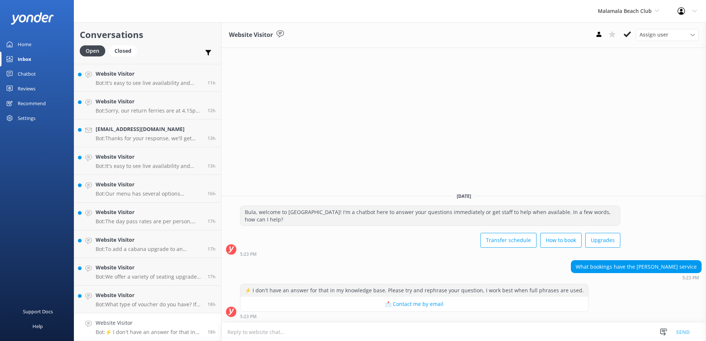
click at [470, 335] on textarea at bounding box center [464, 332] width 485 height 18
type textarea "T"
type textarea "t"
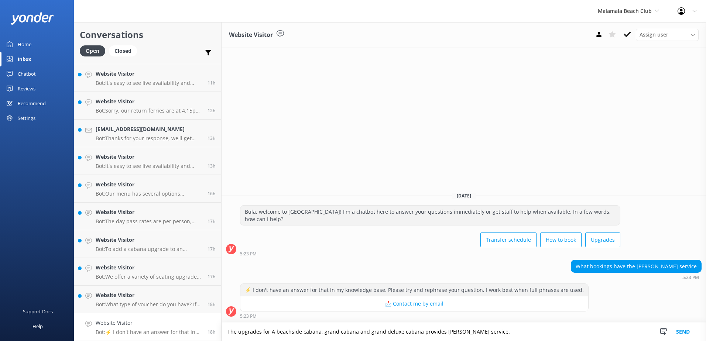
type textarea "The upgrades for A beachside cabana, grand cabana and grand deluxe cabana provi…"
click at [686, 330] on button "Send" at bounding box center [683, 332] width 28 height 18
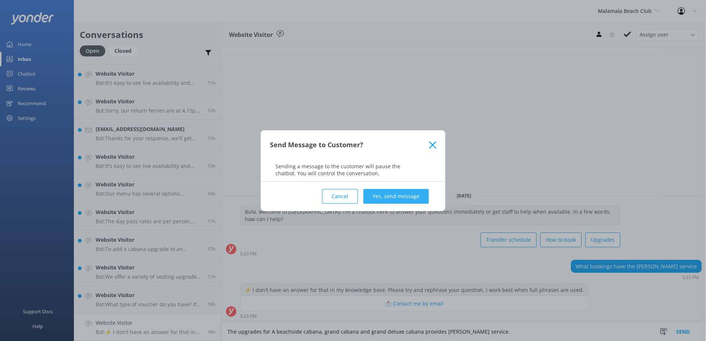
click at [418, 194] on button "Yes, send message" at bounding box center [396, 196] width 65 height 15
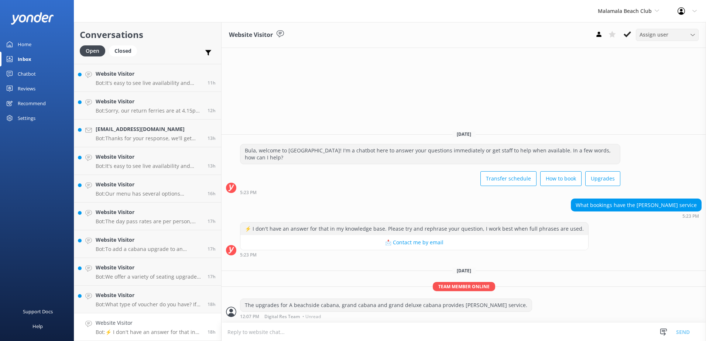
click at [637, 33] on div "Assign user Sonya Alyssa Digital Res Team Asena Naweilulu Miri Koroitamana Lave…" at bounding box center [667, 35] width 63 height 12
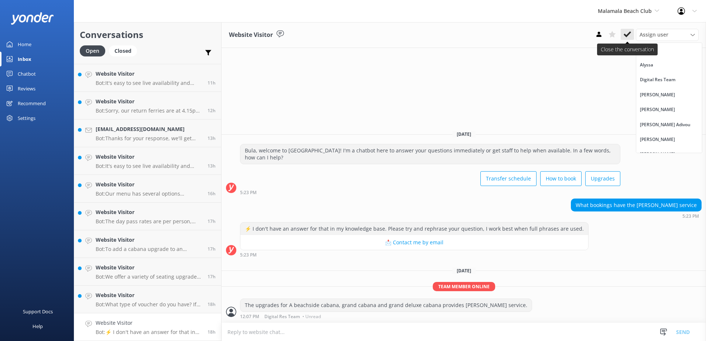
click at [627, 34] on icon at bounding box center [627, 34] width 7 height 7
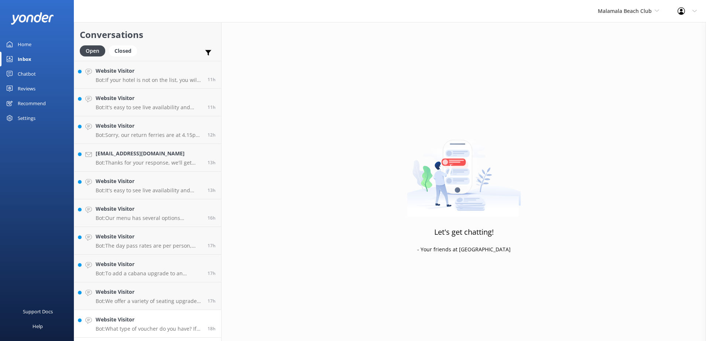
click at [151, 323] on h4 "Website Visitor" at bounding box center [149, 320] width 106 height 8
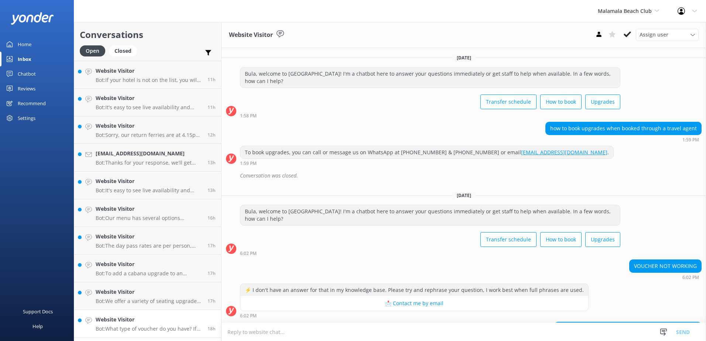
scroll to position [54, 0]
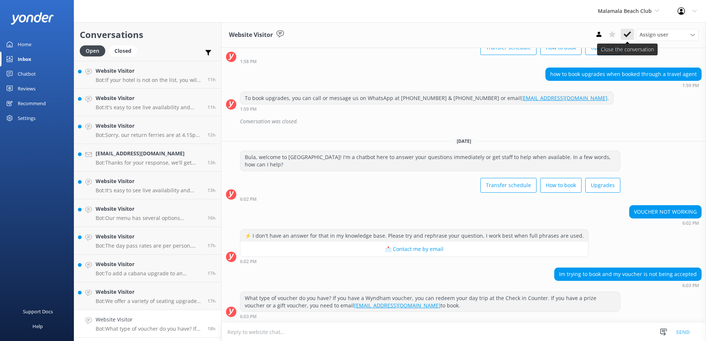
click at [626, 33] on icon at bounding box center [627, 34] width 7 height 7
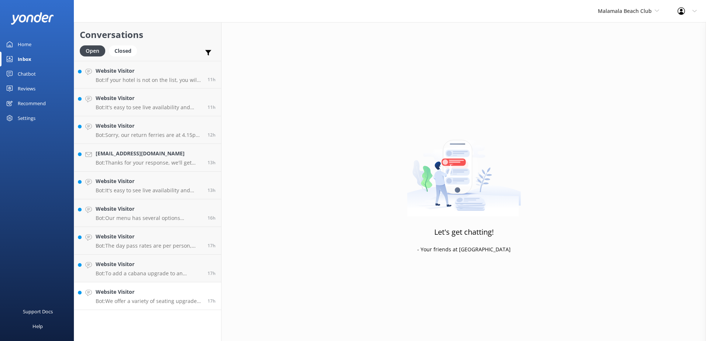
click at [161, 304] on p "Bot: We offer a variety of seating upgrade options, including poolside day beds…" at bounding box center [149, 301] width 106 height 7
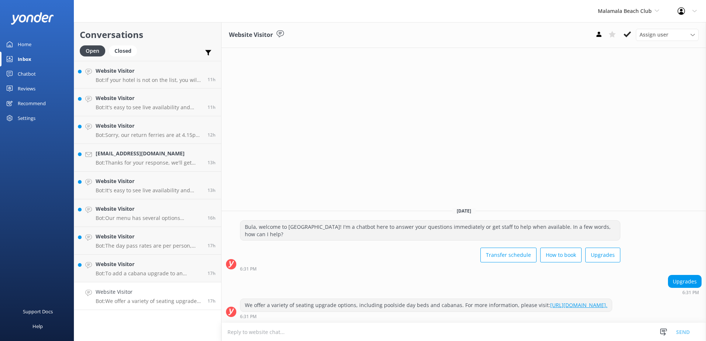
drag, startPoint x: 371, startPoint y: 306, endPoint x: 235, endPoint y: 295, distance: 136.7
click at [235, 299] on div "We offer a variety of seating upgrade options, including poolside day beds and …" at bounding box center [464, 309] width 485 height 20
copy div "We offer a variety of seating upgrade options, including poolside day beds and …"
click at [307, 328] on textarea at bounding box center [464, 332] width 485 height 18
paste textarea "We offer a variety of seating upgrade options, including poolside day beds and …"
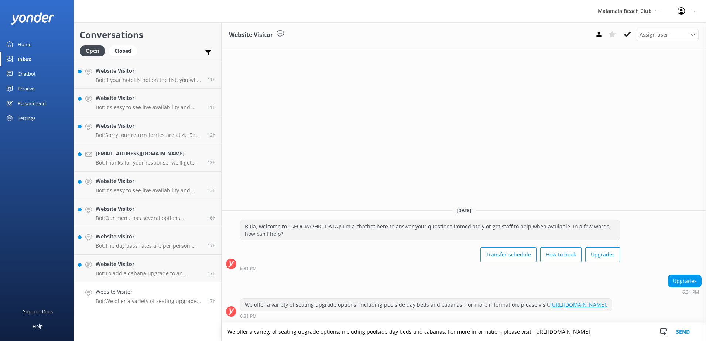
type textarea "We offer a variety of seating upgrade options, including poolside day beds and …"
click at [679, 331] on button "Send" at bounding box center [683, 332] width 28 height 18
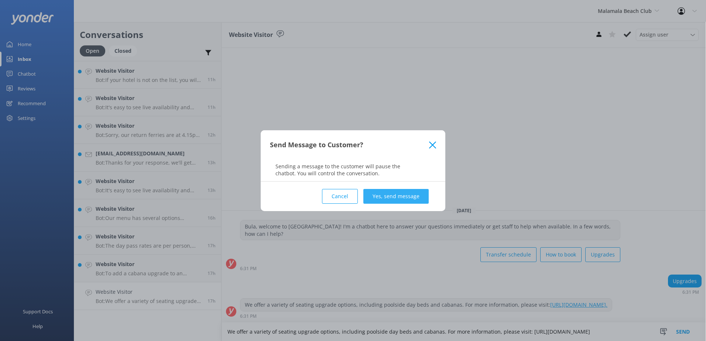
click at [385, 197] on button "Yes, send message" at bounding box center [396, 196] width 65 height 15
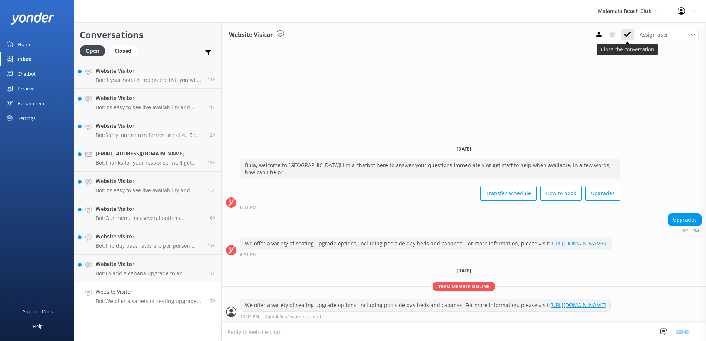
click at [626, 34] on icon at bounding box center [627, 34] width 7 height 7
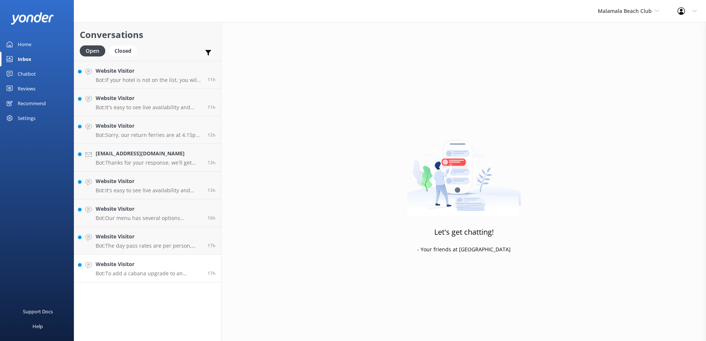
click at [159, 278] on link "Website Visitor Bot: To add a cabana upgrade to an existing booking, please con…" at bounding box center [147, 269] width 147 height 28
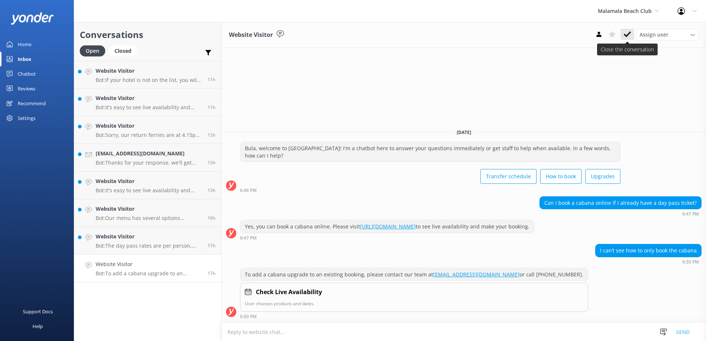
click at [628, 35] on use at bounding box center [627, 34] width 7 height 6
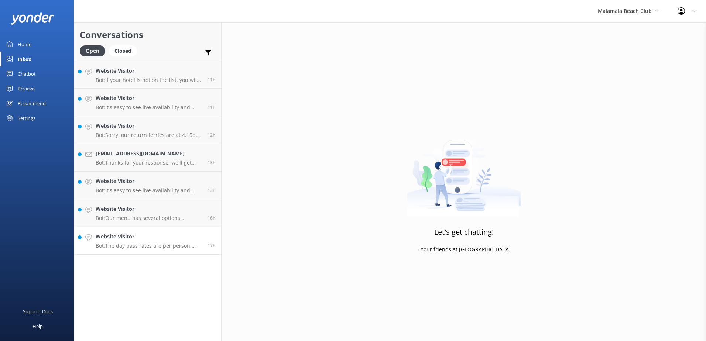
click at [151, 234] on h4 "Website Visitor" at bounding box center [149, 237] width 106 height 8
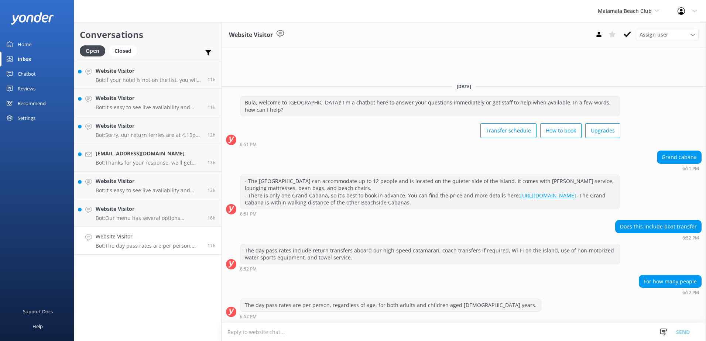
click at [626, 33] on icon at bounding box center [627, 34] width 7 height 7
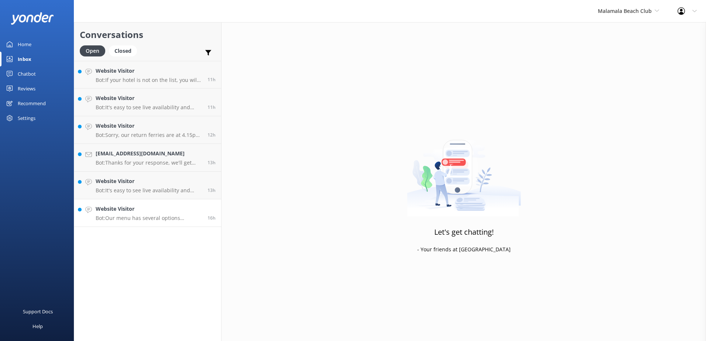
click at [178, 222] on link "Website Visitor Bot: Our menu has several options available for a range of diet…" at bounding box center [147, 214] width 147 height 28
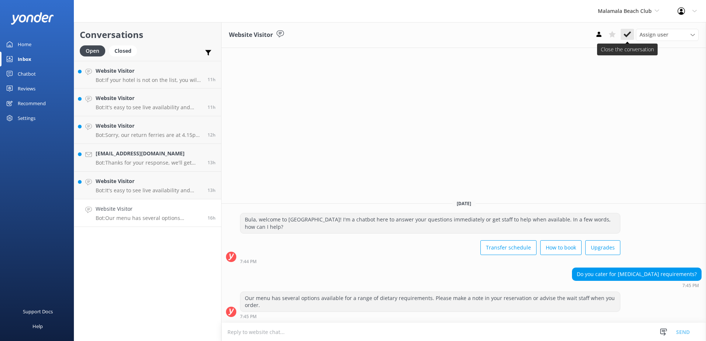
click at [631, 36] on icon at bounding box center [627, 34] width 7 height 7
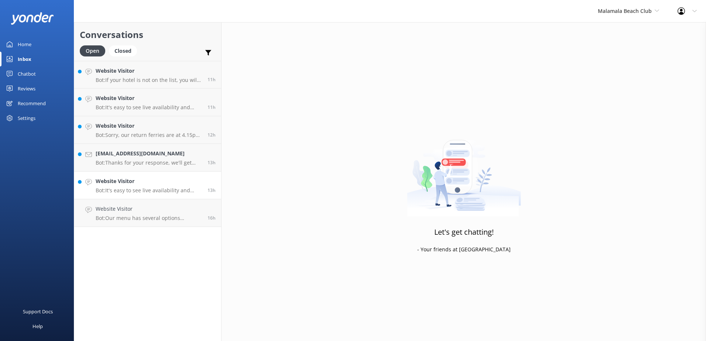
click at [153, 186] on div "Website Visitor Bot: It's easy to see live availability and book online at http…" at bounding box center [149, 185] width 106 height 16
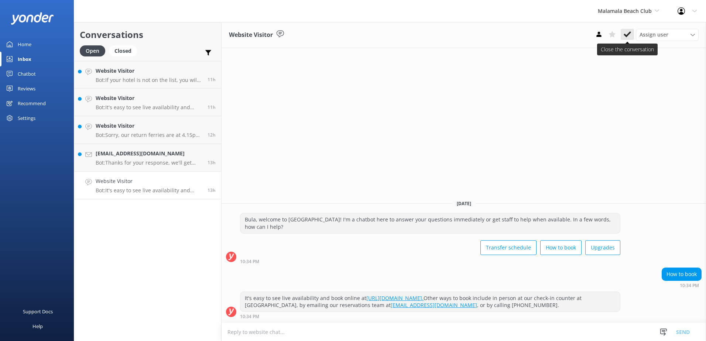
click at [629, 35] on use at bounding box center [627, 34] width 7 height 6
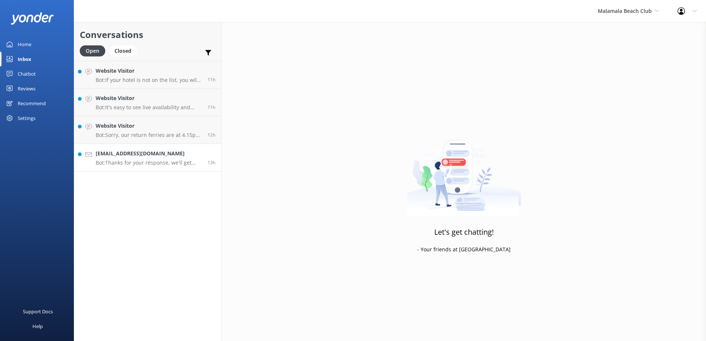
click at [148, 165] on p "Bot: Thanks for your response, we'll get back to you as soon as we can during o…" at bounding box center [149, 163] width 106 height 7
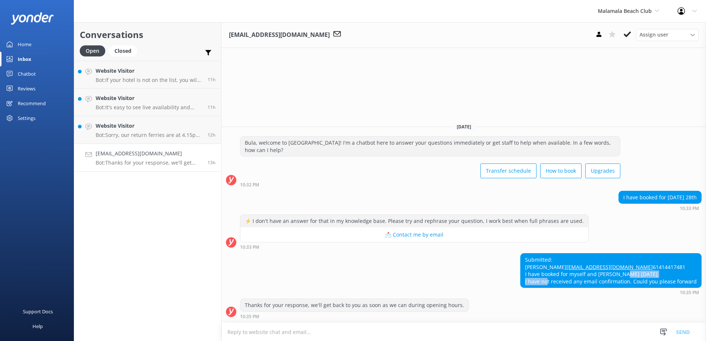
drag, startPoint x: 683, startPoint y: 274, endPoint x: 623, endPoint y: 274, distance: 59.5
click at [623, 274] on div "Submitted: Heather summerscales Heather.summerscales22@gmail.com 61414417481 I …" at bounding box center [611, 271] width 181 height 34
drag, startPoint x: 623, startPoint y: 274, endPoint x: 612, endPoint y: 272, distance: 11.2
click at [631, 273] on div "Submitted: Heather summerscales Heather.summerscales22@gmail.com 61414417481 I …" at bounding box center [611, 271] width 181 height 34
click at [602, 273] on div "Submitted: Heather summerscales Heather.summerscales22@gmail.com 61414417481 I …" at bounding box center [611, 271] width 181 height 34
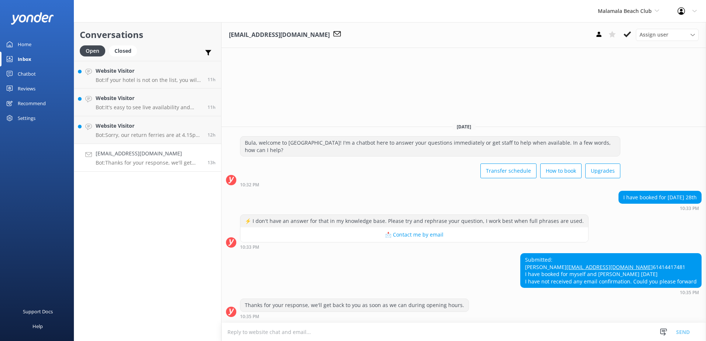
drag, startPoint x: 587, startPoint y: 251, endPoint x: 517, endPoint y: 252, distance: 70.2
click at [517, 253] on div "Submitted: Heather summerscales Heather.summerscales22@gmail.com 61414417481 I …" at bounding box center [464, 274] width 485 height 42
copy div "Heather summerscales"
drag, startPoint x: 623, startPoint y: 260, endPoint x: 524, endPoint y: 260, distance: 99.0
click at [524, 260] on div "Submitted: Heather summerscales Heather.summerscales22@gmail.com 61414417481 I …" at bounding box center [464, 274] width 485 height 42
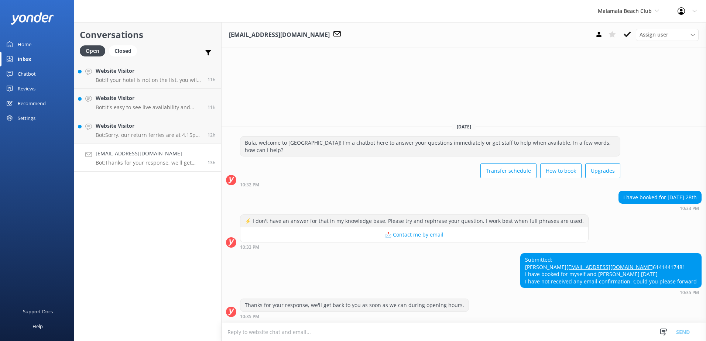
copy link "Heather.summerscales22@gmail.com"
click at [395, 332] on textarea at bounding box center [464, 332] width 485 height 18
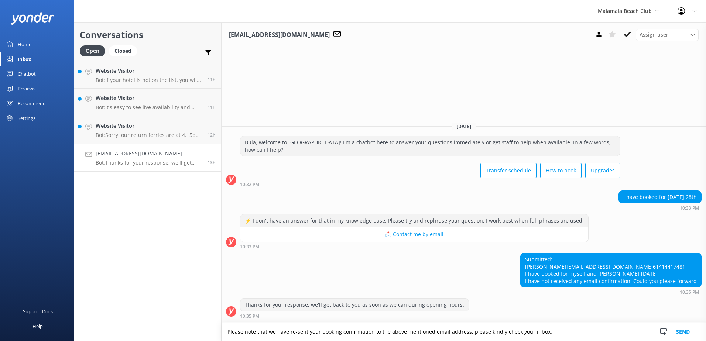
type textarea "Please note that we have re-sent your booking confirmation to the above mention…"
click at [685, 332] on button "Send" at bounding box center [683, 332] width 28 height 18
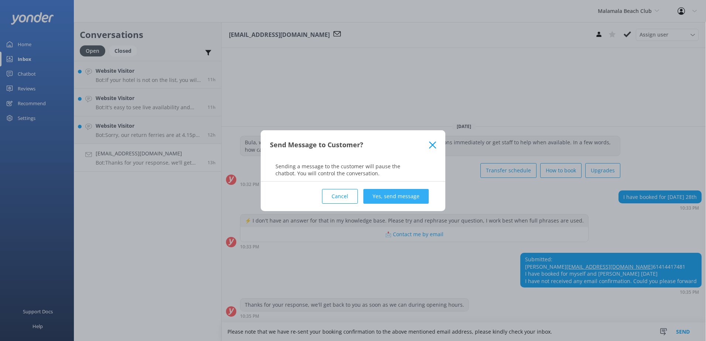
click at [399, 193] on button "Yes, send message" at bounding box center [396, 196] width 65 height 15
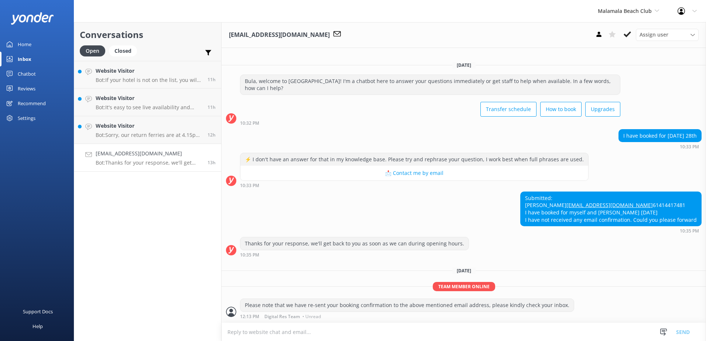
scroll to position [7, 0]
click at [620, 31] on div "Assign user Sonya Alyssa Digital Res Team Asena Naweilulu Miri Koroitamana Lave…" at bounding box center [646, 35] width 106 height 12
click at [626, 33] on icon at bounding box center [627, 34] width 7 height 7
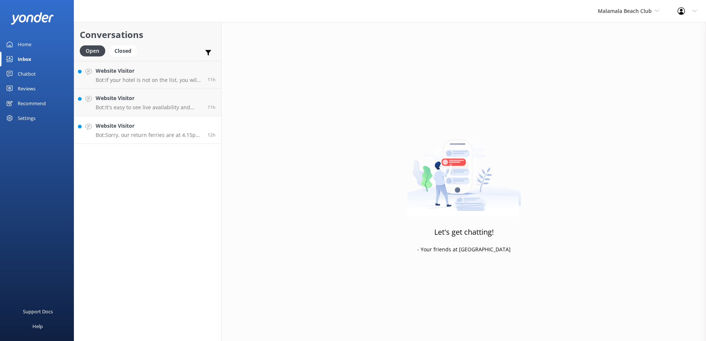
click at [151, 139] on link "Website Visitor Bot: Sorry, our return ferries are at 4.15pm and 5.15pm respect…" at bounding box center [147, 130] width 147 height 28
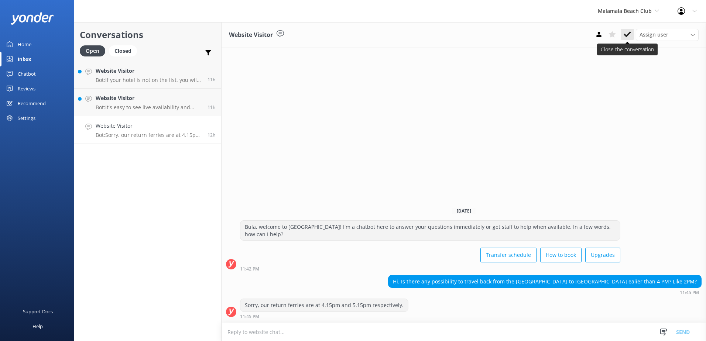
click at [630, 38] on icon at bounding box center [627, 34] width 7 height 7
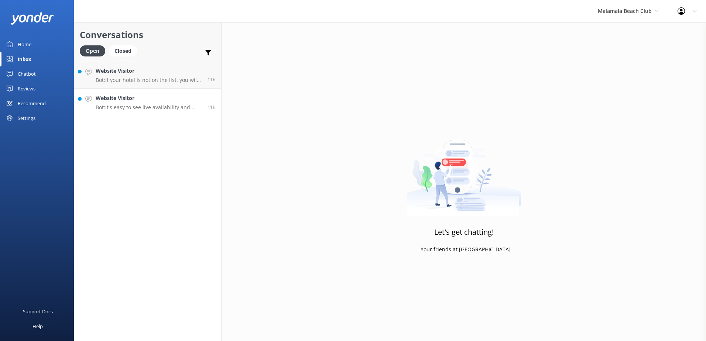
click at [141, 106] on p "Bot: It's easy to see live availability and book online at https://secure.malam…" at bounding box center [149, 107] width 106 height 7
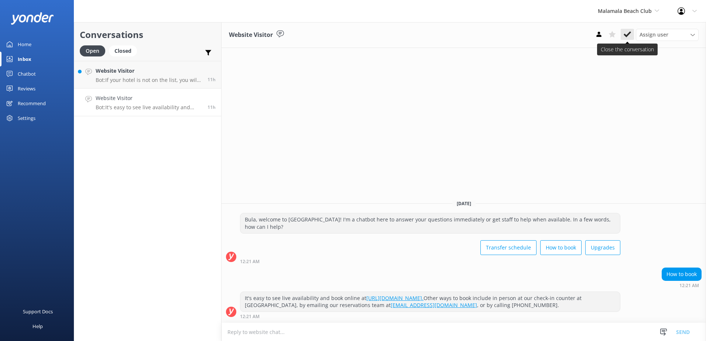
click at [626, 34] on icon at bounding box center [627, 34] width 7 height 7
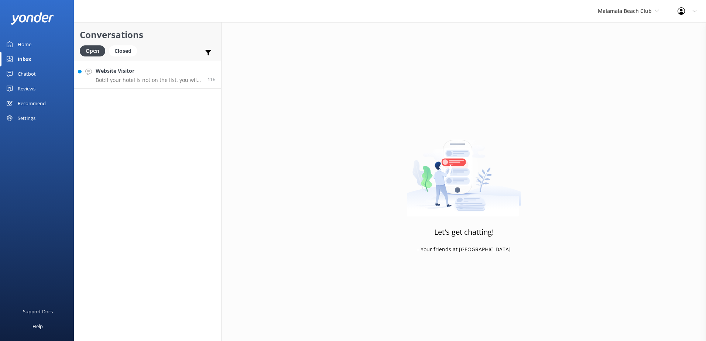
click at [118, 85] on link "Website Visitor Bot: If your hotel is not on the list, you will need to make yo…" at bounding box center [147, 75] width 147 height 28
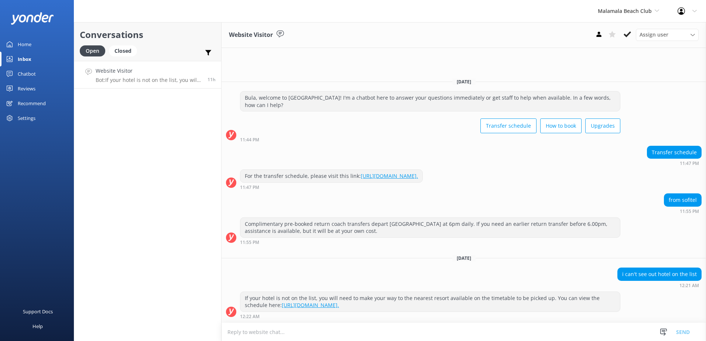
click at [396, 327] on textarea at bounding box center [464, 332] width 485 height 18
click at [229, 334] on textarea "please note that we do offer coach transfers to Sofitel" at bounding box center [464, 332] width 485 height 18
click at [380, 334] on textarea "Please note that we do offer coach transfers to Sofitel" at bounding box center [464, 332] width 485 height 18
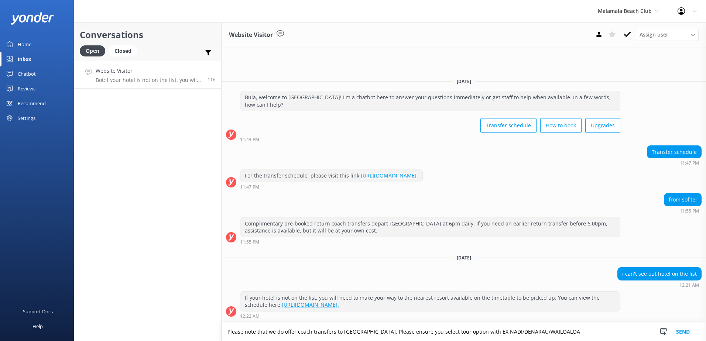
click at [592, 335] on textarea "Please note that we do offer coach transfers to Sofitel Fiji resort. Please ens…" at bounding box center [464, 332] width 485 height 18
click at [593, 332] on textarea "Please note that we do offer coach transfers to Sofitel Fiji resort. Please ens…" at bounding box center [464, 332] width 485 height 18
type textarea "Please note that we do offer coach transfers to Sofitel Fiji resort. Please ens…"
click at [678, 330] on button "Send" at bounding box center [683, 332] width 28 height 18
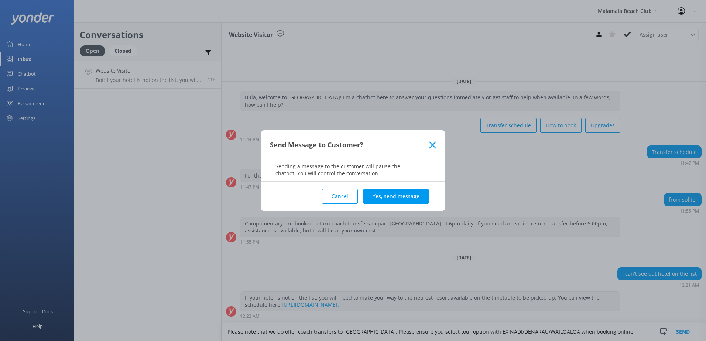
click at [392, 186] on div "Cancel Yes, send message" at bounding box center [353, 197] width 166 height 30
click at [398, 191] on button "Yes, send message" at bounding box center [396, 196] width 65 height 15
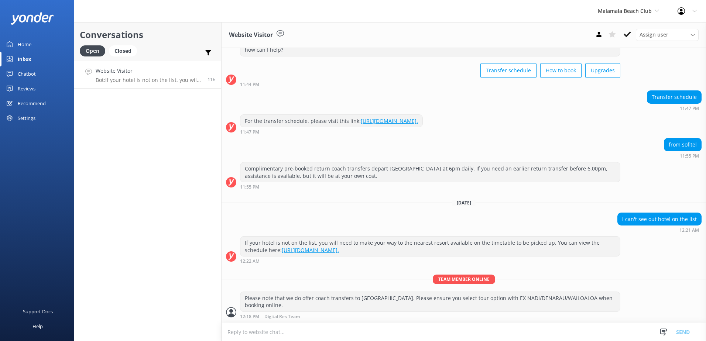
scroll to position [32, 0]
click at [628, 30] on button at bounding box center [627, 34] width 13 height 11
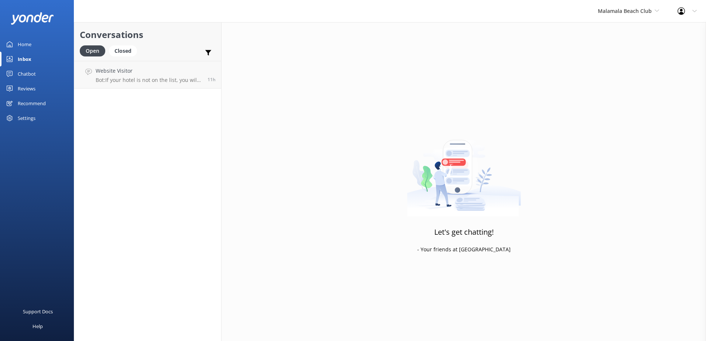
click at [638, 16] on div "Malamala Beach Club South Sea Sailing South Sea Cruises Malamala Beach Club Awe…" at bounding box center [629, 11] width 80 height 22
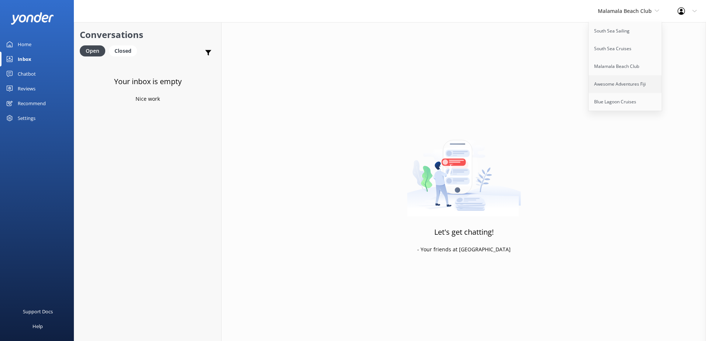
click at [615, 79] on link "Awesome Adventures Fiji" at bounding box center [626, 84] width 74 height 18
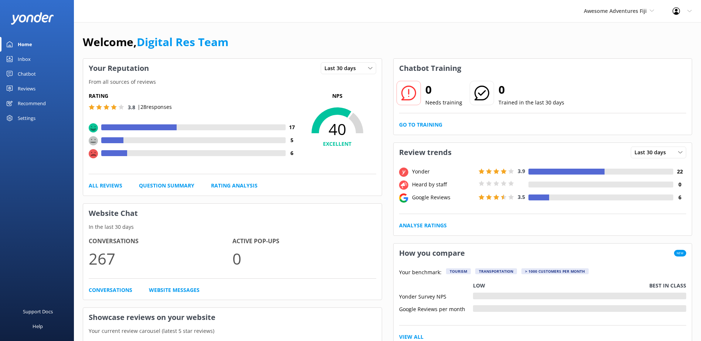
click at [26, 63] on div "Inbox" at bounding box center [24, 59] width 13 height 15
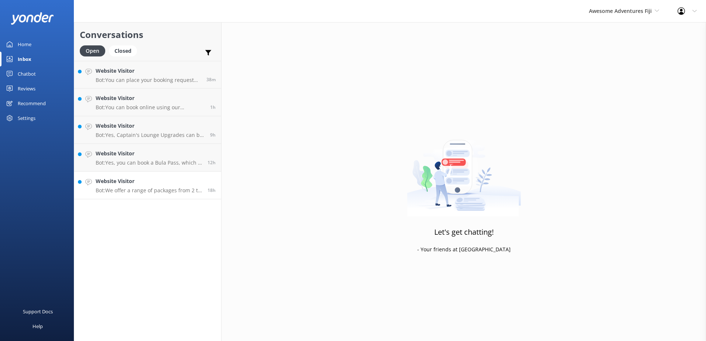
click at [153, 192] on p "Bot: We offer a range of packages from 2 to 12 days, including all-inclusive an…" at bounding box center [149, 190] width 106 height 7
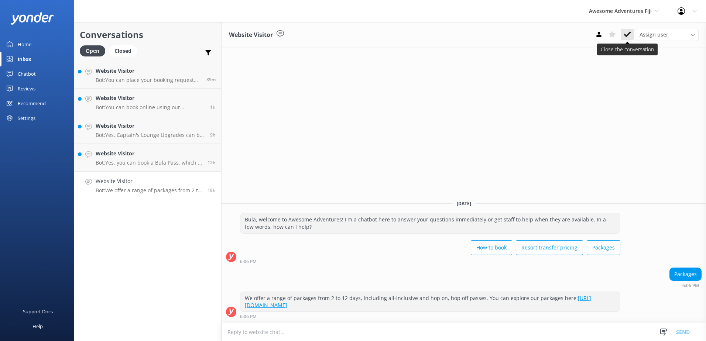
click at [621, 36] on button at bounding box center [627, 34] width 13 height 11
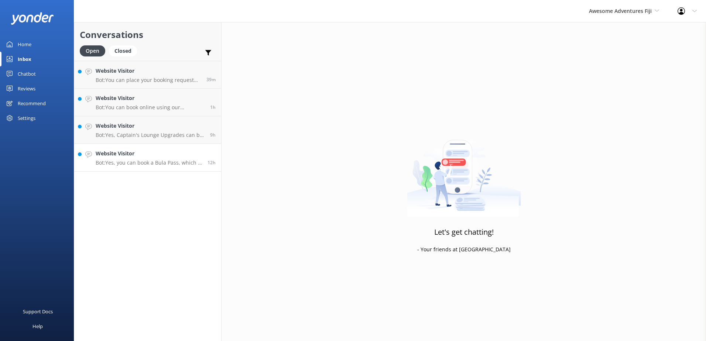
click at [127, 166] on p "Bot: Yes, you can book a Bula Pass, which is a flexible hop-on-hop-off transfer…" at bounding box center [149, 163] width 106 height 7
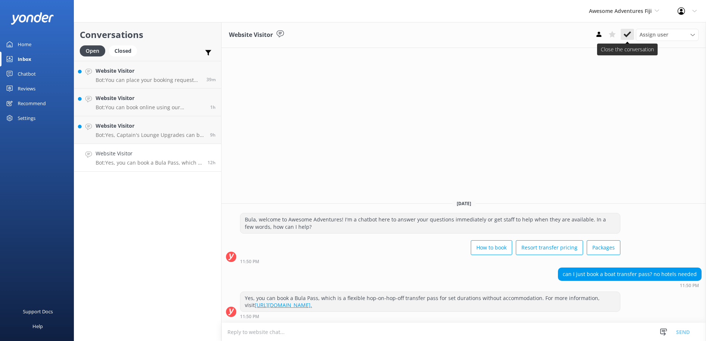
click at [630, 32] on use at bounding box center [627, 34] width 7 height 6
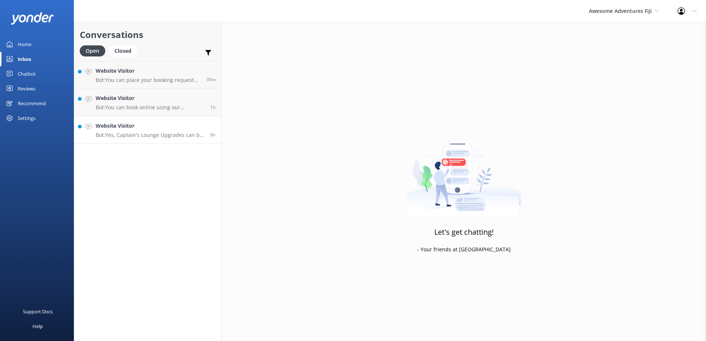
click at [164, 129] on h4 "Website Visitor" at bounding box center [150, 126] width 109 height 8
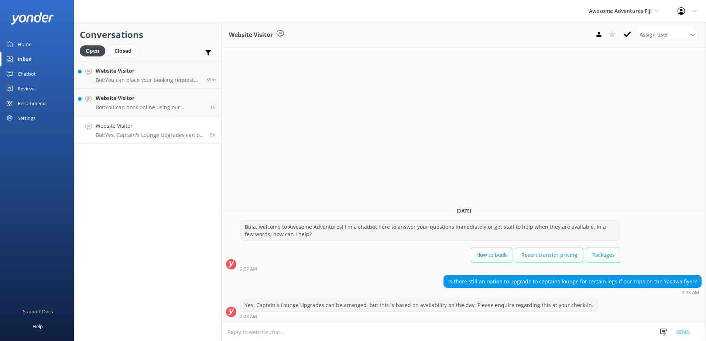
click at [451, 334] on textarea at bounding box center [464, 332] width 485 height 18
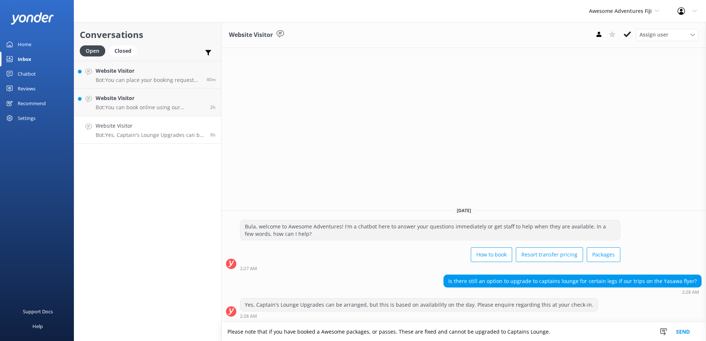
type textarea "Please note that if you have booked a Awesome packages, or passes. These are fi…"
click at [684, 336] on button "Send" at bounding box center [683, 332] width 28 height 18
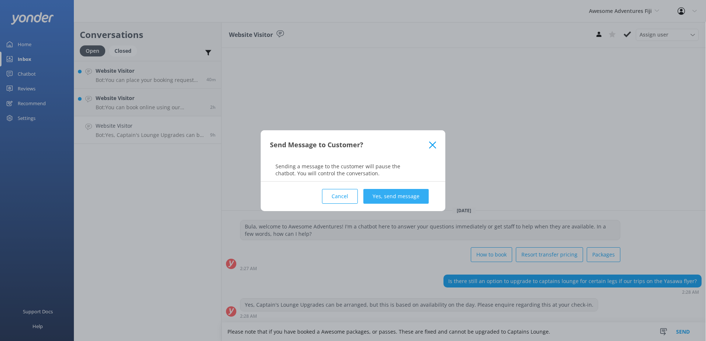
click at [401, 198] on button "Yes, send message" at bounding box center [396, 196] width 65 height 15
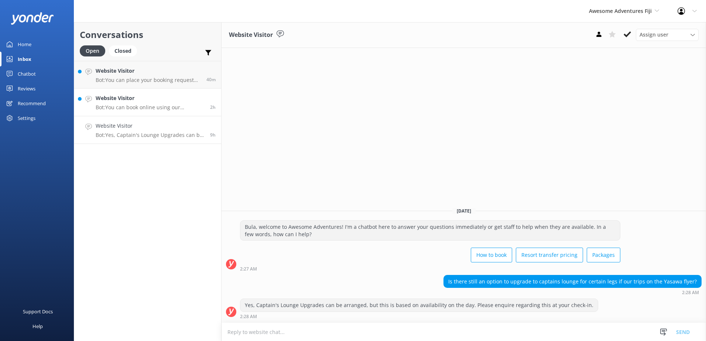
click at [134, 99] on h4 "Website Visitor" at bounding box center [150, 98] width 109 height 8
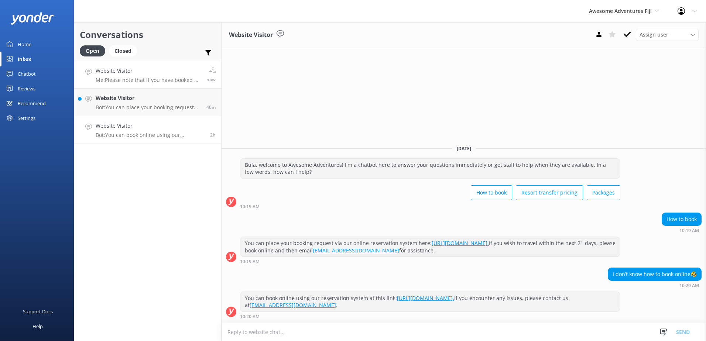
click at [151, 72] on h4 "Website Visitor" at bounding box center [148, 71] width 105 height 8
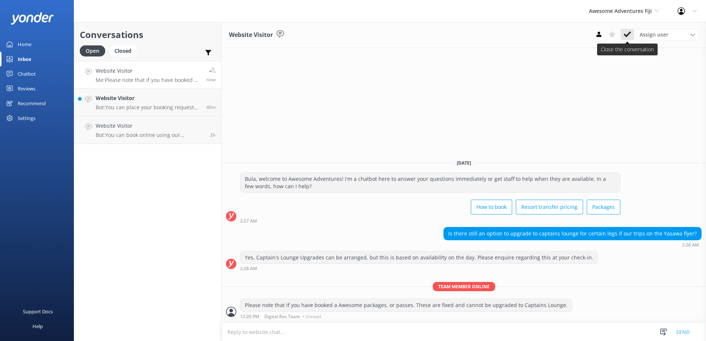
click at [630, 35] on icon at bounding box center [627, 34] width 7 height 7
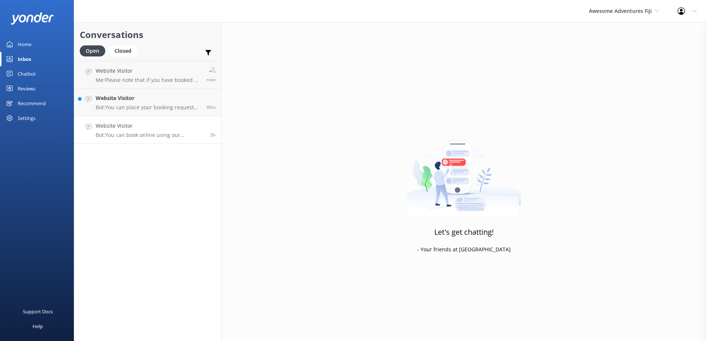
click at [163, 130] on h4 "Website Visitor" at bounding box center [150, 126] width 109 height 8
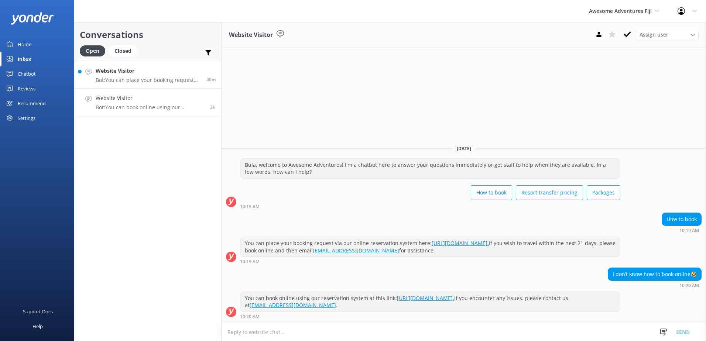
click at [155, 75] on div "Website Visitor Bot: You can place your booking request via our online reservat…" at bounding box center [148, 75] width 105 height 16
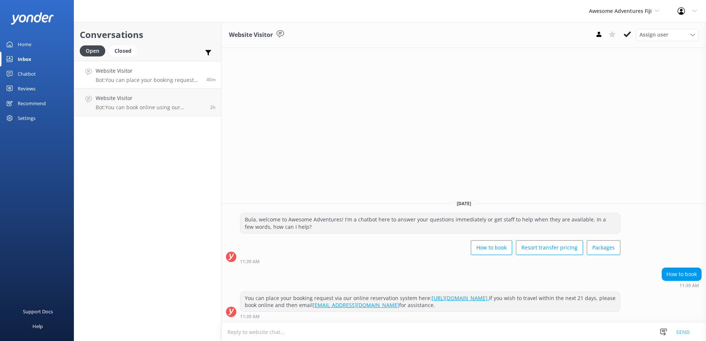
click at [163, 73] on h4 "Website Visitor" at bounding box center [148, 71] width 105 height 8
click at [630, 37] on icon at bounding box center [627, 34] width 7 height 7
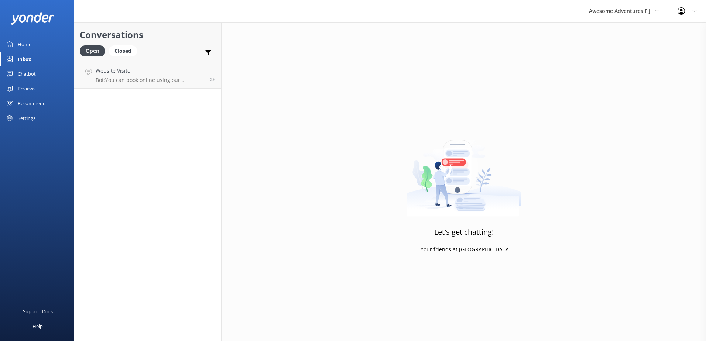
click at [144, 100] on div "Conversations Open Closed Important Assigned to me Unassigned Website Visitor B…" at bounding box center [148, 181] width 148 height 319
click at [151, 88] on link "Website Visitor Bot: You can book online using our reservation system at this l…" at bounding box center [147, 75] width 147 height 28
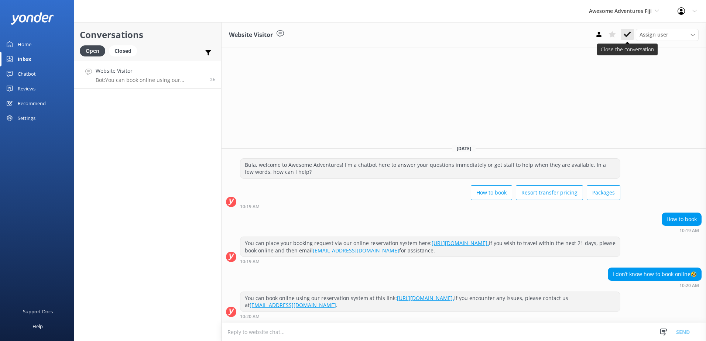
click at [625, 34] on use at bounding box center [627, 34] width 7 height 6
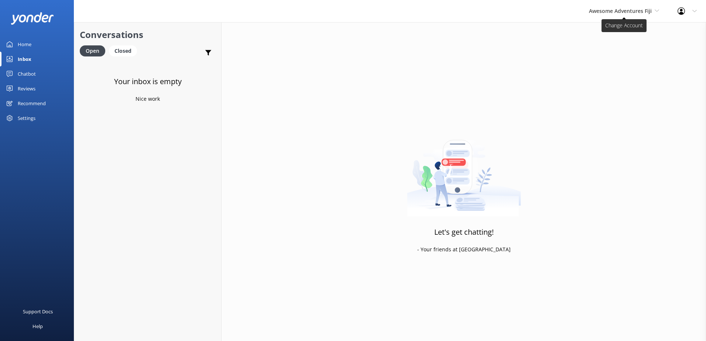
click at [641, 13] on span "Awesome Adventures Fiji" at bounding box center [620, 10] width 63 height 7
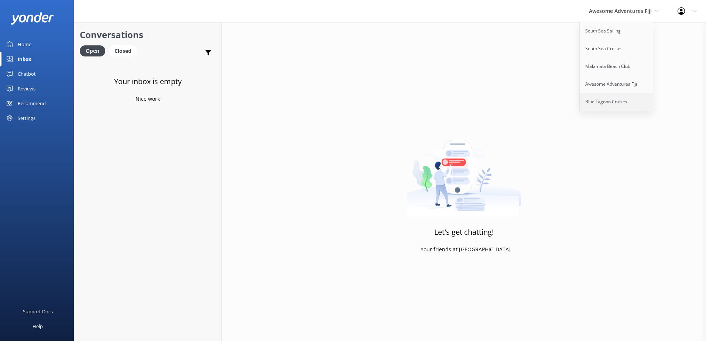
click at [600, 101] on link "Blue Lagoon Cruises" at bounding box center [617, 102] width 74 height 18
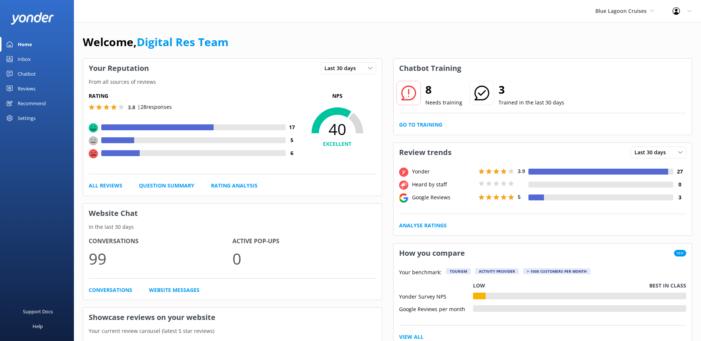
click at [36, 54] on link "Inbox" at bounding box center [37, 59] width 74 height 15
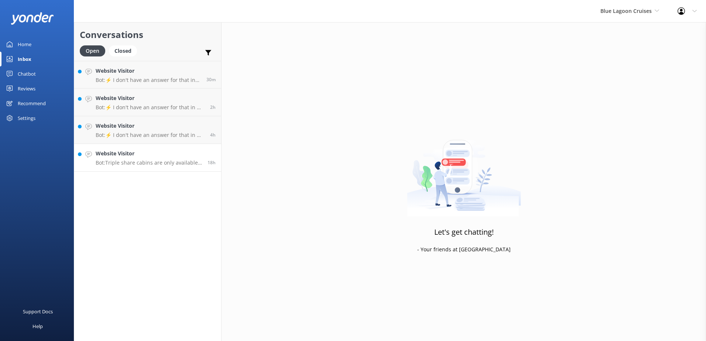
click at [160, 157] on h4 "Website Visitor" at bounding box center [149, 154] width 106 height 8
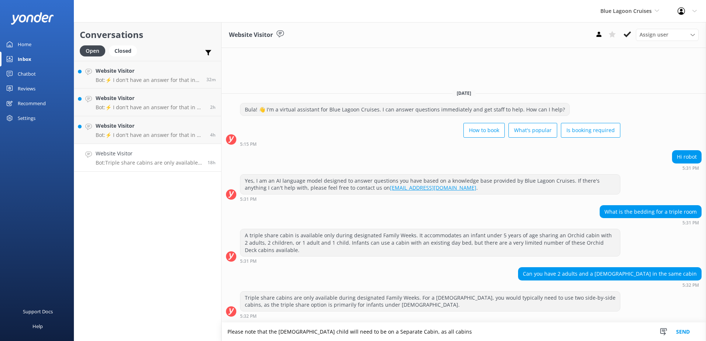
type textarea "Please note that the 10year old child will need to be on a Separate Cabin, as a…"
click at [471, 336] on textarea "Please note that the 10year old child will need to be on a Separate Cabin, as a…" at bounding box center [464, 332] width 485 height 18
drag, startPoint x: 471, startPoint y: 335, endPoint x: 208, endPoint y: 333, distance: 263.1
click at [208, 333] on div "Conversations Open Closed Important Assigned to me Unassigned Website Visitor B…" at bounding box center [390, 181] width 633 height 319
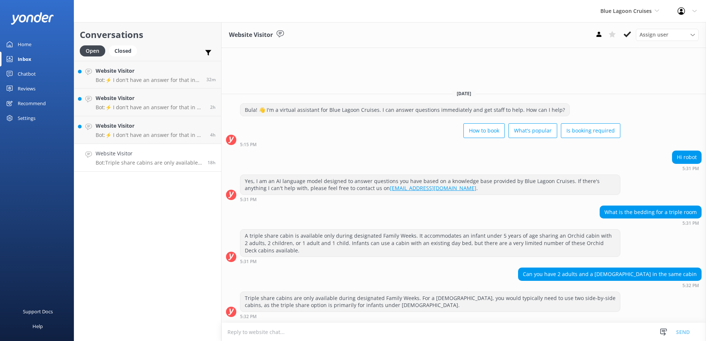
click at [590, 336] on textarea at bounding box center [464, 332] width 485 height 18
click at [629, 34] on use at bounding box center [627, 34] width 7 height 6
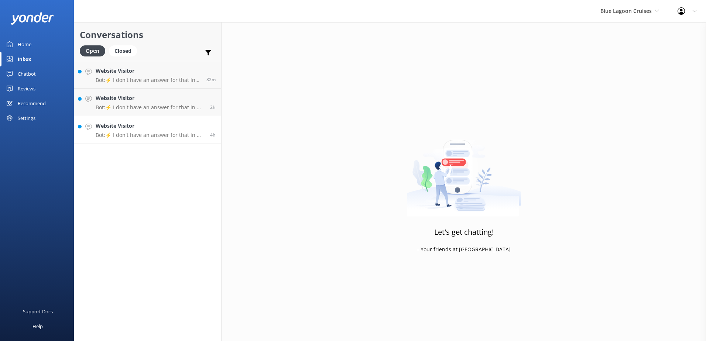
click at [144, 125] on h4 "Website Visitor" at bounding box center [150, 126] width 109 height 8
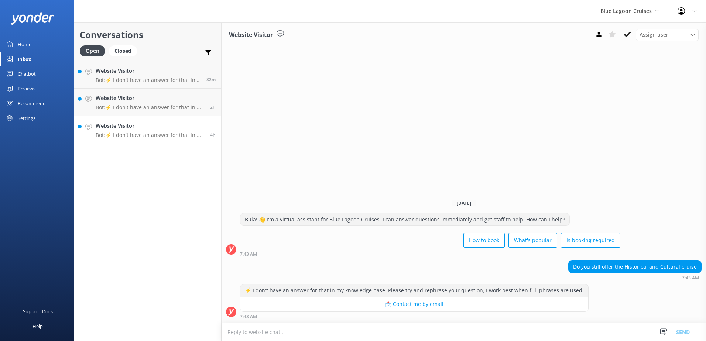
click at [155, 134] on p "Bot: ⚡ I don't have an answer for that in my knowledge base. Please try and rep…" at bounding box center [150, 135] width 109 height 7
click at [371, 325] on textarea at bounding box center [464, 332] width 485 height 18
click at [178, 131] on div "Website Visitor Bot: ⚡ I don't have an answer for that in my knowledge base. Pl…" at bounding box center [150, 130] width 109 height 16
click at [169, 139] on link "Website Visitor Bot: ⚡ I don't have an answer for that in my knowledge base. Pl…" at bounding box center [147, 130] width 147 height 28
click at [154, 102] on h4 "Website Visitor" at bounding box center [150, 98] width 109 height 8
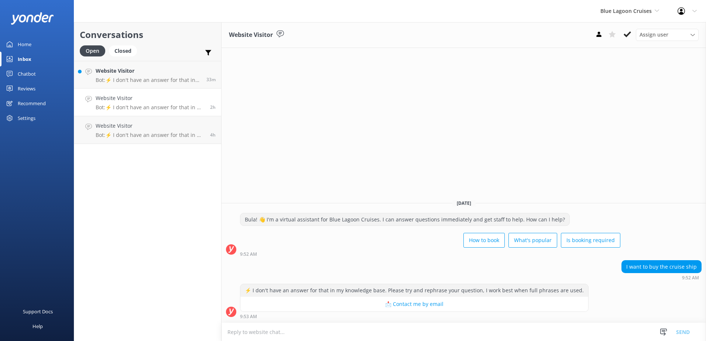
click at [325, 337] on textarea at bounding box center [464, 332] width 485 height 18
click at [406, 336] on textarea "If you would like to Charter Blue lagoon cruises, please email" at bounding box center [464, 332] width 485 height 18
paste textarea "[EMAIL_ADDRESS][DOMAIN_NAME]"
click at [485, 333] on textarea "If you would like to Charter Blue lagoon cruises, please email [EMAIL_ADDRESS][…" at bounding box center [464, 332] width 485 height 18
type textarea "If you would like to Charter Blue lagoon cruises, please email [EMAIL_ADDRESS][…"
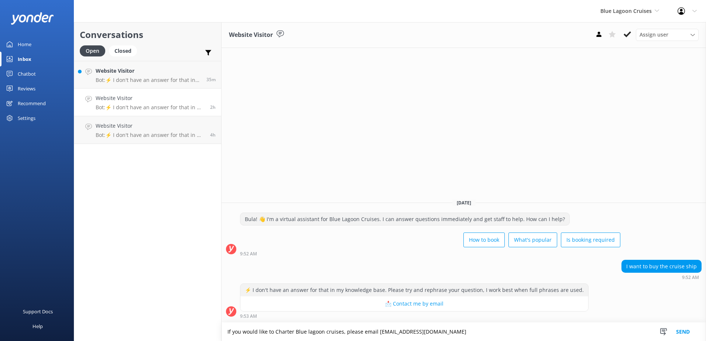
click at [685, 334] on button "Send" at bounding box center [683, 332] width 28 height 18
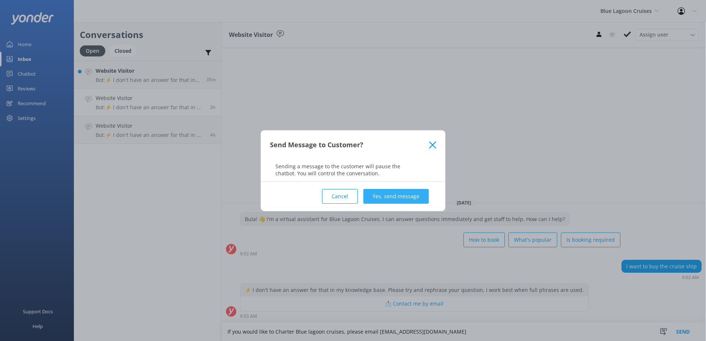
click at [391, 196] on button "Yes, send message" at bounding box center [396, 196] width 65 height 15
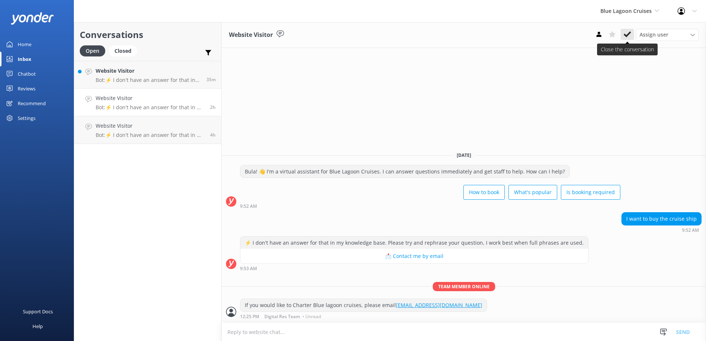
click at [623, 35] on button at bounding box center [627, 34] width 13 height 11
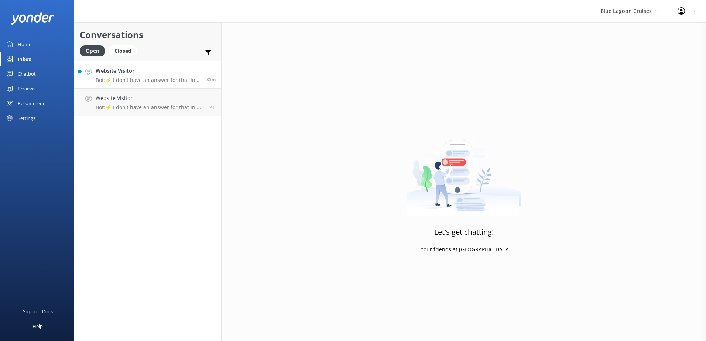
click at [167, 78] on p "Bot: ⚡ I don't have an answer for that in my knowledge base. Please try and rep…" at bounding box center [148, 80] width 105 height 7
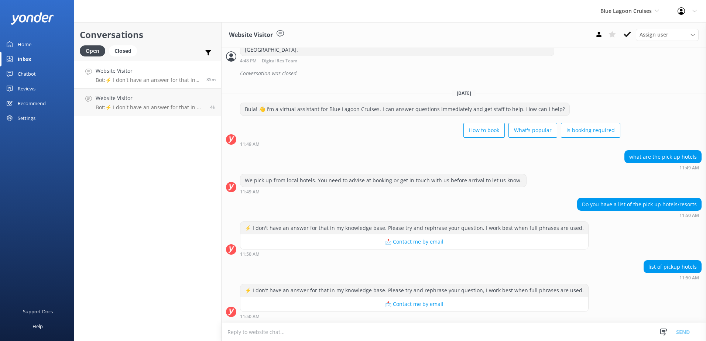
scroll to position [366, 0]
click at [26, 72] on div "Chatbot" at bounding box center [27, 74] width 18 height 15
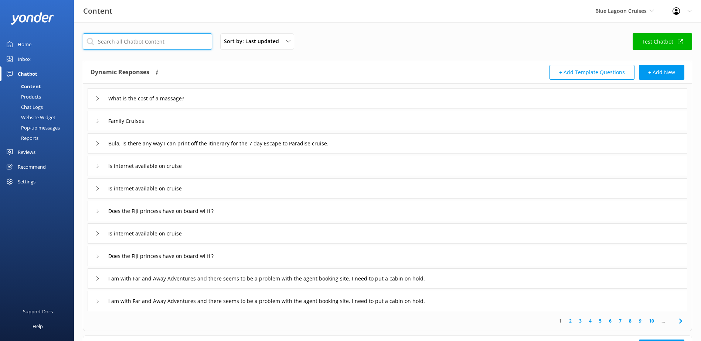
click at [179, 44] on input "text" at bounding box center [147, 41] width 129 height 17
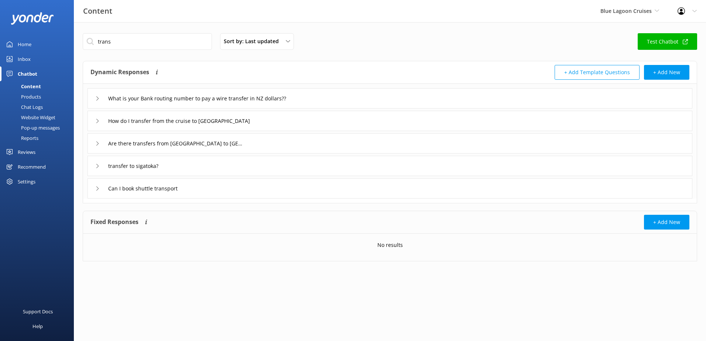
click at [140, 67] on h4 "Dynamic Responses" at bounding box center [120, 72] width 59 height 15
click at [149, 104] on input "Are there transfers from [GEOGRAPHIC_DATA] to [GEOGRAPHIC_DATA]?" at bounding box center [213, 98] width 219 height 11
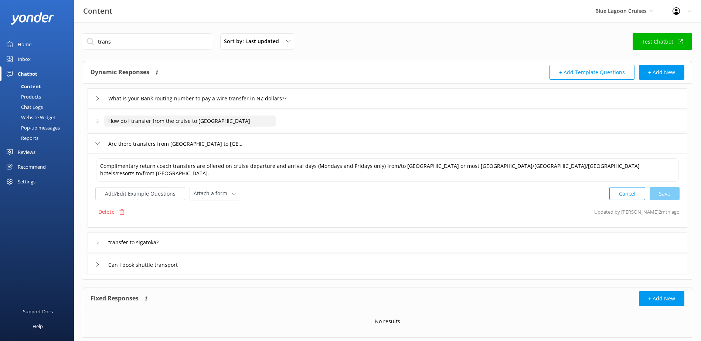
click at [146, 104] on input "How do I transfer from the cruise to [GEOGRAPHIC_DATA]" at bounding box center [213, 98] width 219 height 11
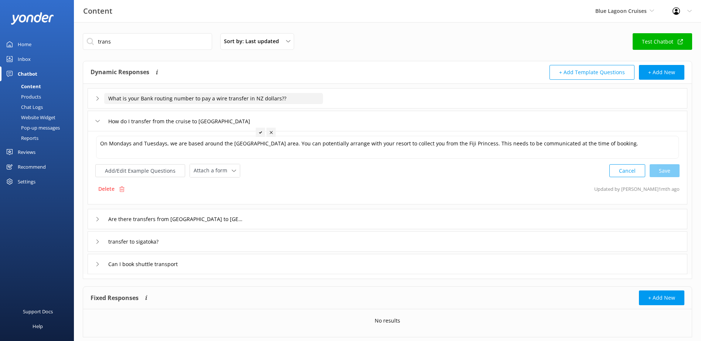
click at [153, 97] on input "What is your Bank routing number to pay a wire transfer in NZ dollars??" at bounding box center [213, 98] width 219 height 11
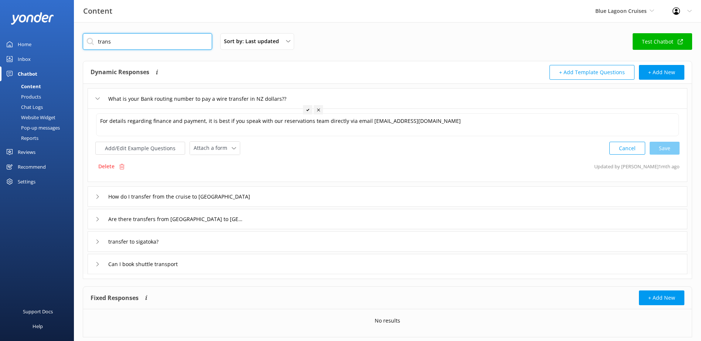
click at [161, 44] on input "trans" at bounding box center [147, 41] width 129 height 17
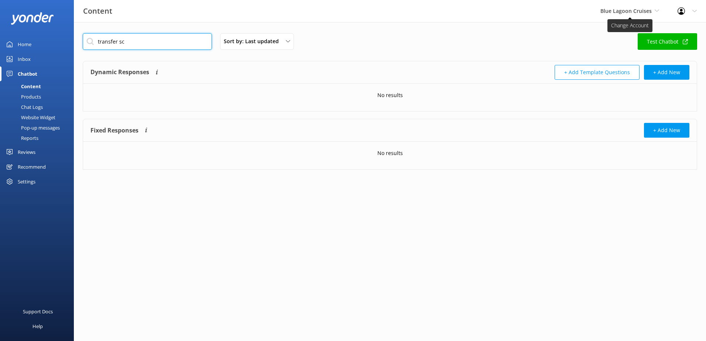
type input "transfer sc"
click at [635, 11] on span "Blue Lagoon Cruises" at bounding box center [626, 10] width 51 height 7
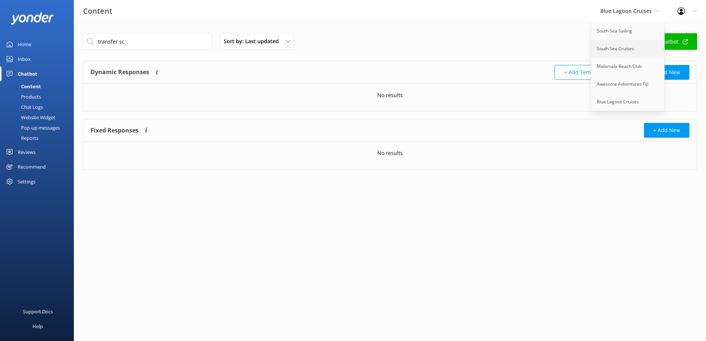
click at [622, 45] on link "South Sea Cruises" at bounding box center [629, 49] width 74 height 18
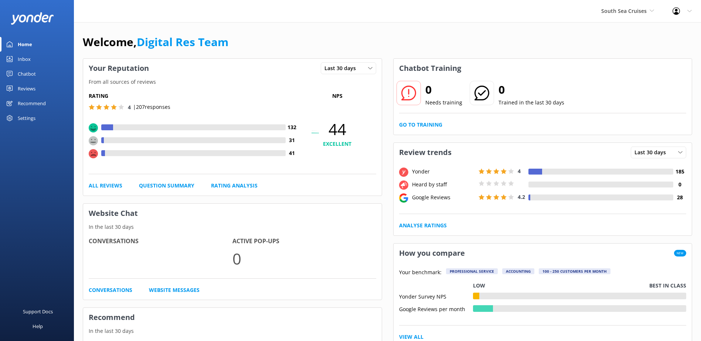
click at [31, 54] on link "Inbox" at bounding box center [37, 59] width 74 height 15
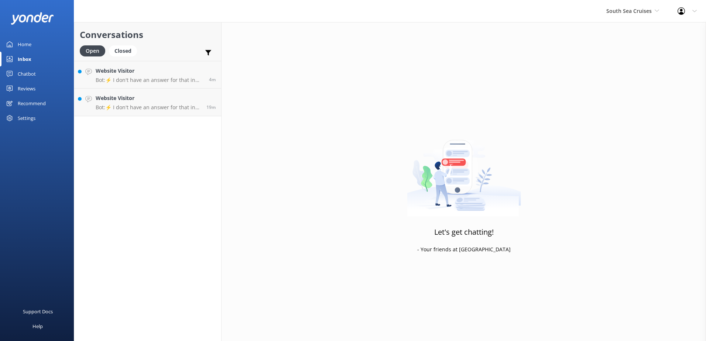
click at [25, 72] on div "Chatbot" at bounding box center [27, 74] width 18 height 15
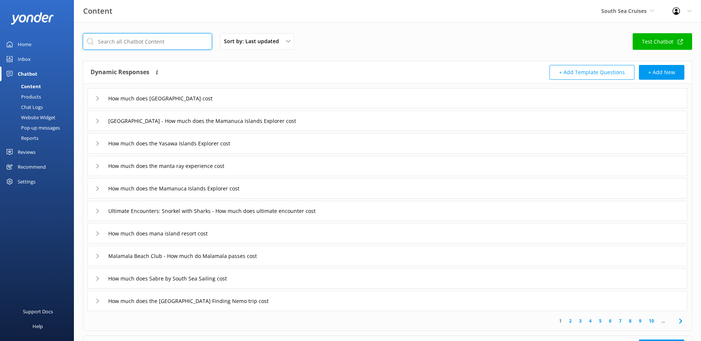
click at [154, 40] on input "text" at bounding box center [147, 41] width 129 height 17
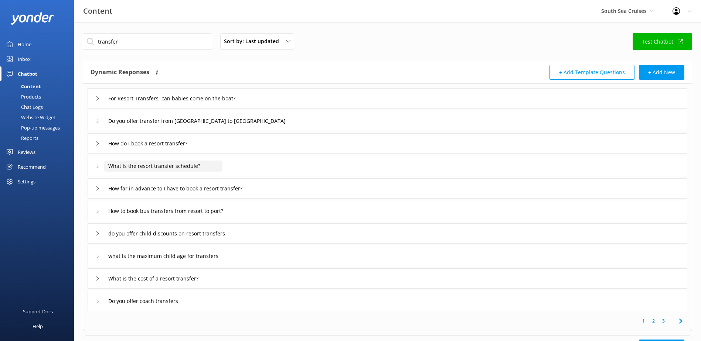
click at [147, 104] on input "What is the resort transfer schedule?" at bounding box center [182, 98] width 157 height 11
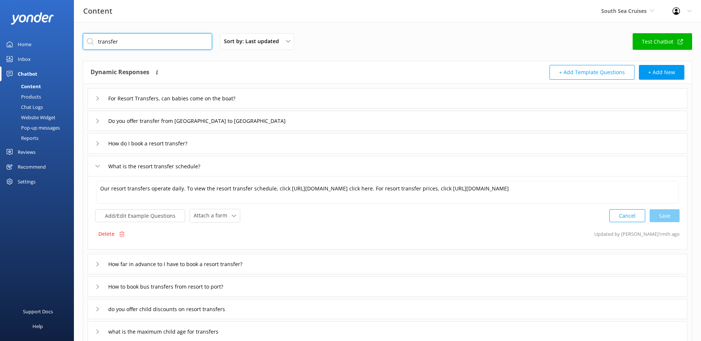
drag, startPoint x: 136, startPoint y: 41, endPoint x: 74, endPoint y: 43, distance: 62.5
click at [74, 43] on div "transfer Sort by: Last updated Title Last updated Test Chatbot Dynamic Response…" at bounding box center [387, 253] width 627 height 463
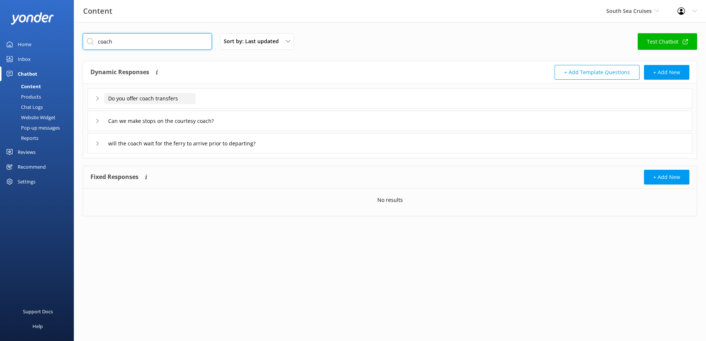
type input "coach"
click at [128, 98] on input "Do you offer coach transfers" at bounding box center [150, 98] width 92 height 11
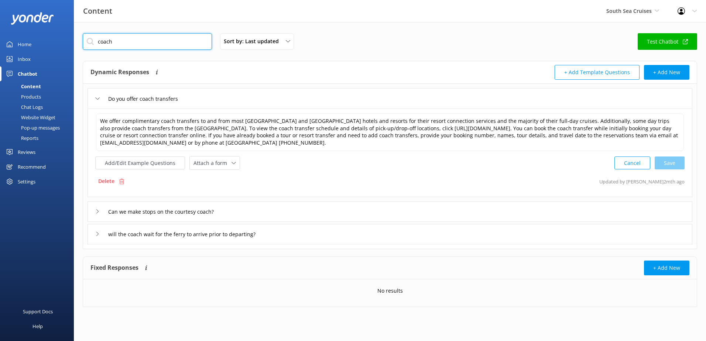
drag, startPoint x: 137, startPoint y: 48, endPoint x: 75, endPoint y: 41, distance: 62.8
click at [75, 41] on div "coach Sort by: Last updated Title Last updated Test Chatbot Dynamic Responses D…" at bounding box center [390, 175] width 633 height 307
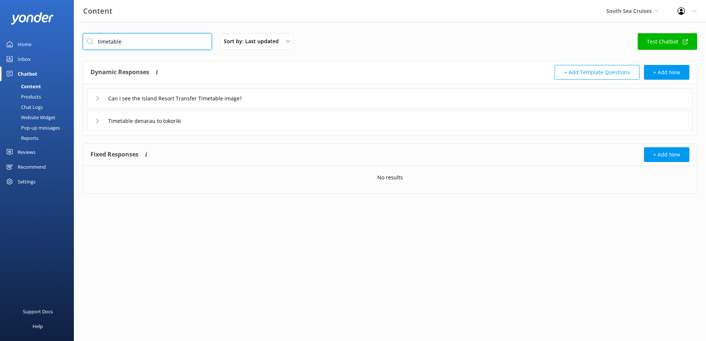
click at [98, 42] on input "timetable" at bounding box center [147, 41] width 129 height 17
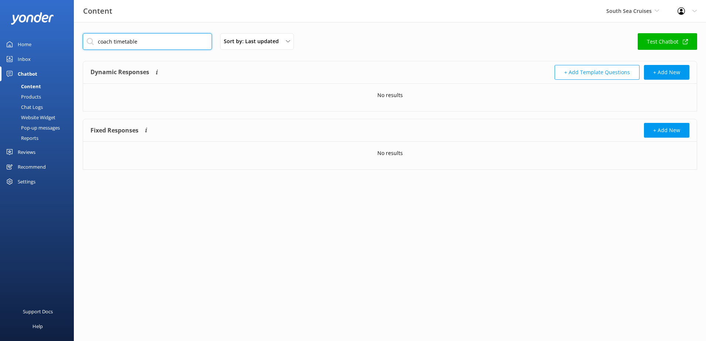
drag, startPoint x: 174, startPoint y: 41, endPoint x: 58, endPoint y: 40, distance: 115.6
click at [58, 40] on div "Content South Sea Cruises South Sea Sailing South Sea Cruises Malamala Beach Cl…" at bounding box center [353, 107] width 706 height 170
type input "coach transfers"
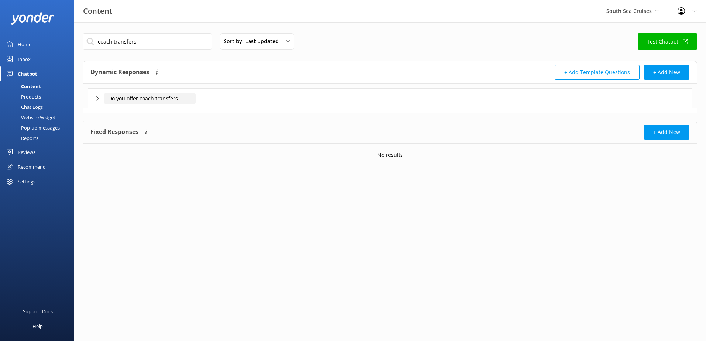
click at [154, 98] on input "Do you offer coach transfers" at bounding box center [150, 98] width 92 height 11
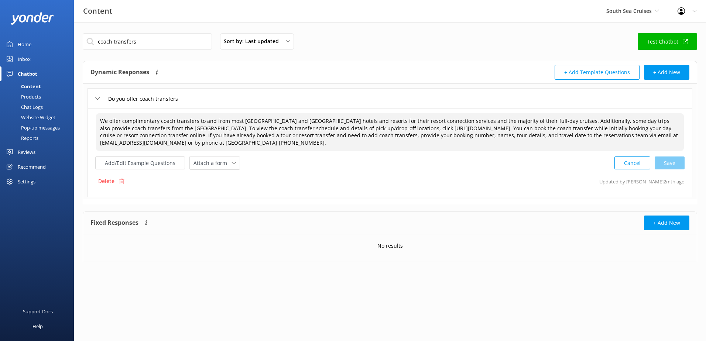
drag, startPoint x: 151, startPoint y: 145, endPoint x: 79, endPoint y: 118, distance: 77.1
click at [79, 118] on div "coach transfers Sort by: Last updated Title Last updated Test Chatbot Dynamic R…" at bounding box center [390, 153] width 633 height 262
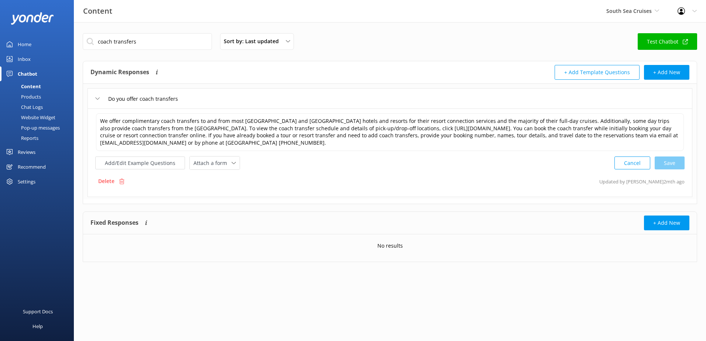
click at [19, 59] on div "Inbox" at bounding box center [24, 59] width 13 height 15
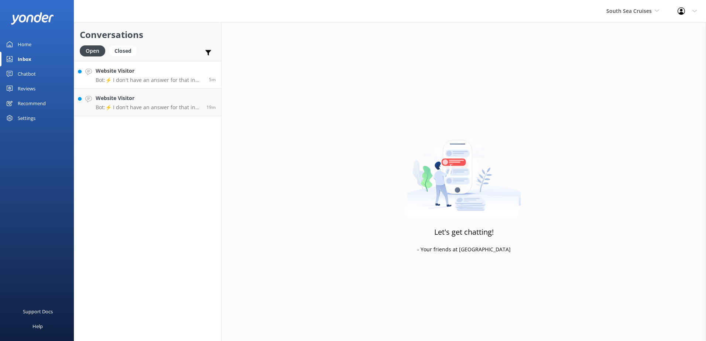
click at [147, 77] on p "Bot: ⚡ I don't have an answer for that in my knowledge base. Please try and rep…" at bounding box center [150, 80] width 108 height 7
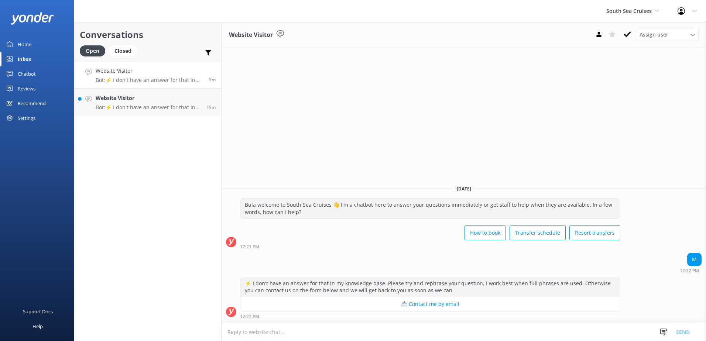
click at [624, 34] on button at bounding box center [627, 34] width 13 height 11
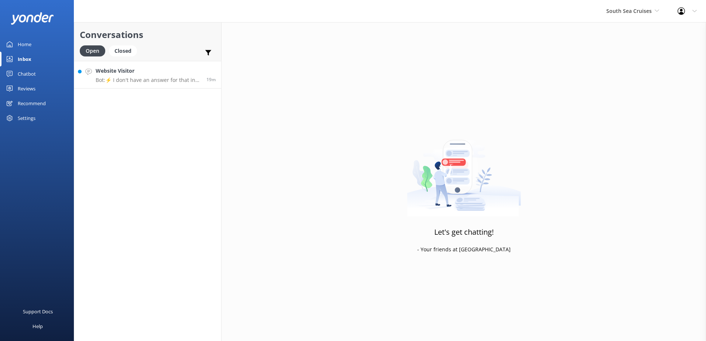
click at [151, 99] on div "Conversations Open Closed Important Assigned to me Unassigned Website Visitor B…" at bounding box center [148, 181] width 148 height 319
click at [155, 85] on link "Website Visitor Bot: ⚡ I don't have an answer for that in my knowledge base. Pl…" at bounding box center [147, 75] width 147 height 28
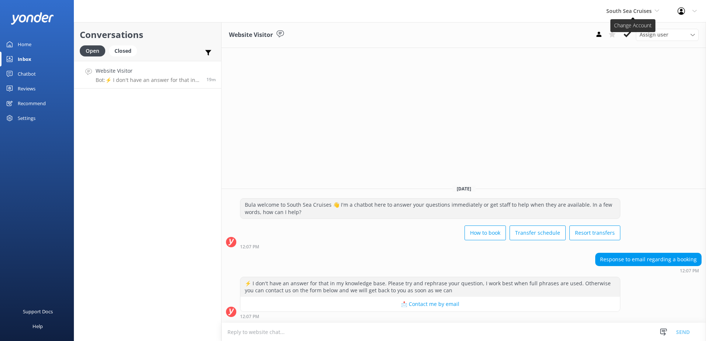
click at [650, 8] on span "South Sea Cruises" at bounding box center [629, 10] width 45 height 7
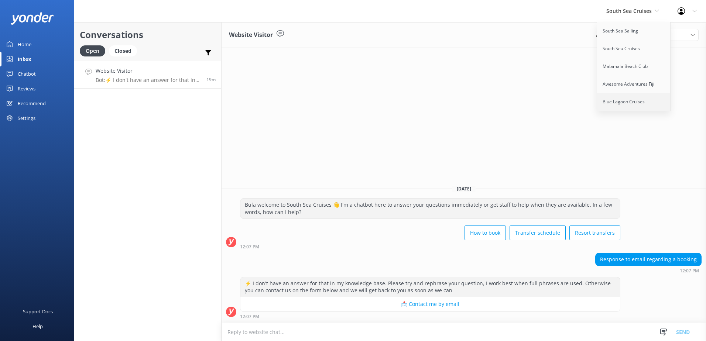
click at [631, 97] on link "Blue Lagoon Cruises" at bounding box center [634, 102] width 74 height 18
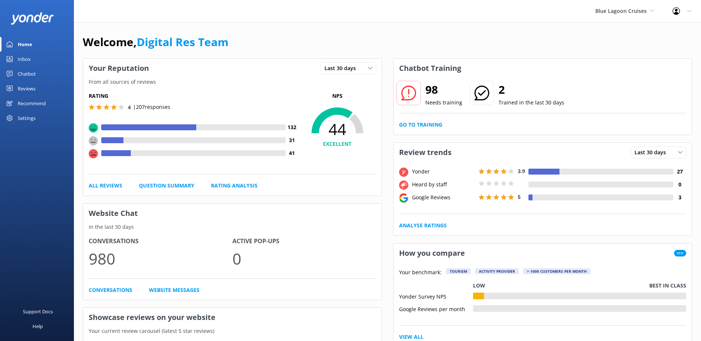
click at [33, 59] on link "Inbox" at bounding box center [37, 59] width 74 height 15
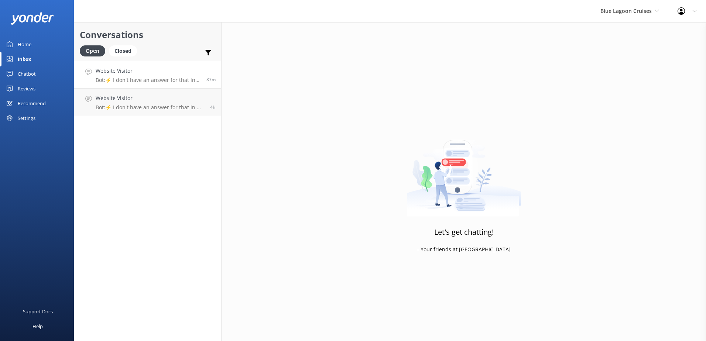
click at [157, 77] on p "Bot: ⚡ I don't have an answer for that in my knowledge base. Please try and rep…" at bounding box center [148, 80] width 105 height 7
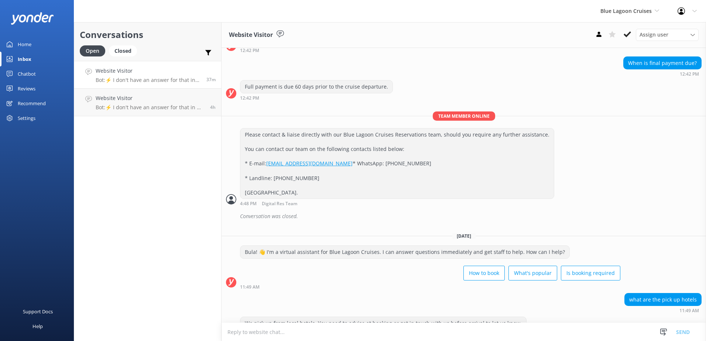
scroll to position [366, 0]
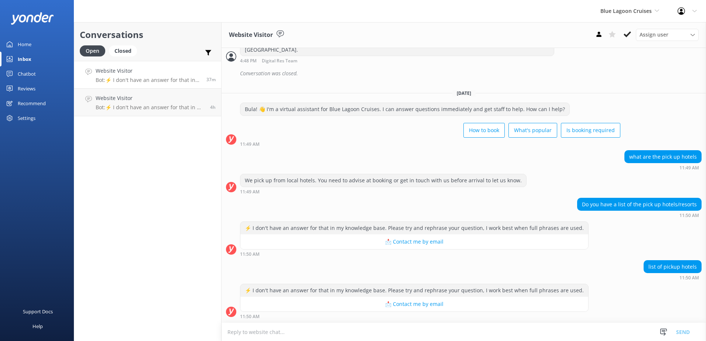
click at [349, 326] on textarea at bounding box center [464, 332] width 485 height 18
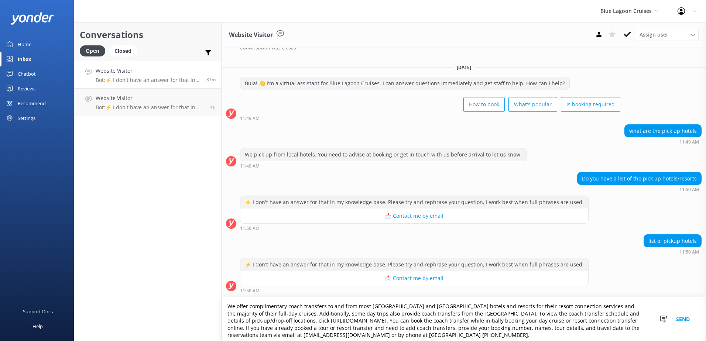
scroll to position [392, 0]
drag, startPoint x: 602, startPoint y: 314, endPoint x: 404, endPoint y: 320, distance: 198.1
click at [392, 320] on textarea "We offer complimentary coach transfers to and from most Nadi and Denarau hotels…" at bounding box center [464, 319] width 485 height 44
click at [417, 316] on textarea "We offer complimentary coach transfers to and from most Nadi and Denarau hotels…" at bounding box center [464, 319] width 485 height 44
drag, startPoint x: 417, startPoint y: 314, endPoint x: 237, endPoint y: 312, distance: 179.9
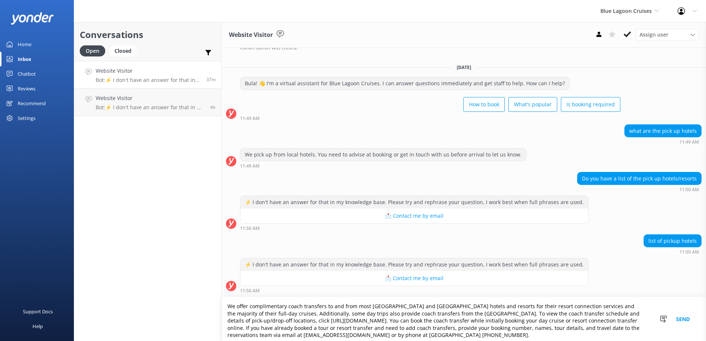
click at [237, 312] on textarea "We offer complimentary coach transfers to and from most Nadi and Denarau hotels…" at bounding box center [464, 319] width 485 height 44
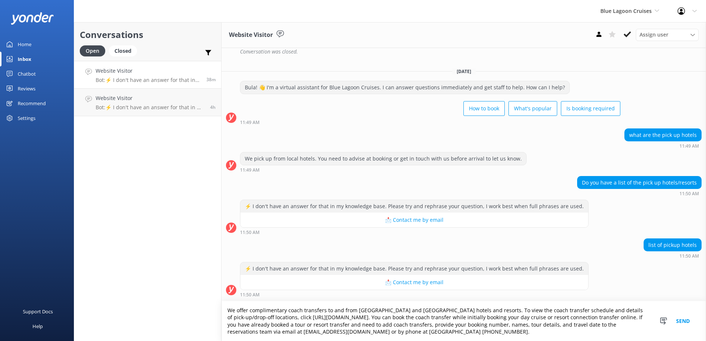
drag, startPoint x: 369, startPoint y: 316, endPoint x: 447, endPoint y: 331, distance: 79.3
click at [447, 331] on textarea "We offer complimentary coach transfers to and from most Nadi and Denarau hotels…" at bounding box center [464, 321] width 485 height 40
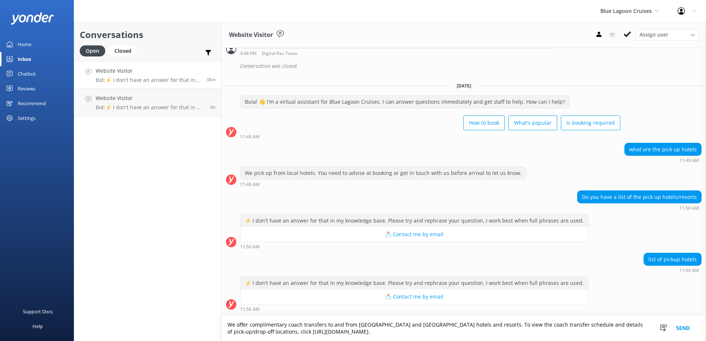
scroll to position [374, 0]
drag, startPoint x: 366, startPoint y: 331, endPoint x: 265, endPoint y: 331, distance: 100.9
click at [265, 331] on textarea "We offer complimentary coach transfers to and from most Nadi and Denarau hotels…" at bounding box center [464, 328] width 485 height 25
type textarea "We offer complimentary coach transfers to and from most Nadi and Denarau hotels…"
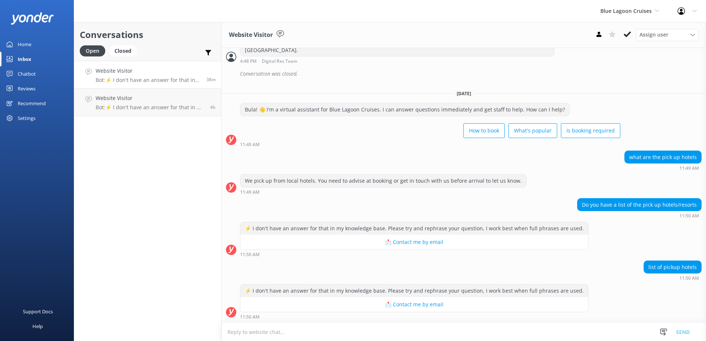
click at [404, 331] on textarea at bounding box center [464, 332] width 485 height 18
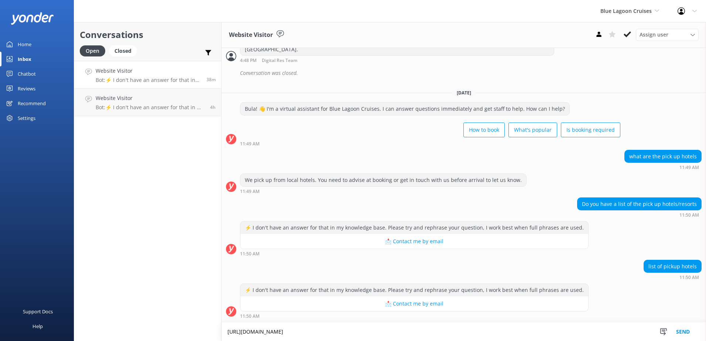
scroll to position [367, 0]
click at [228, 332] on textarea "[URL][DOMAIN_NAME]" at bounding box center [464, 332] width 485 height 18
type textarea "You can view the list of Resorts we offer coach transfers to/from: [URL][DOMAIN…"
click at [684, 330] on button "Send" at bounding box center [683, 332] width 28 height 18
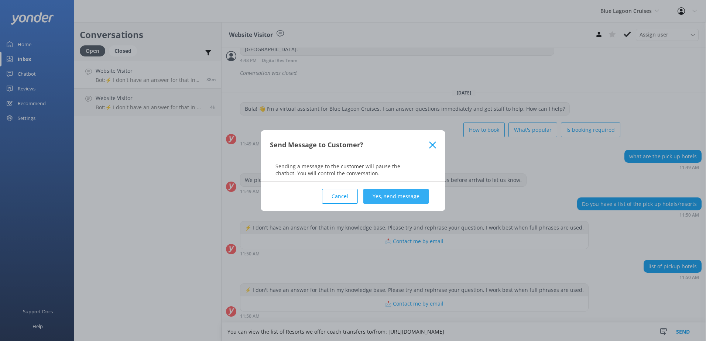
click at [411, 198] on button "Yes, send message" at bounding box center [396, 196] width 65 height 15
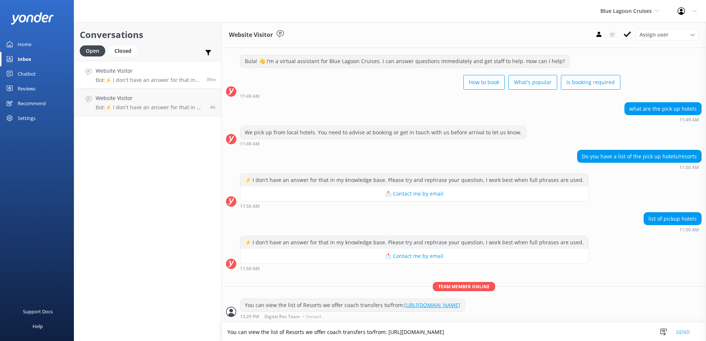
scroll to position [414, 0]
click at [628, 35] on use at bounding box center [627, 34] width 7 height 6
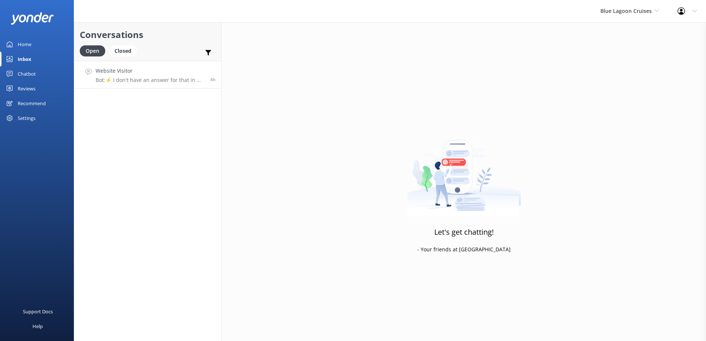
click at [145, 87] on link "Website Visitor Bot: ⚡ I don't have an answer for that in my knowledge base. Pl…" at bounding box center [147, 75] width 147 height 28
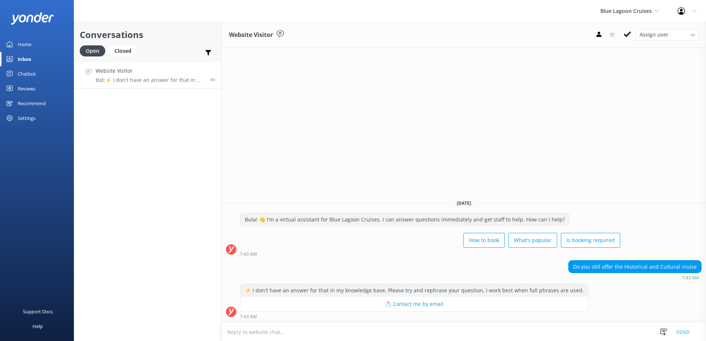
click at [363, 329] on textarea at bounding box center [464, 332] width 485 height 18
paste textarea "[URL][DOMAIN_NAME]"
click at [226, 333] on textarea "[URL][DOMAIN_NAME]" at bounding box center [464, 332] width 485 height 18
type textarea "You can check Cultural Activities offered on Blue lagoon Cruises: [URL][DOMAIN_…"
click at [679, 333] on button "Send" at bounding box center [683, 332] width 28 height 18
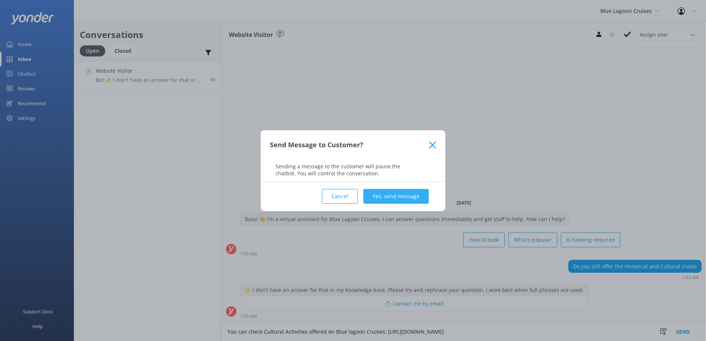
click at [389, 196] on button "Yes, send message" at bounding box center [396, 196] width 65 height 15
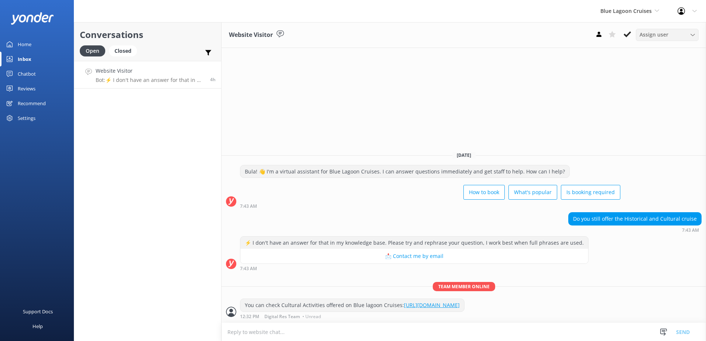
click at [637, 31] on div "Assign user [PERSON_NAME] [PERSON_NAME] Asena Naweilulu [PERSON_NAME] Adivou [P…" at bounding box center [667, 35] width 63 height 12
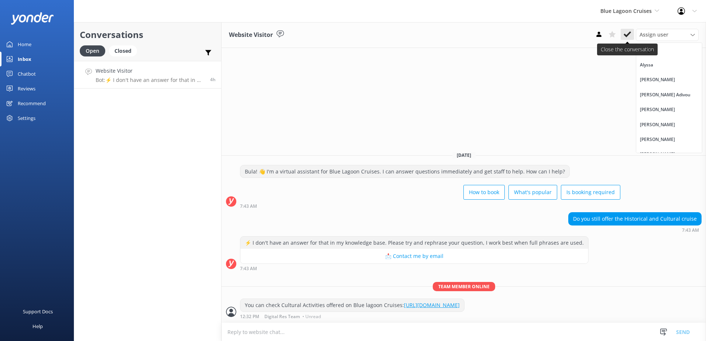
click at [630, 33] on use at bounding box center [627, 34] width 7 height 6
